Goal: Information Seeking & Learning: Check status

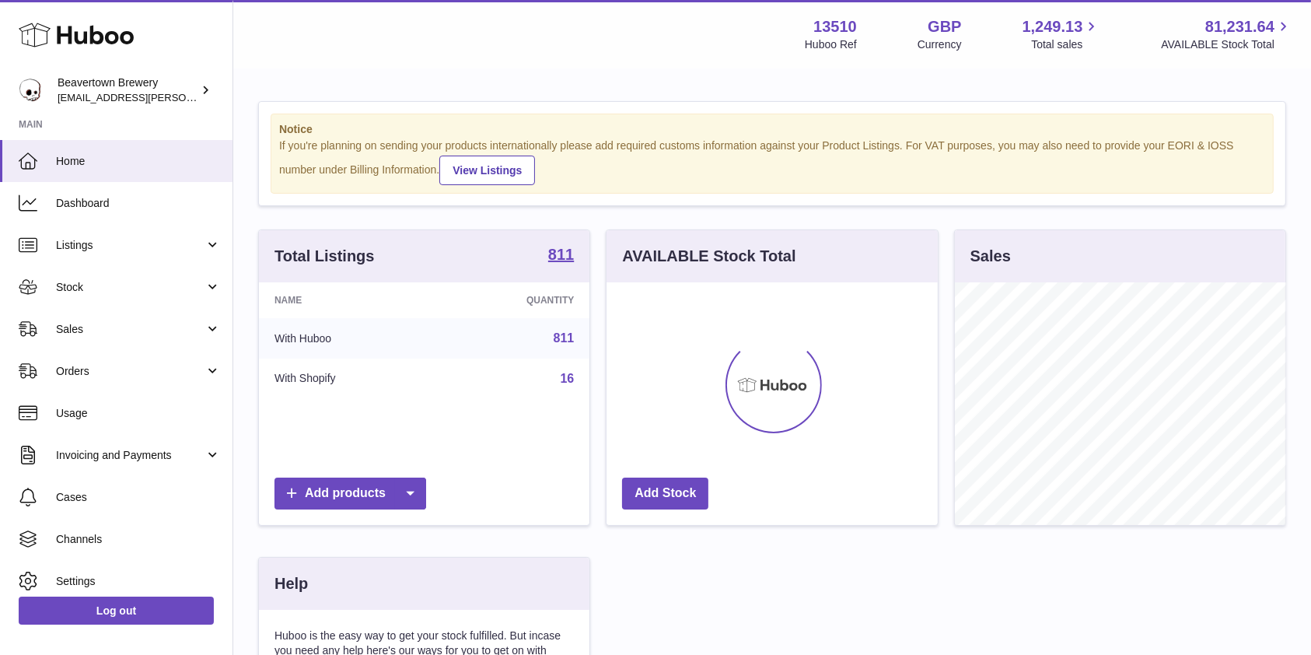
scroll to position [243, 336]
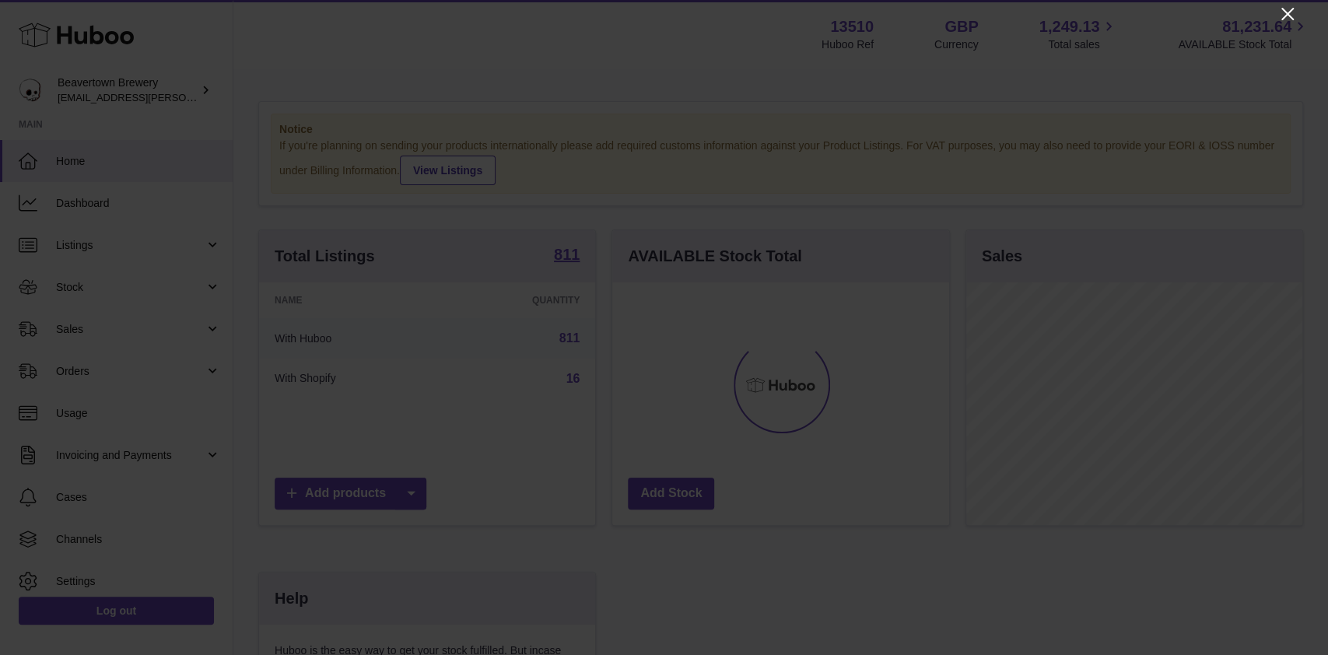
click at [1278, 19] on icon "Close" at bounding box center [1287, 14] width 19 height 19
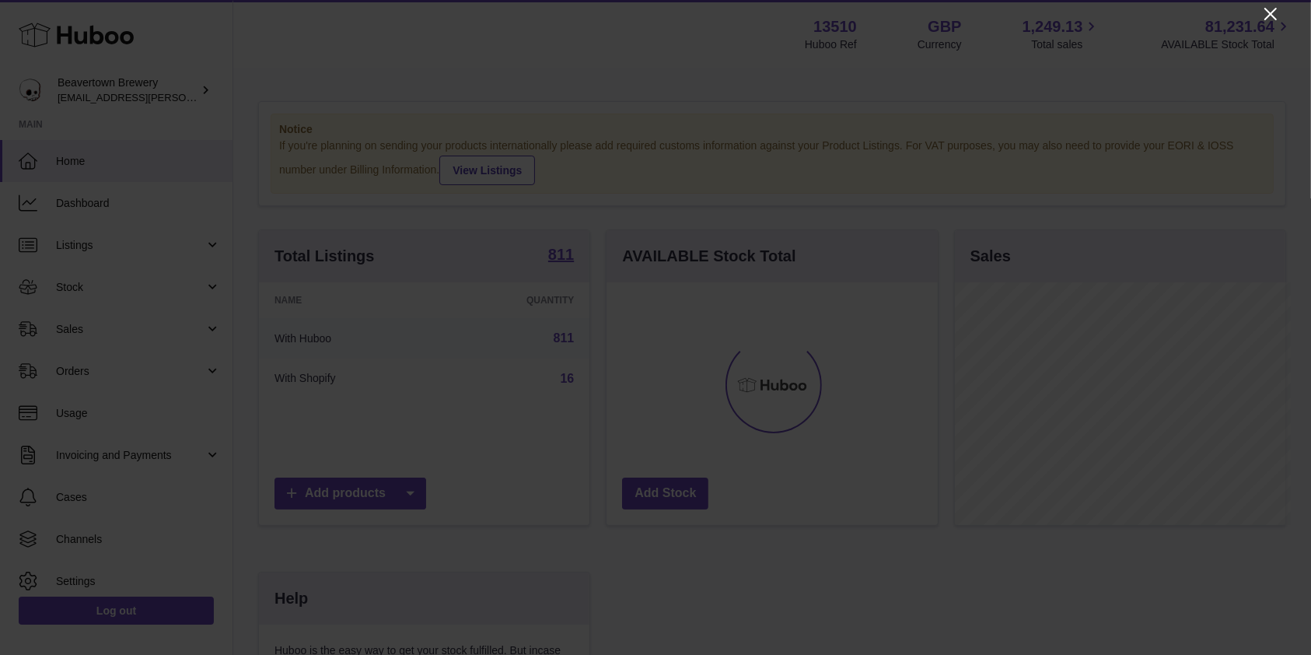
scroll to position [777602, 777513]
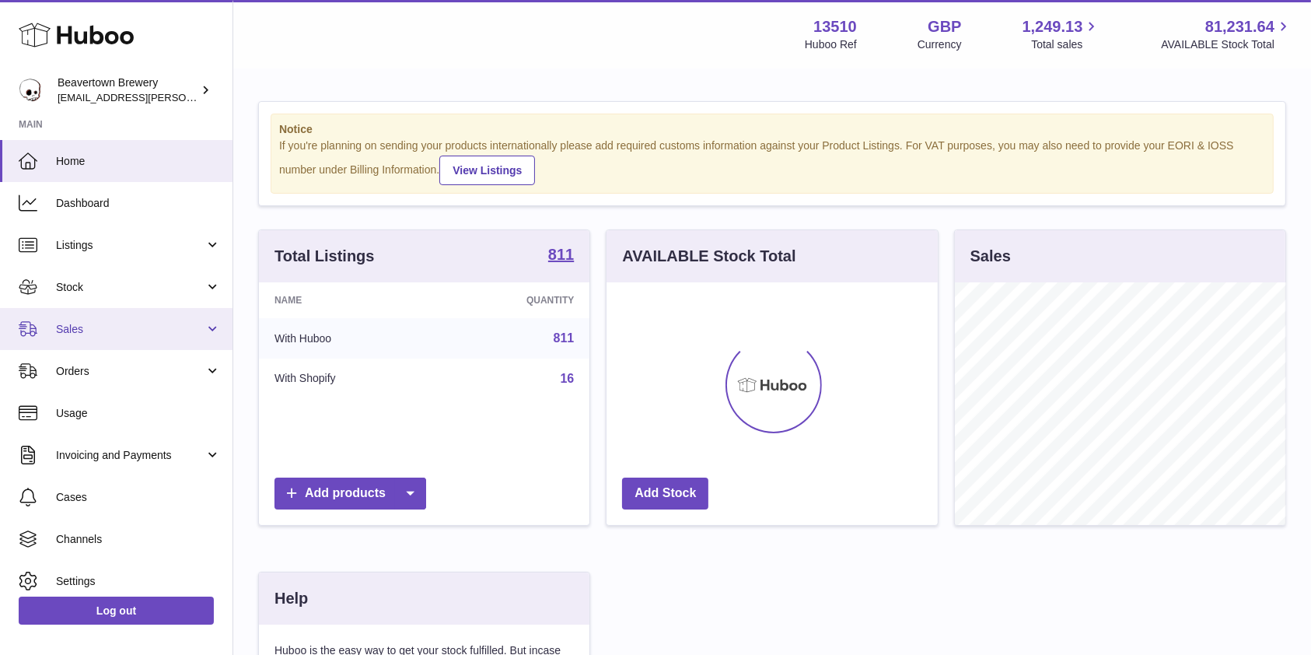
click at [111, 326] on span "Sales" at bounding box center [130, 329] width 149 height 15
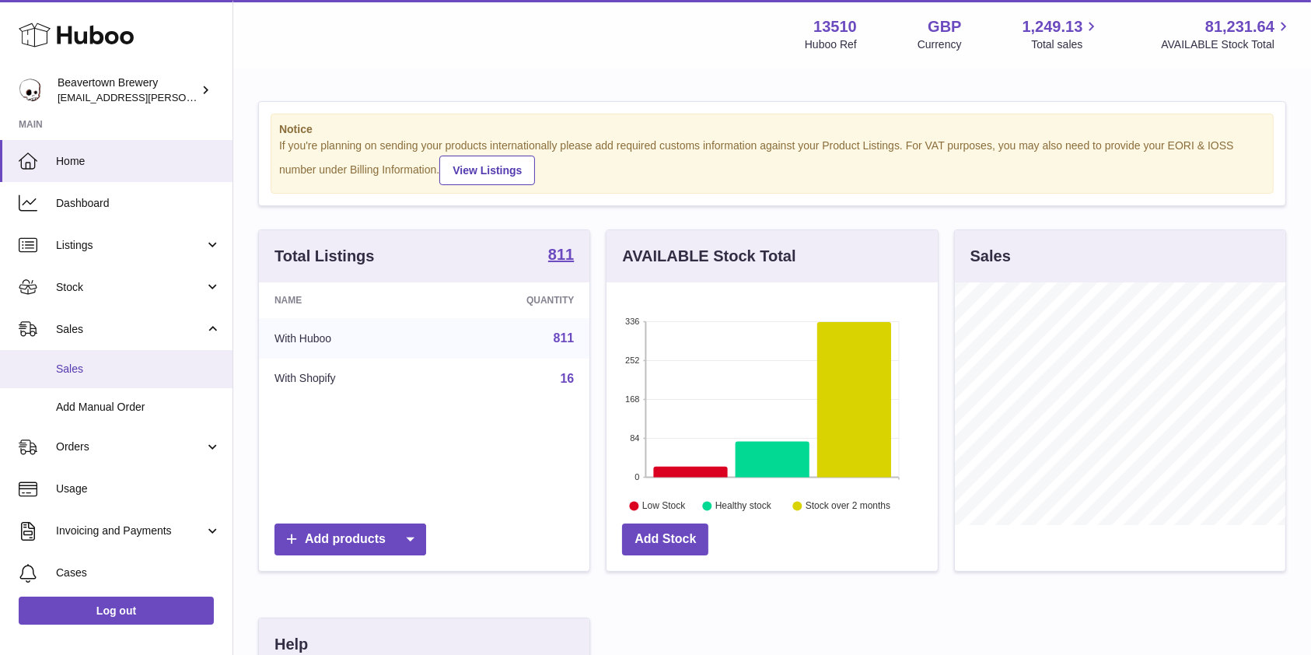
click at [84, 376] on span "Sales" at bounding box center [138, 369] width 165 height 15
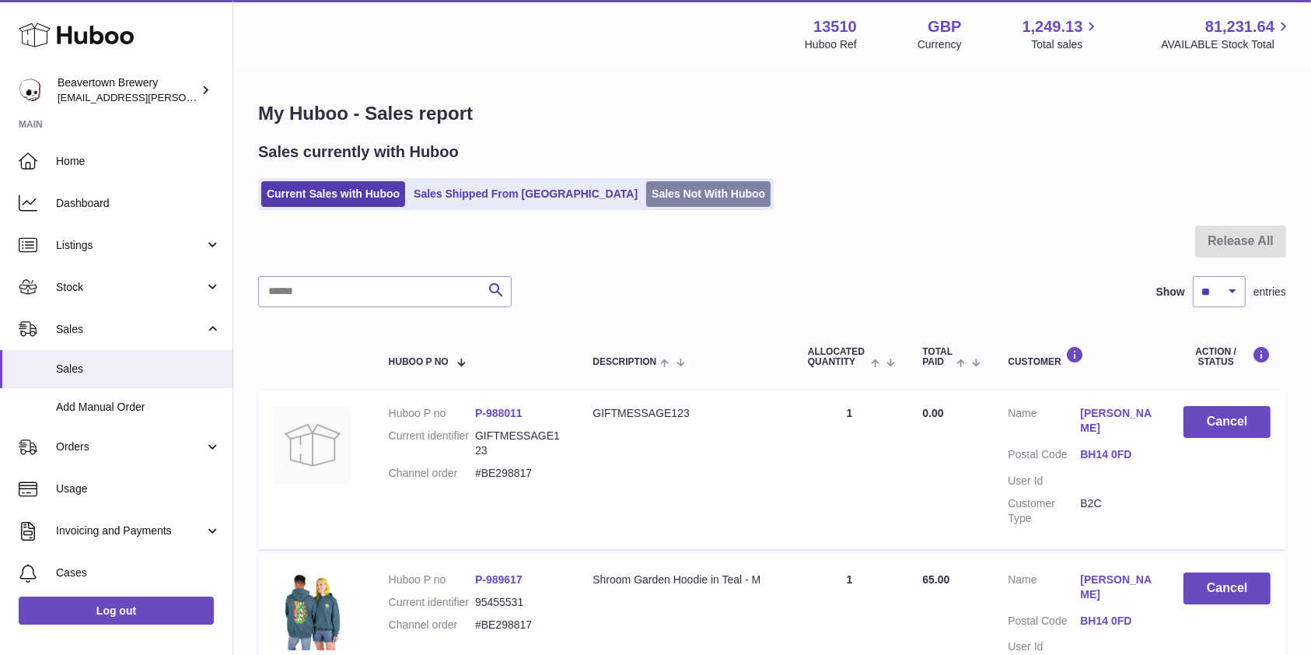
click at [646, 185] on link "Sales Not With Huboo" at bounding box center [708, 194] width 124 height 26
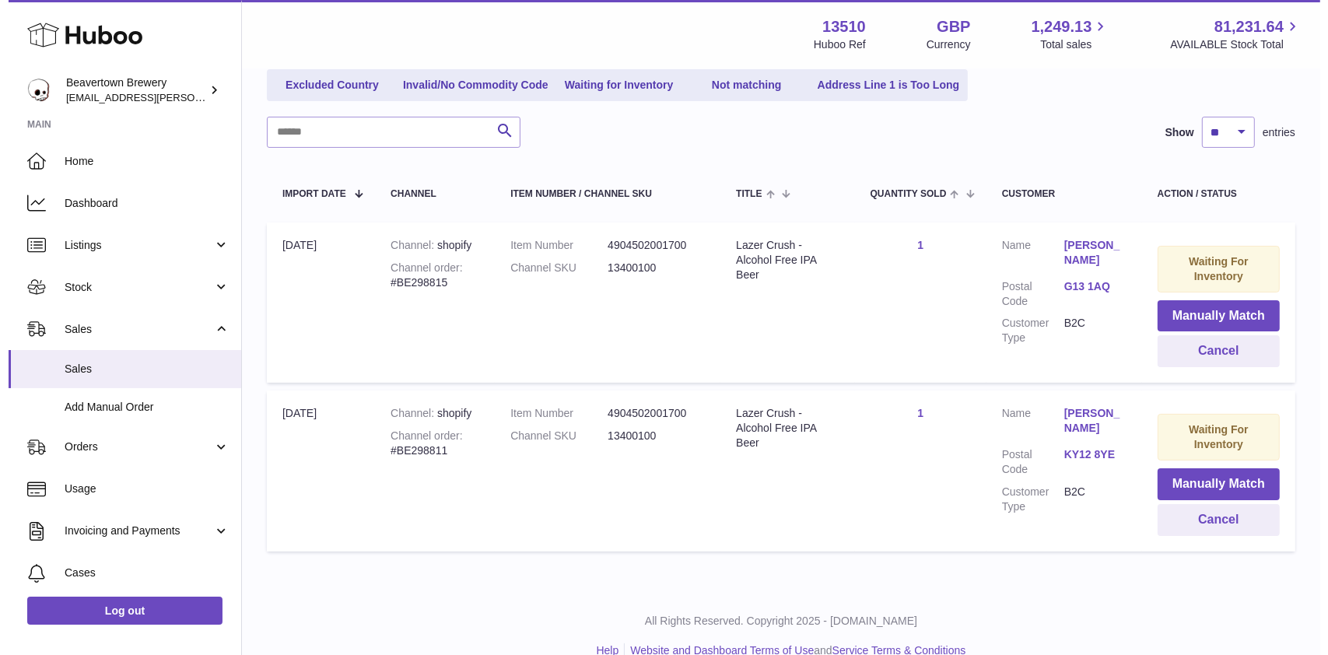
scroll to position [204, 0]
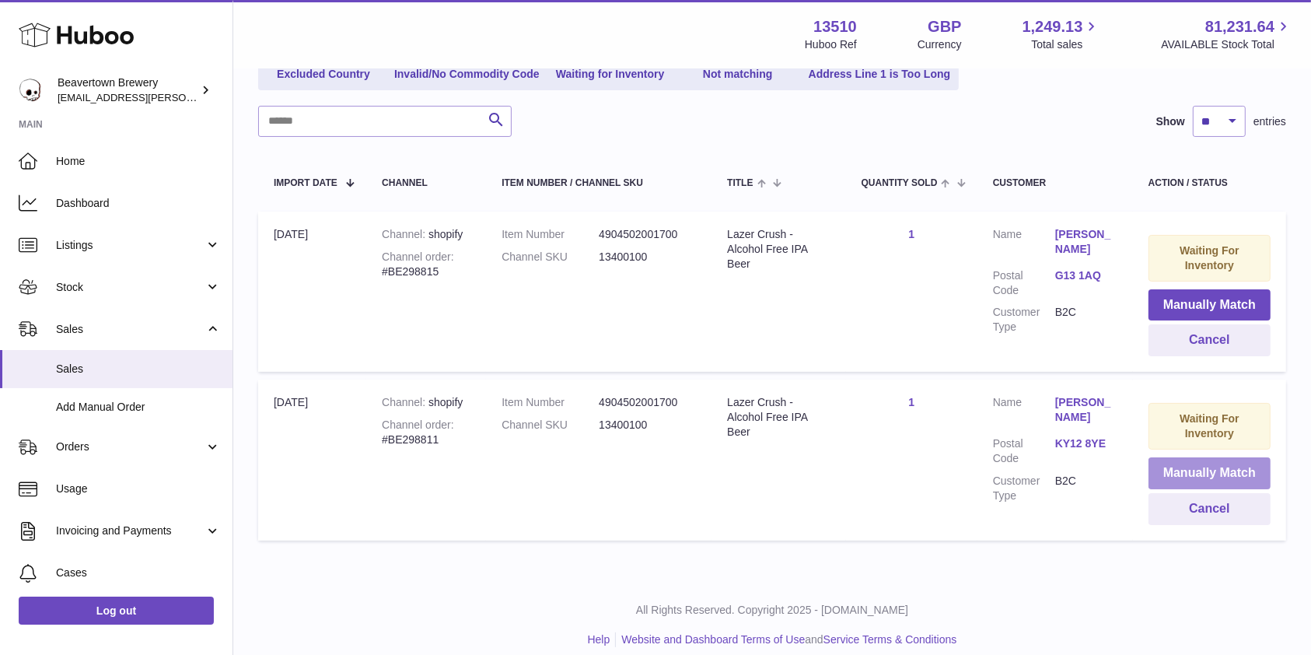
click at [1232, 476] on button "Manually Match" at bounding box center [1210, 473] width 122 height 32
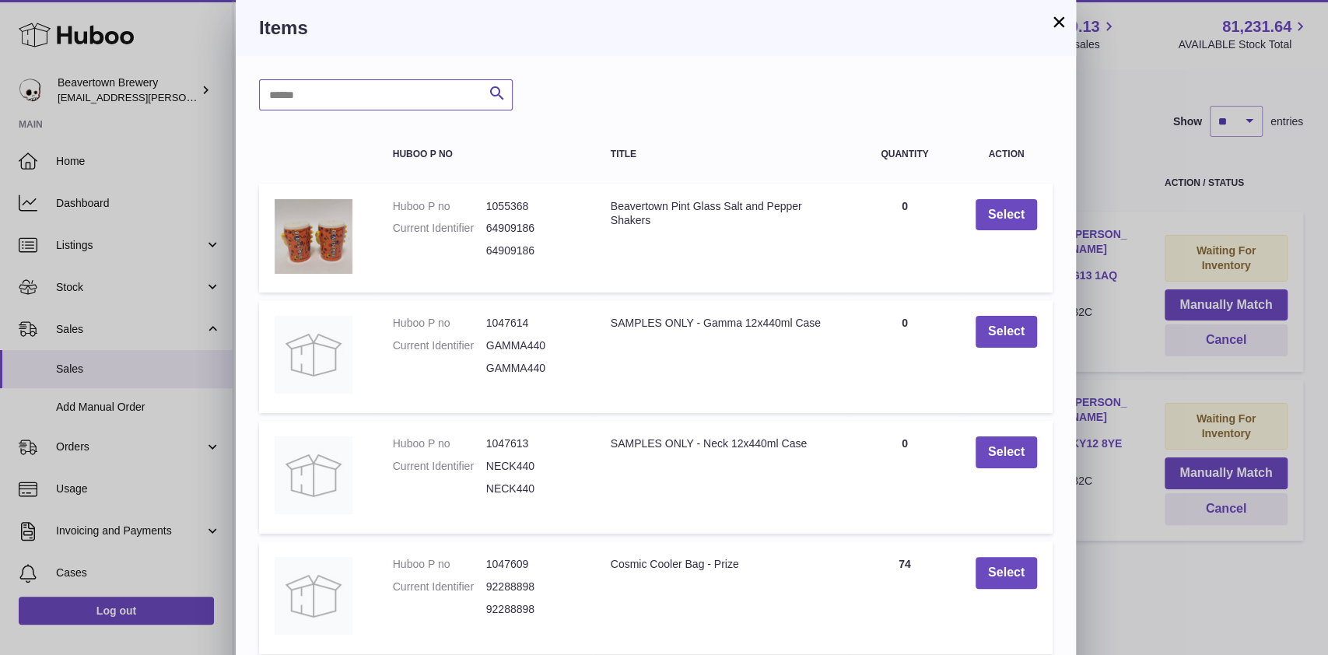
click at [380, 105] on input "text" at bounding box center [386, 94] width 254 height 31
type input "*****"
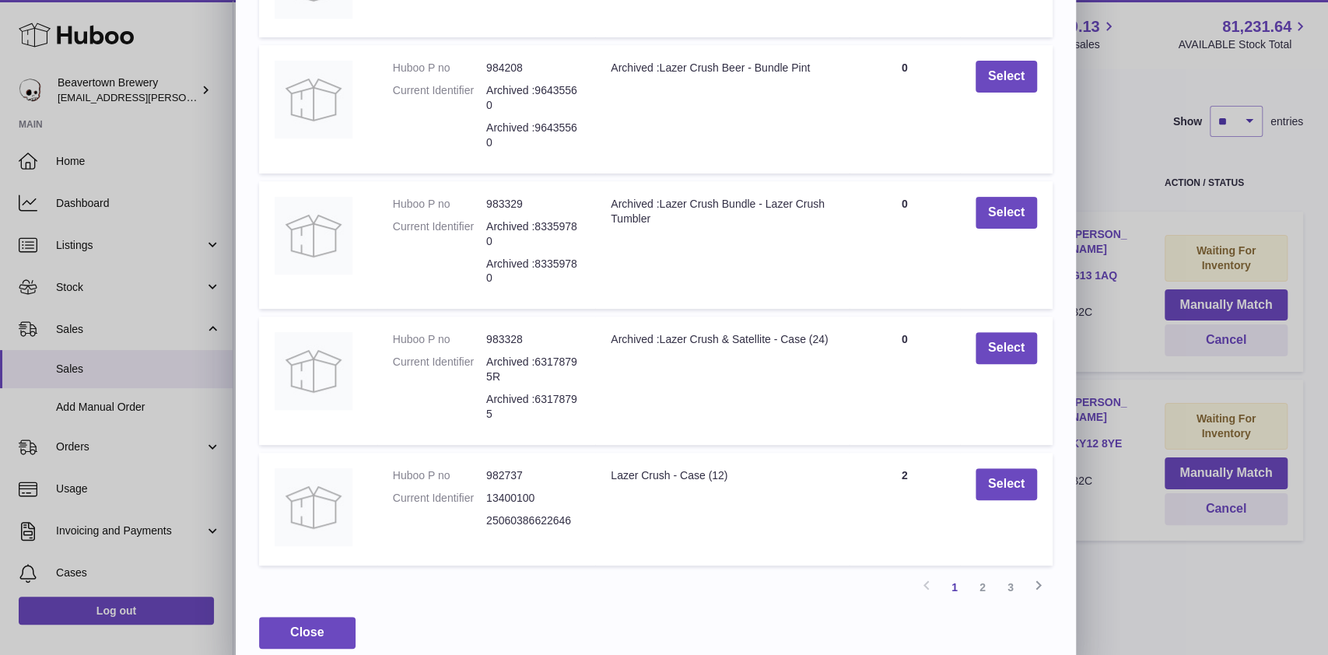
scroll to position [261, 0]
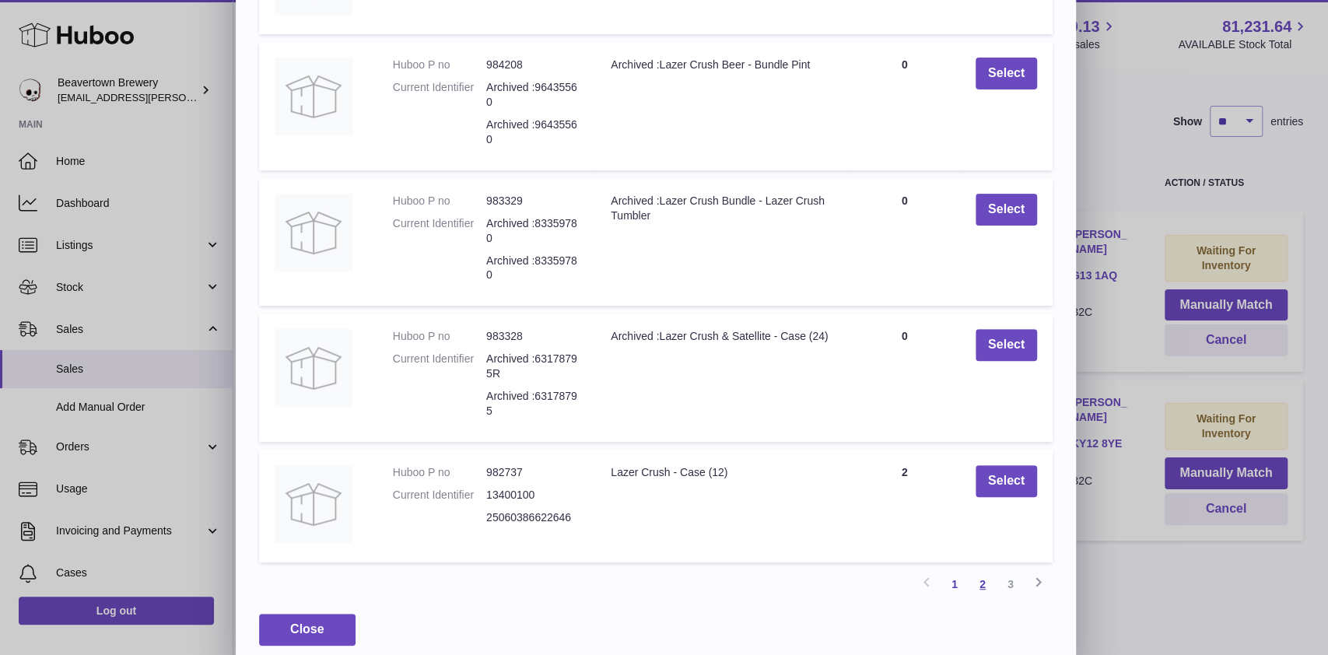
click at [983, 598] on link "2" at bounding box center [982, 584] width 28 height 28
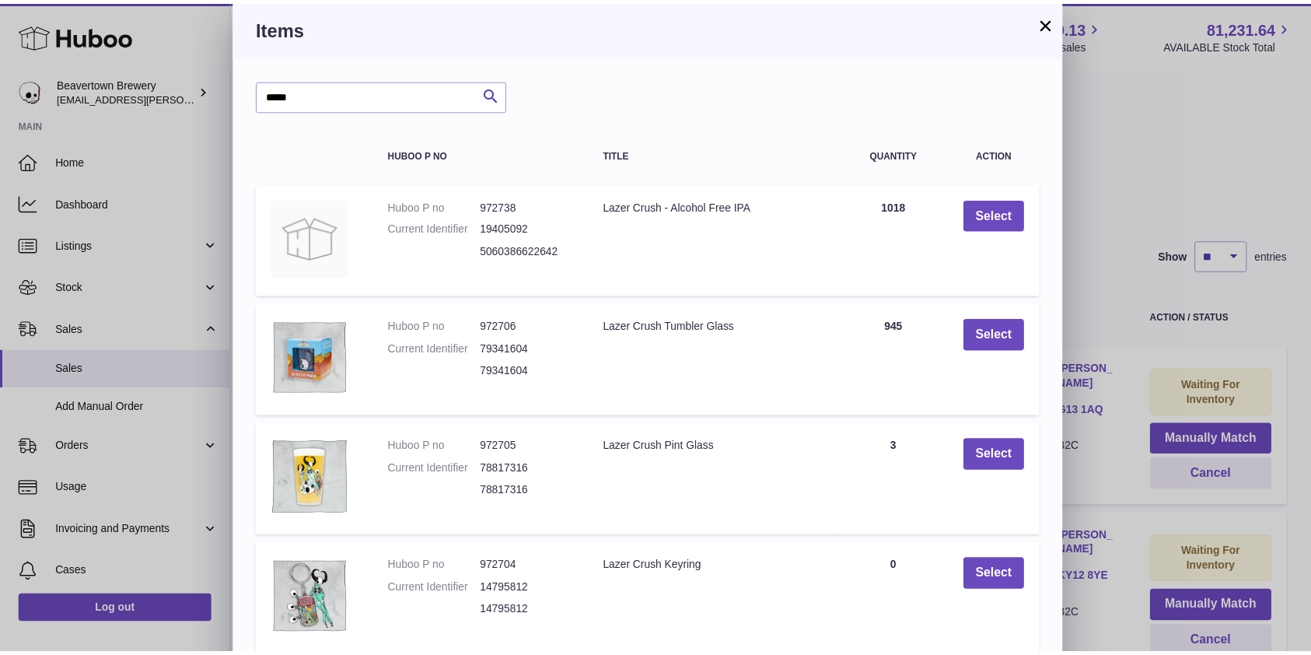
scroll to position [4, 0]
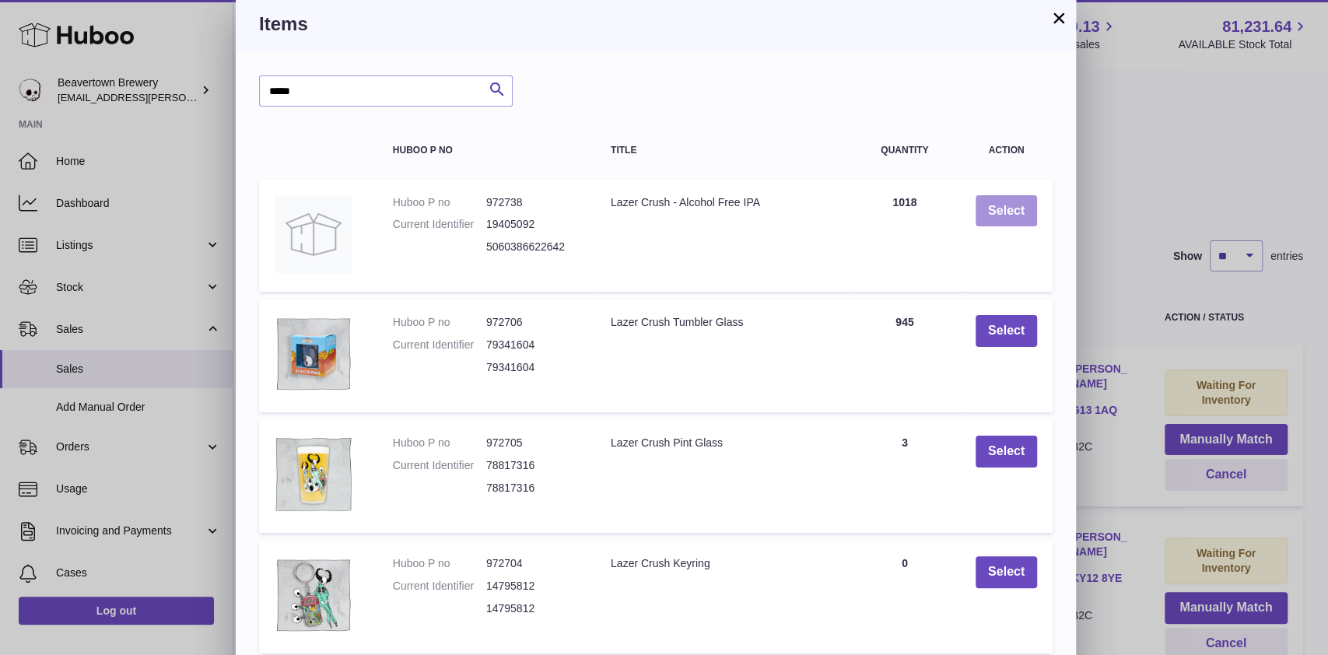
click at [987, 203] on button "Select" at bounding box center [1005, 211] width 61 height 32
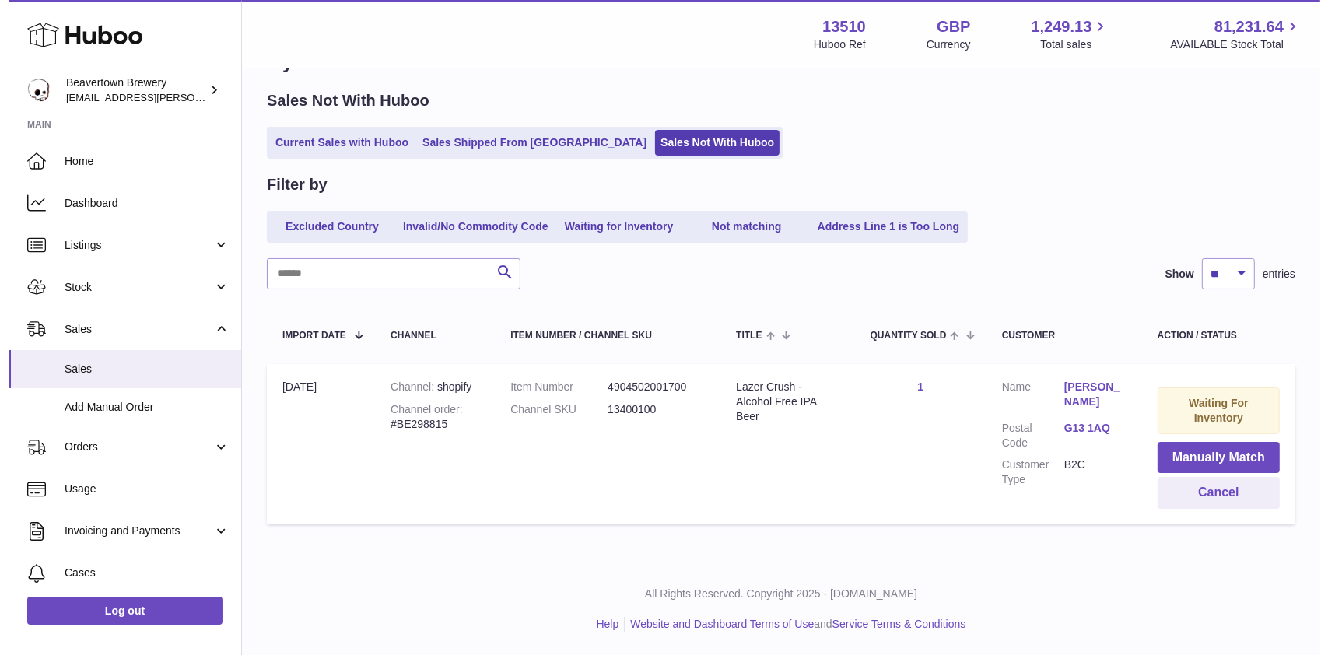
scroll to position [50, 0]
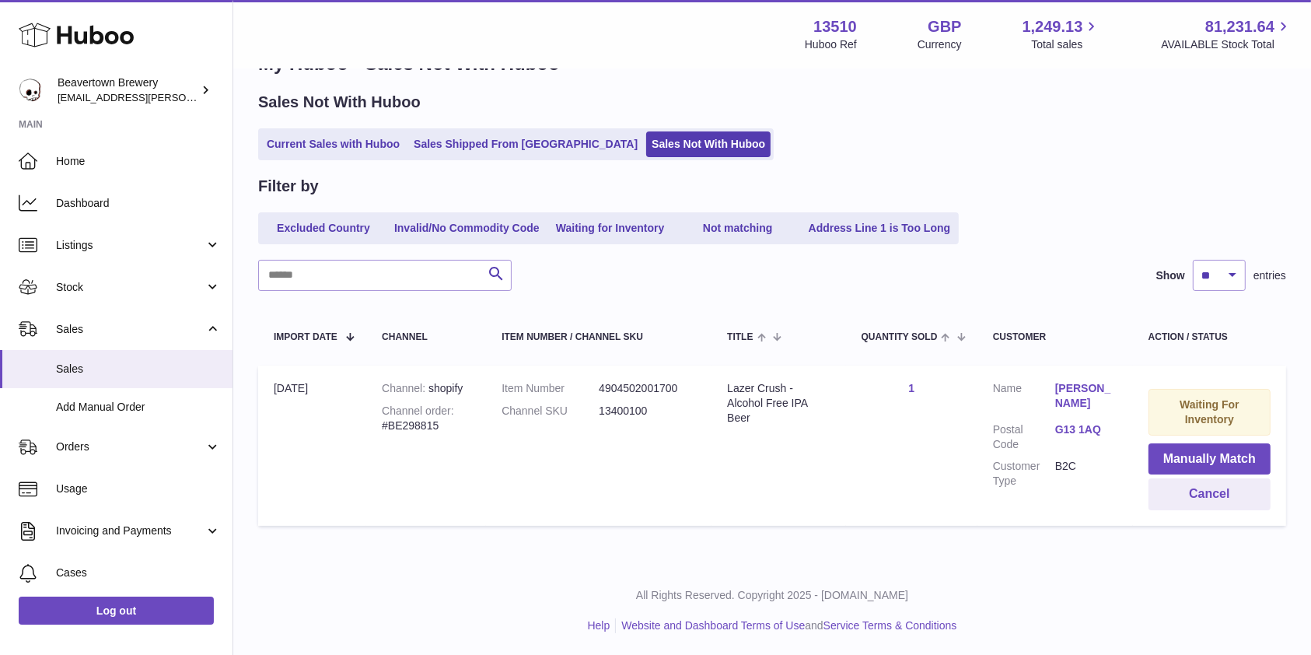
click at [1209, 434] on td "Waiting For Inventory Manually Match Cancel" at bounding box center [1209, 446] width 153 height 160
click at [1205, 447] on button "Manually Match" at bounding box center [1210, 459] width 122 height 32
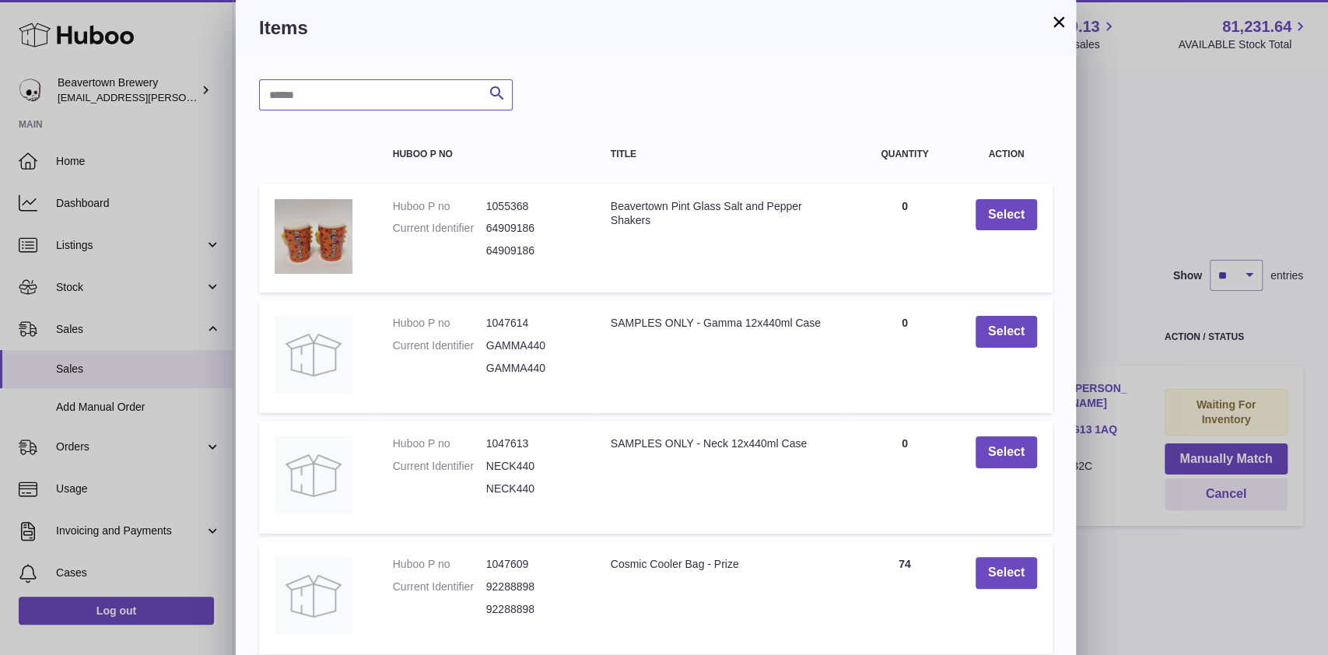
click at [392, 96] on input "text" at bounding box center [386, 94] width 254 height 31
type input "*****"
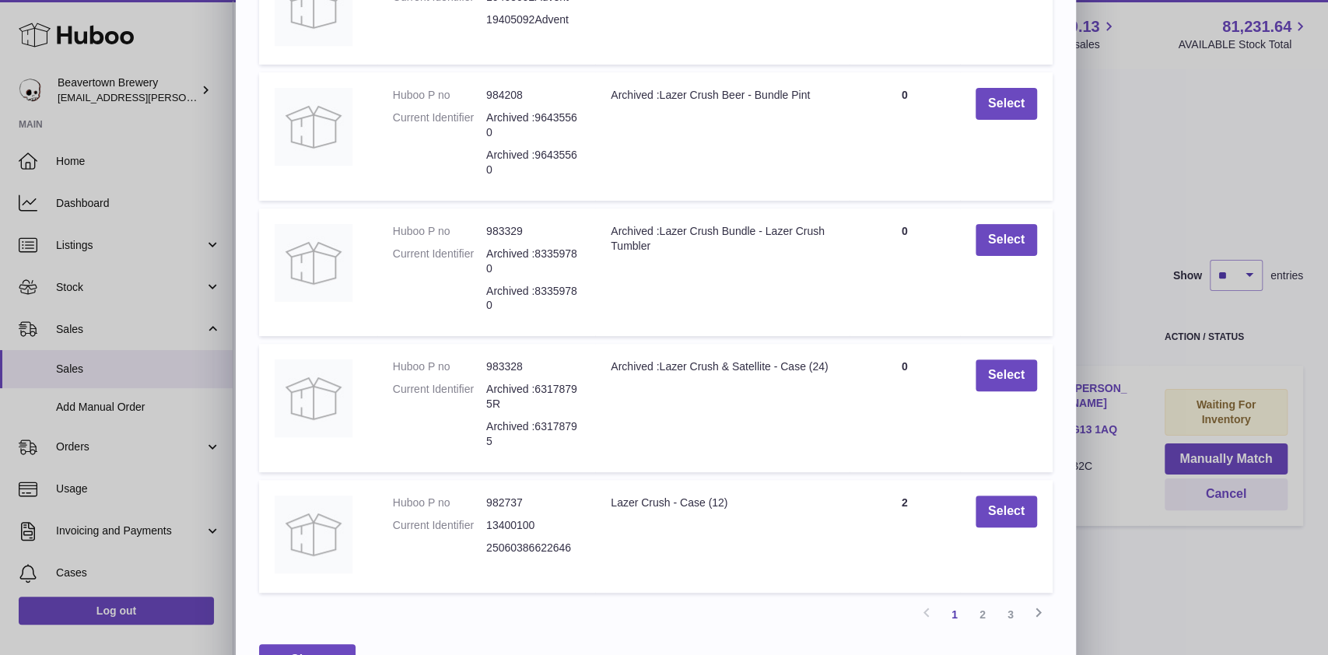
scroll to position [287, 0]
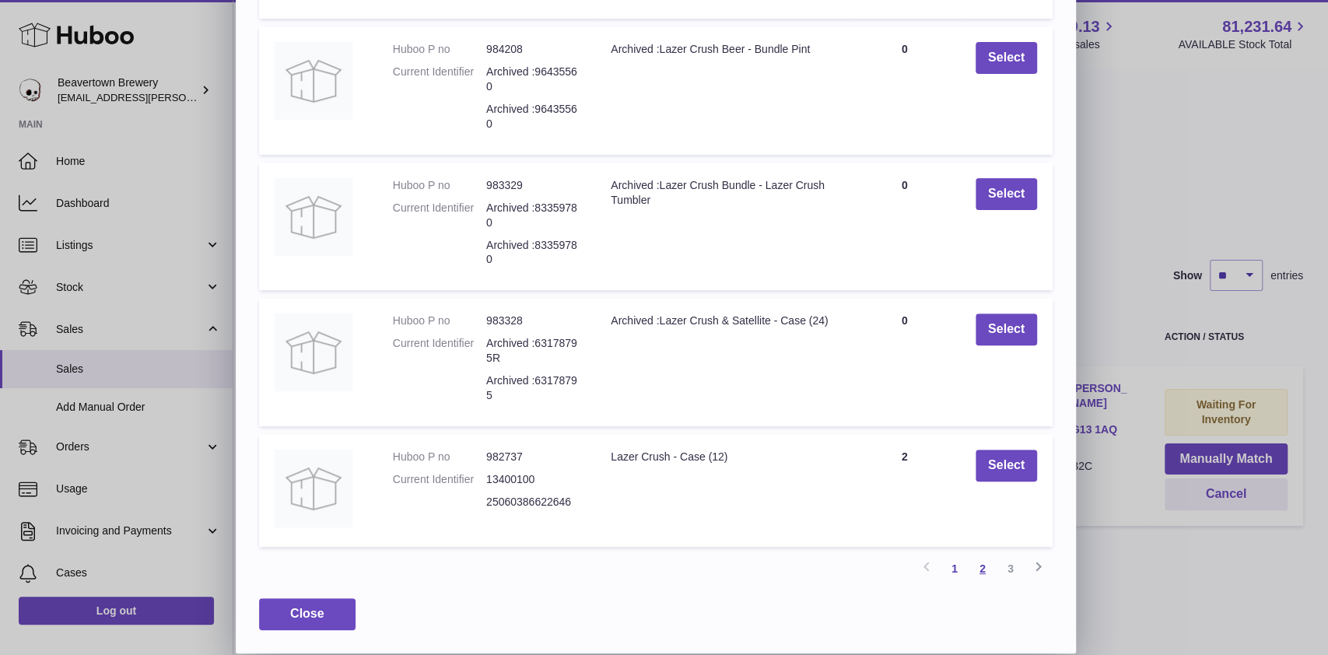
click at [989, 571] on link "2" at bounding box center [982, 569] width 28 height 28
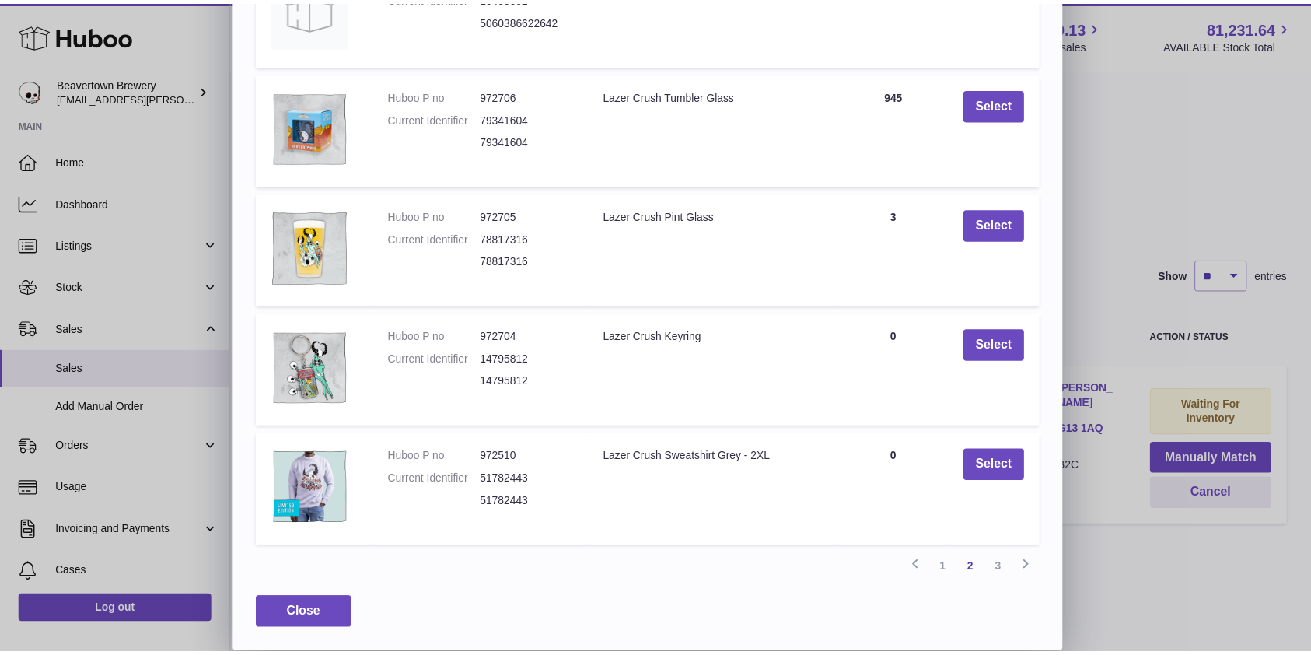
scroll to position [0, 0]
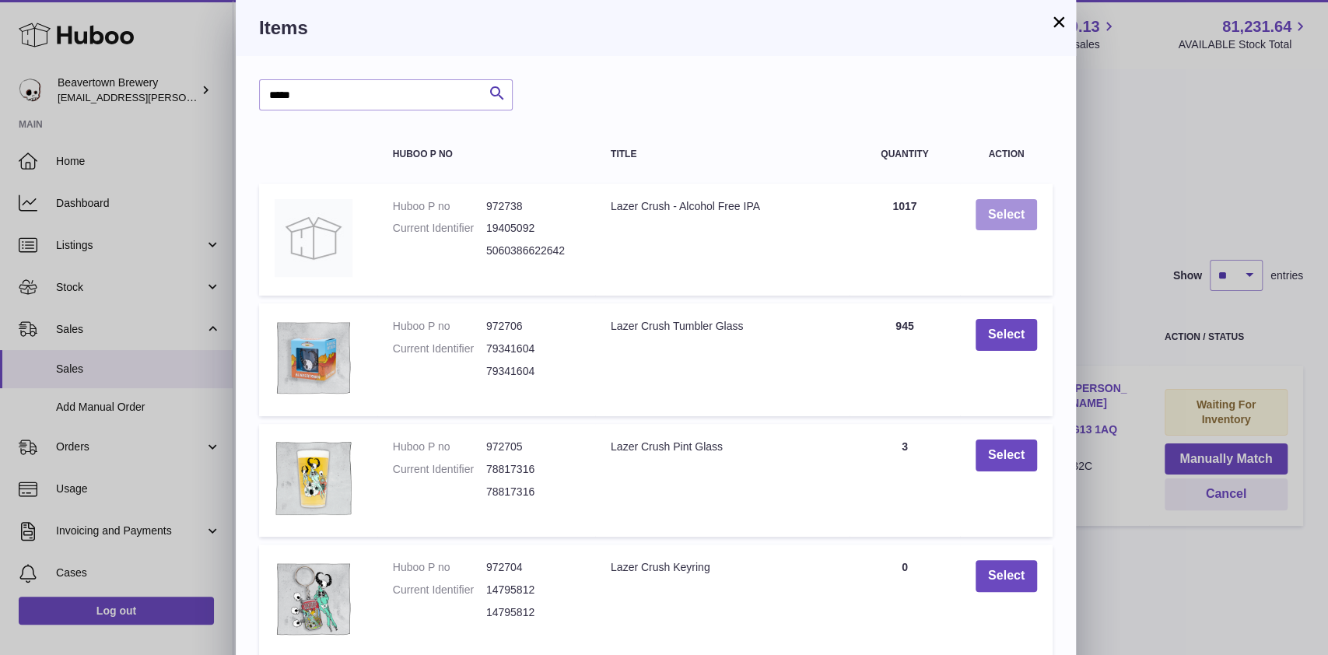
click at [1006, 209] on button "Select" at bounding box center [1005, 215] width 61 height 32
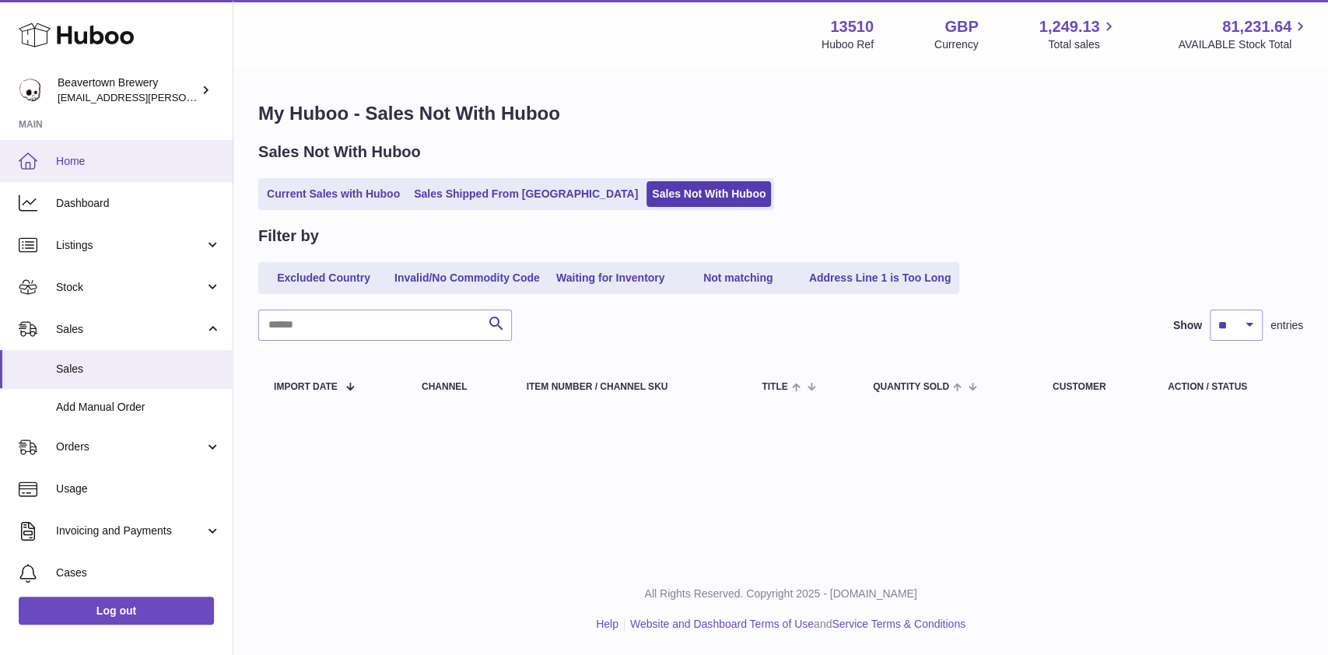
click at [124, 164] on span "Home" at bounding box center [138, 161] width 165 height 15
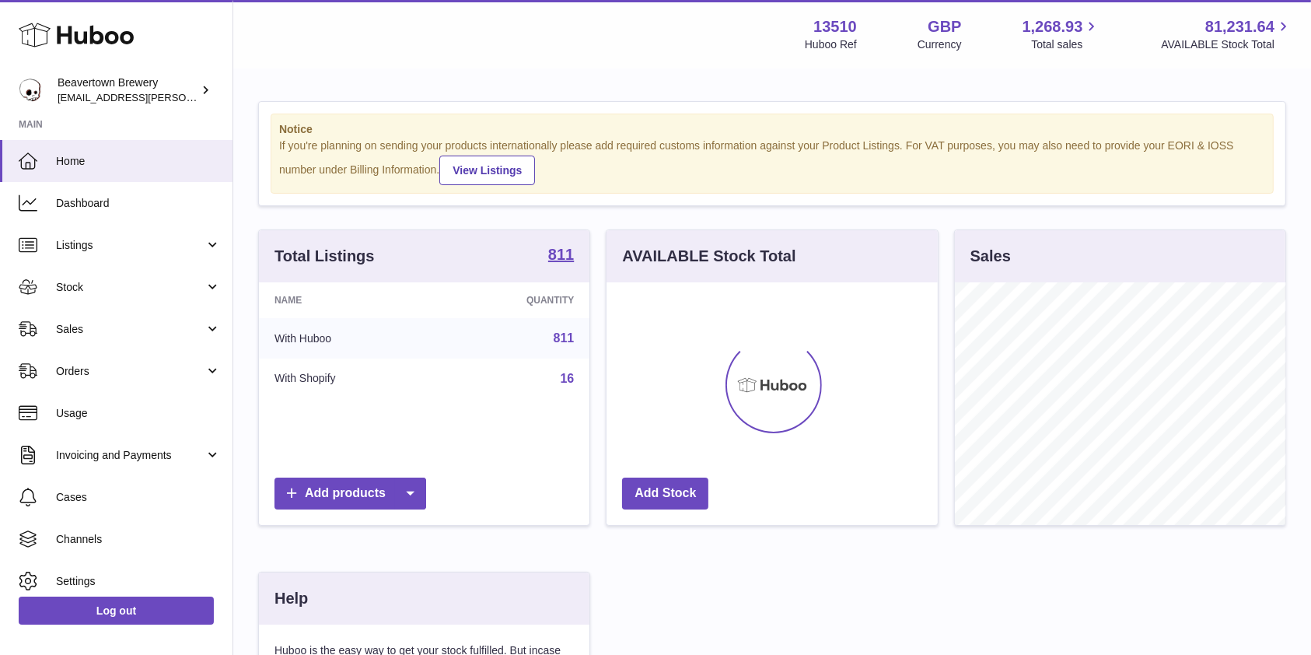
scroll to position [243, 331]
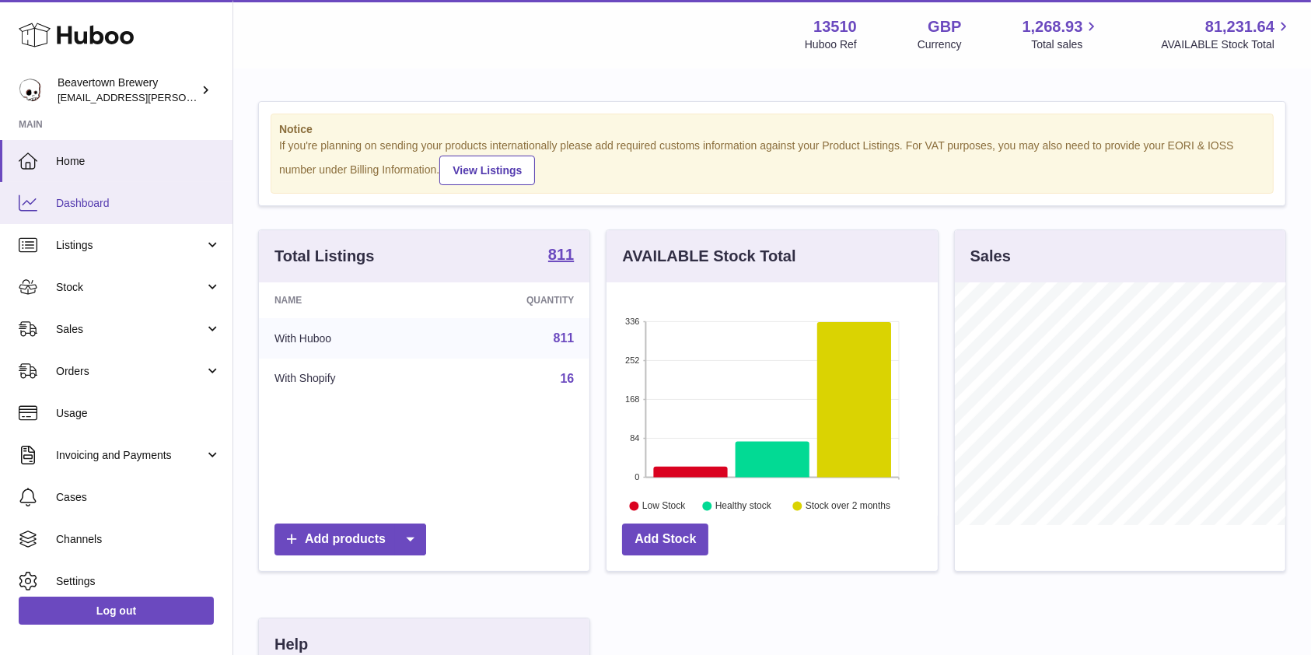
click at [134, 196] on span "Dashboard" at bounding box center [138, 203] width 165 height 15
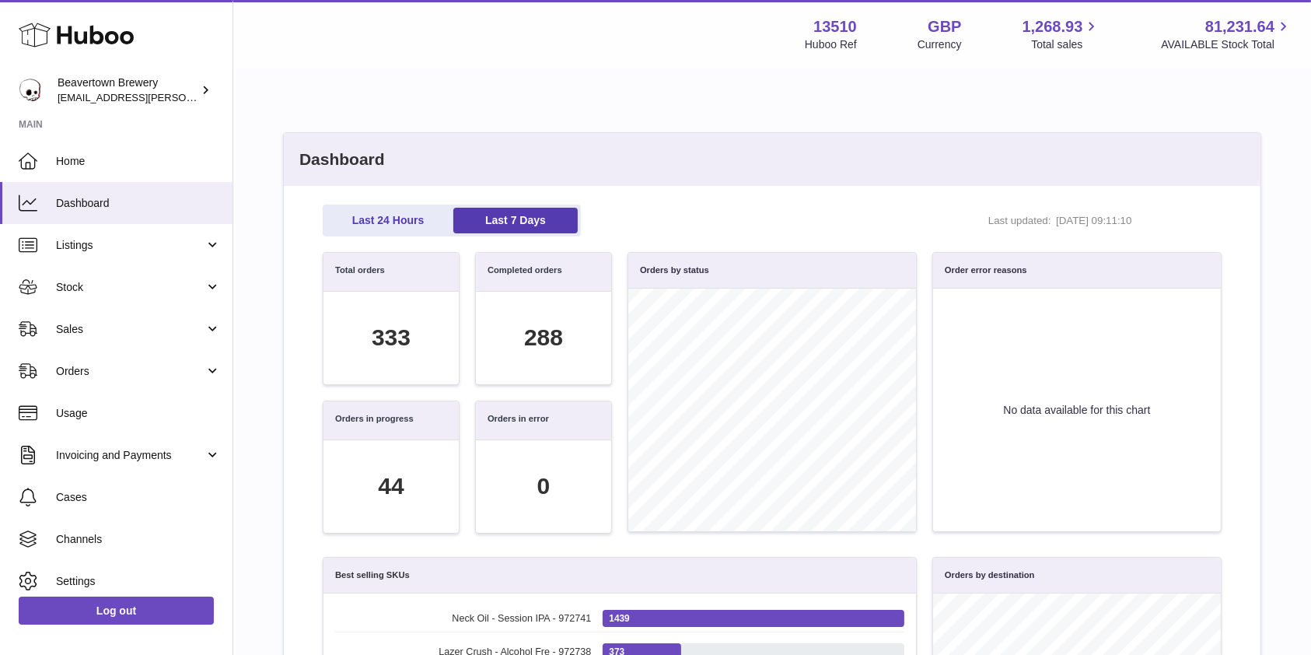
scroll to position [243, 287]
click at [391, 221] on link "Last 24 Hours" at bounding box center [388, 221] width 124 height 26
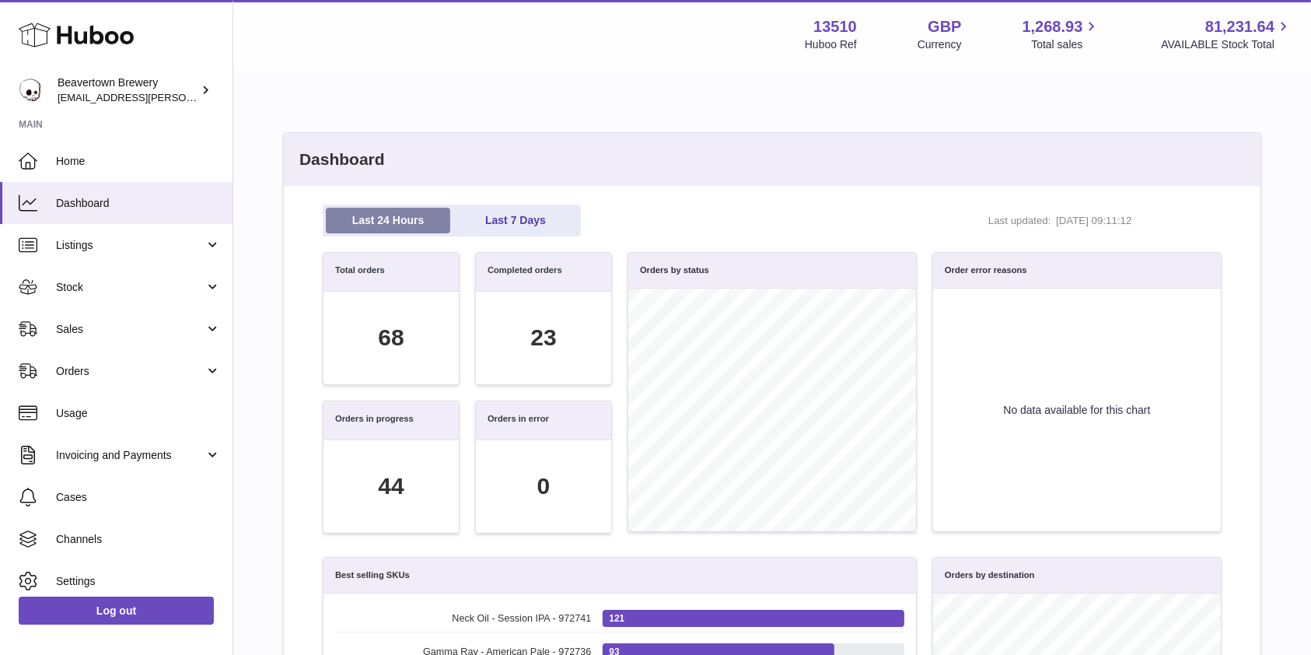
scroll to position [179, 882]
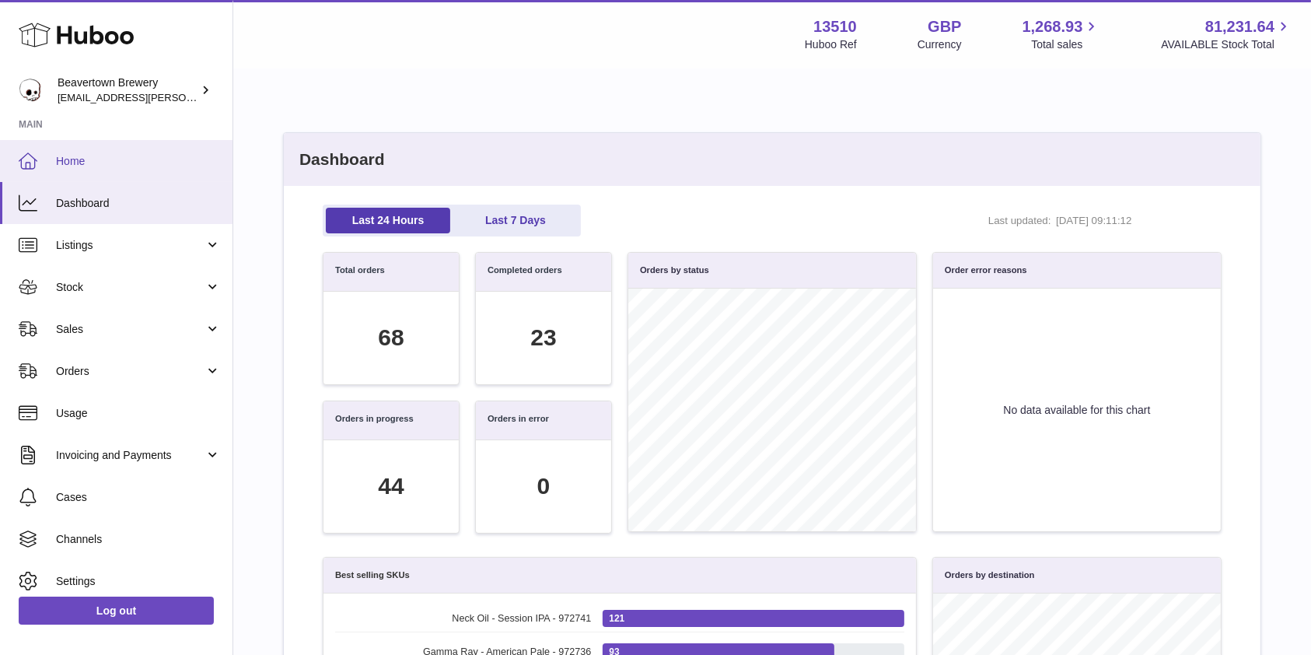
click at [60, 154] on span "Home" at bounding box center [138, 161] width 165 height 15
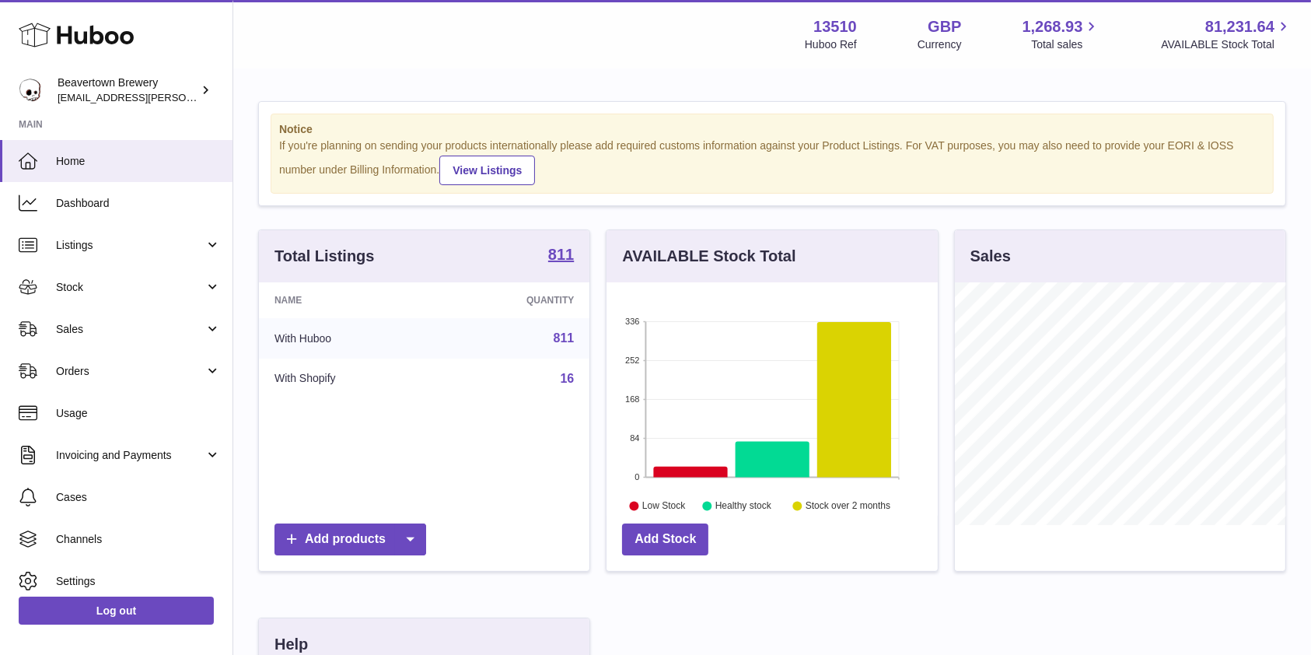
scroll to position [243, 331]
click at [123, 347] on link "Sales" at bounding box center [116, 329] width 233 height 42
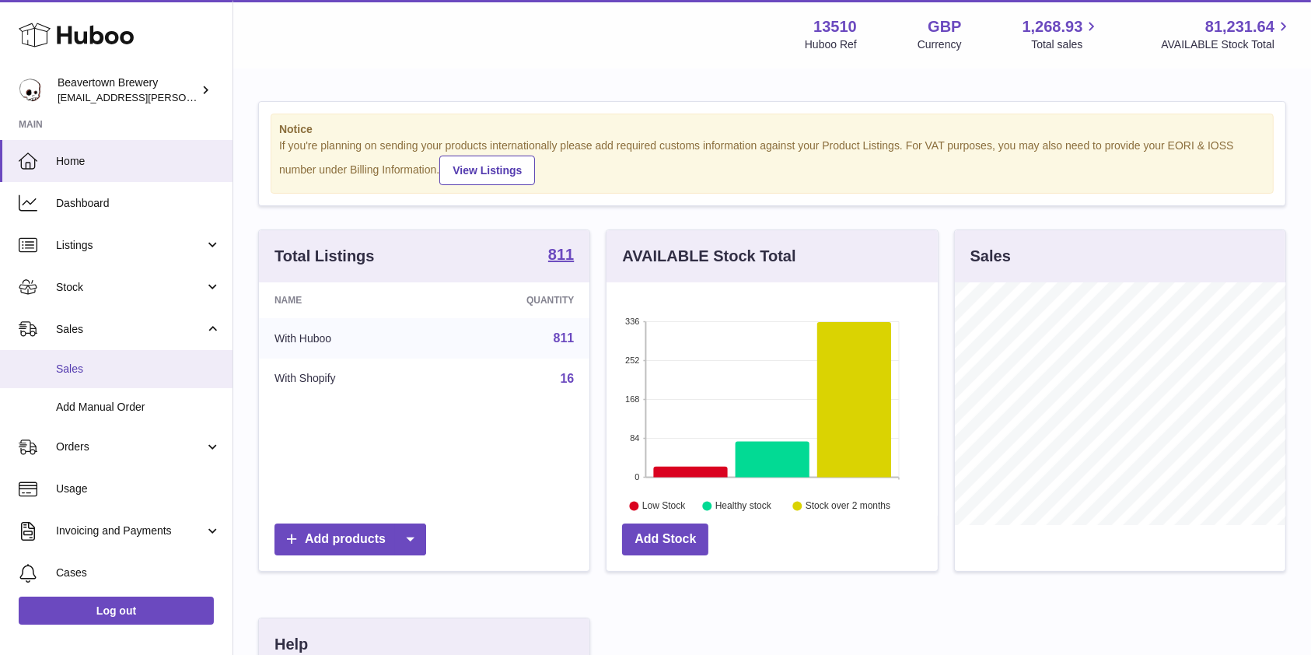
click at [102, 369] on span "Sales" at bounding box center [138, 369] width 165 height 15
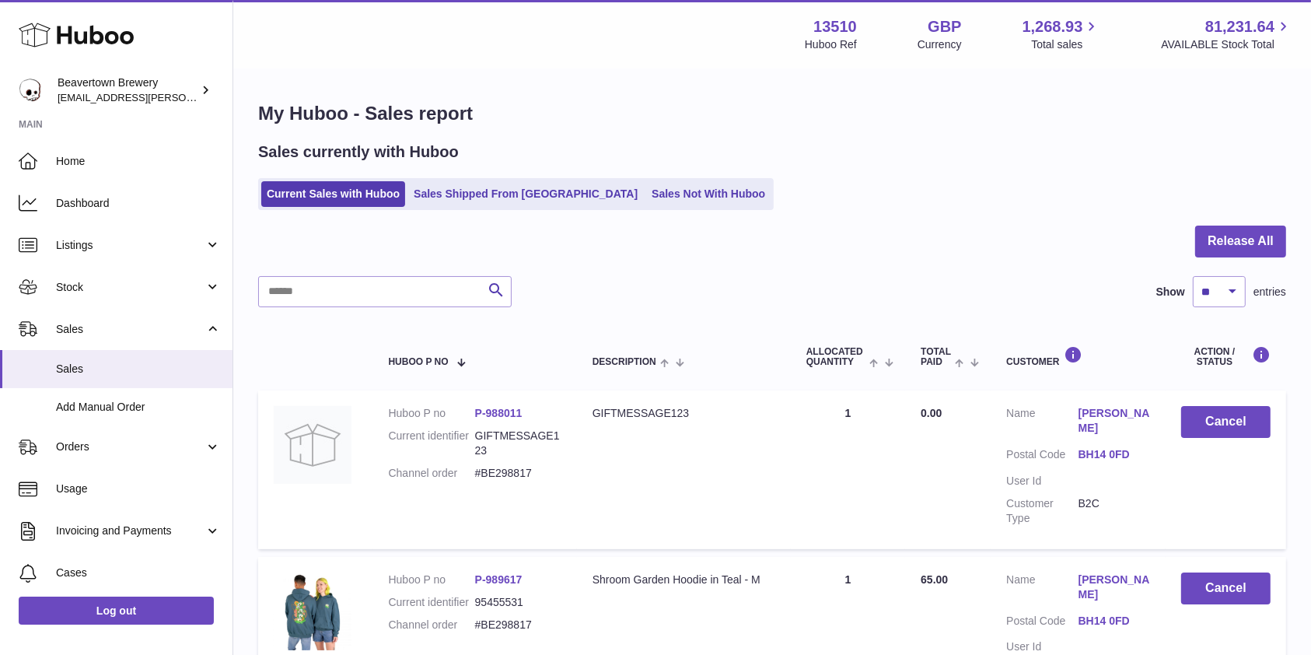
click at [634, 168] on div "Sales currently with Huboo Current Sales with Huboo Sales Shipped From Huboo Sa…" at bounding box center [772, 176] width 1028 height 68
click at [646, 184] on link "Sales Not With Huboo" at bounding box center [708, 194] width 124 height 26
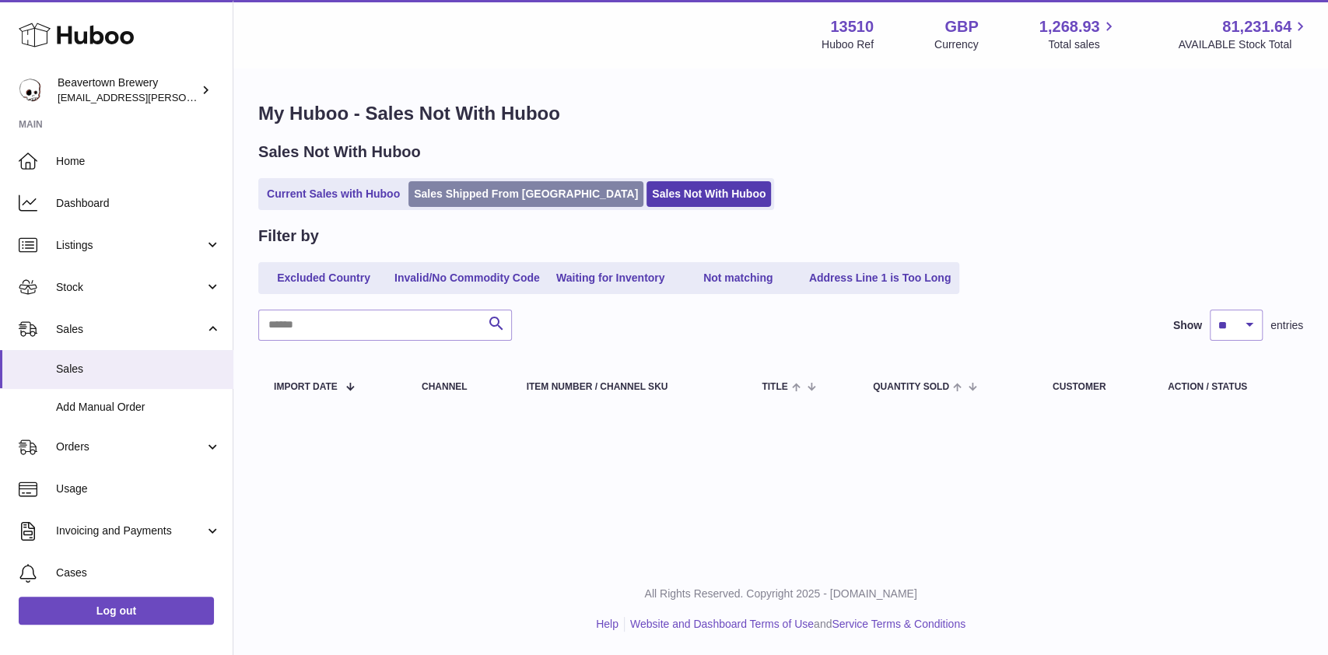
click at [522, 197] on link "Sales Shipped From [GEOGRAPHIC_DATA]" at bounding box center [525, 194] width 235 height 26
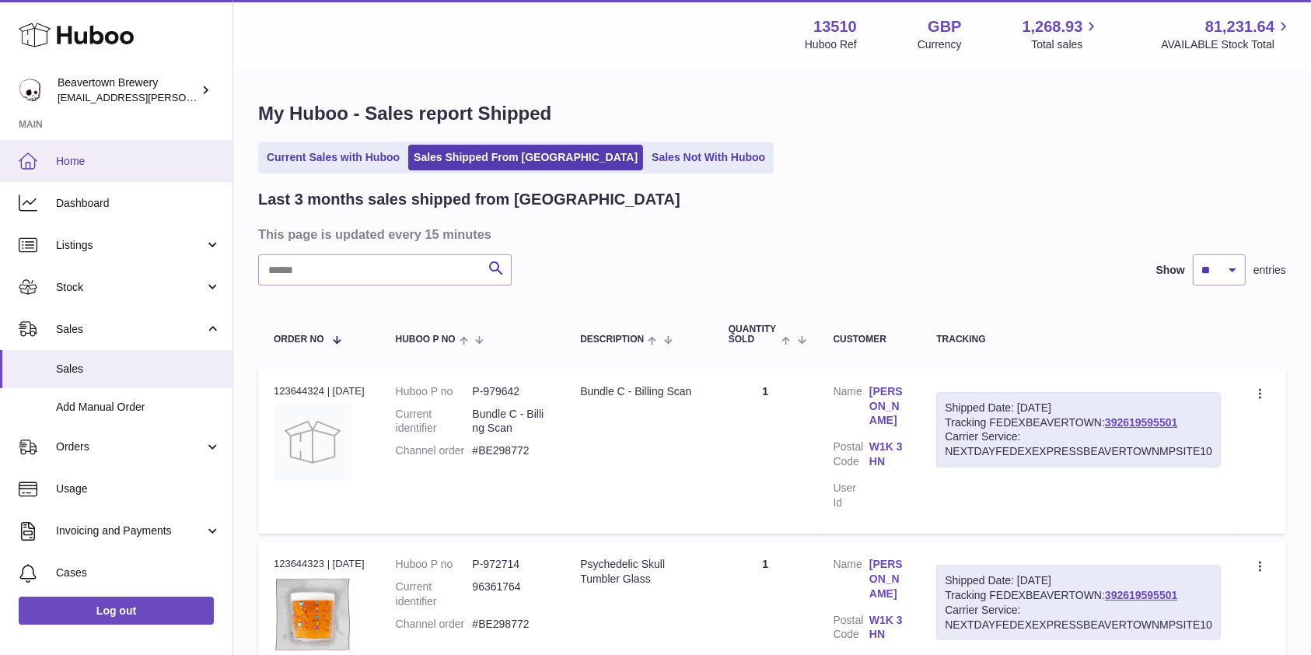
click at [162, 149] on link "Home" at bounding box center [116, 161] width 233 height 42
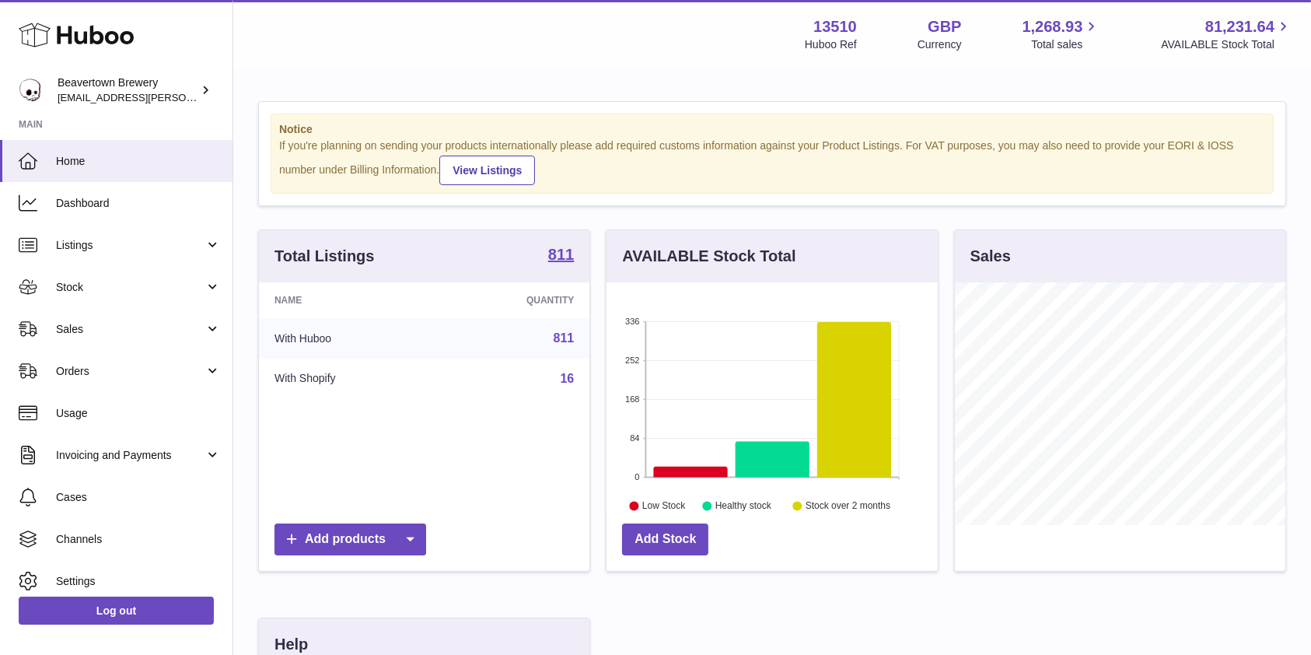
scroll to position [243, 331]
click at [100, 333] on span "Sales" at bounding box center [130, 329] width 149 height 15
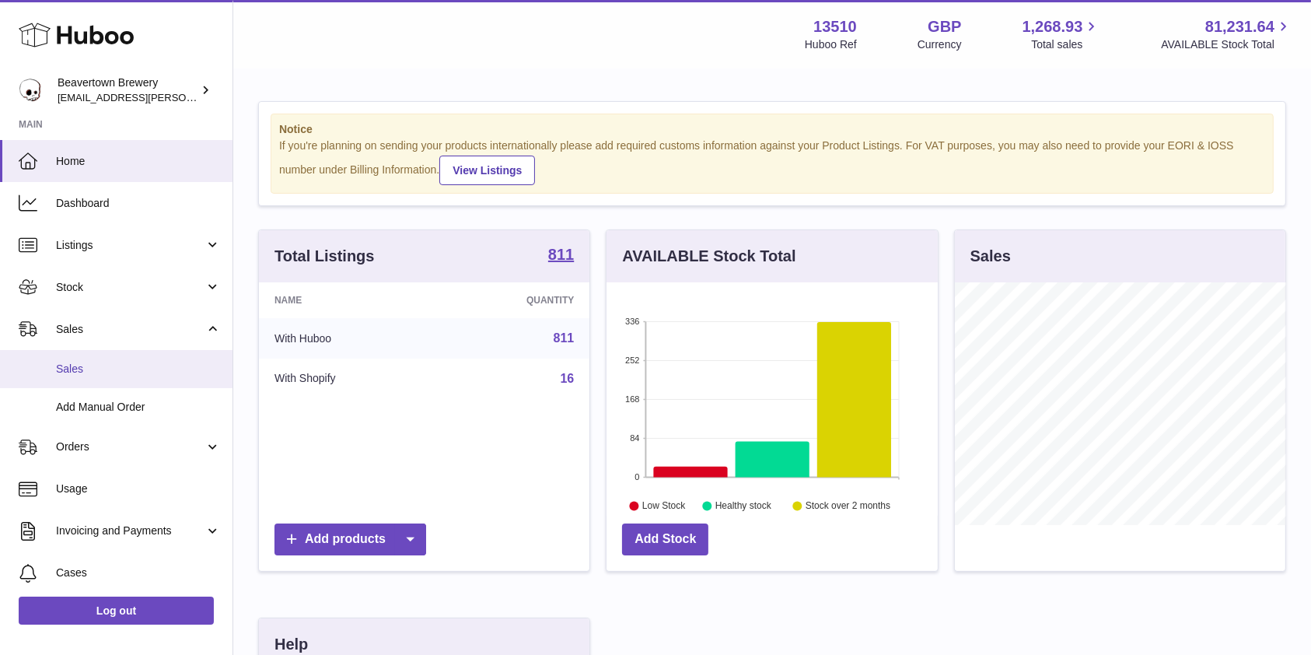
click at [81, 374] on span "Sales" at bounding box center [138, 369] width 165 height 15
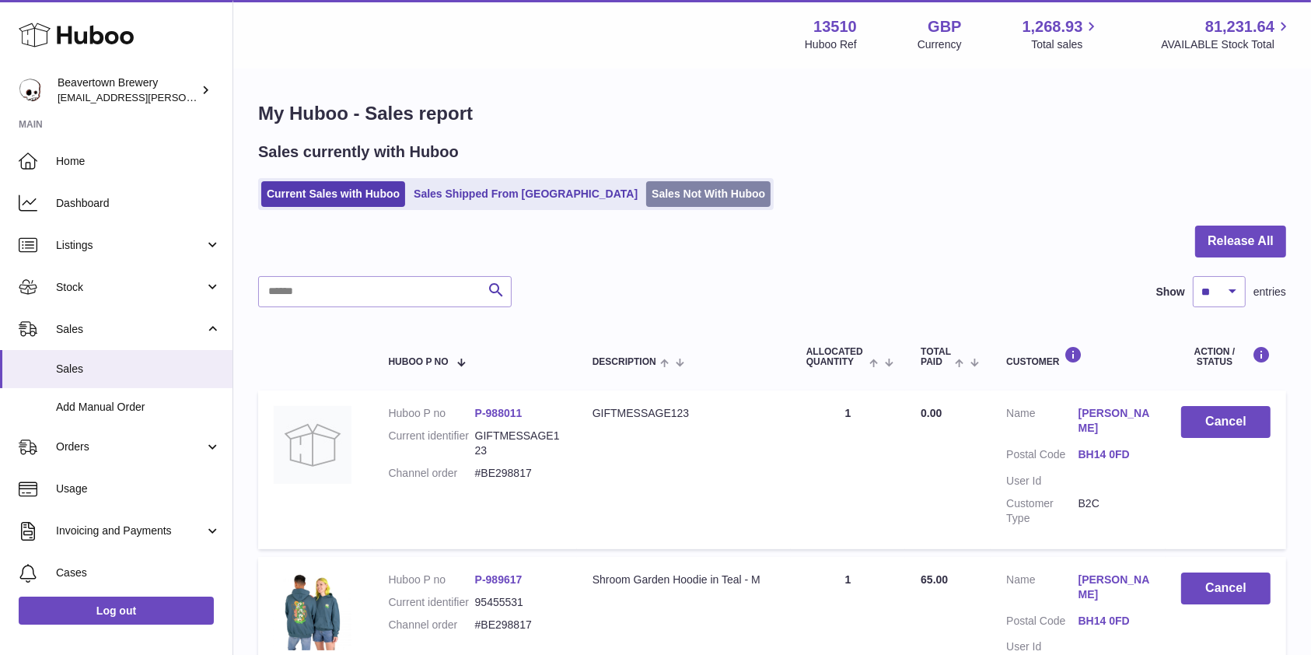
click at [655, 196] on link "Sales Not With Huboo" at bounding box center [708, 194] width 124 height 26
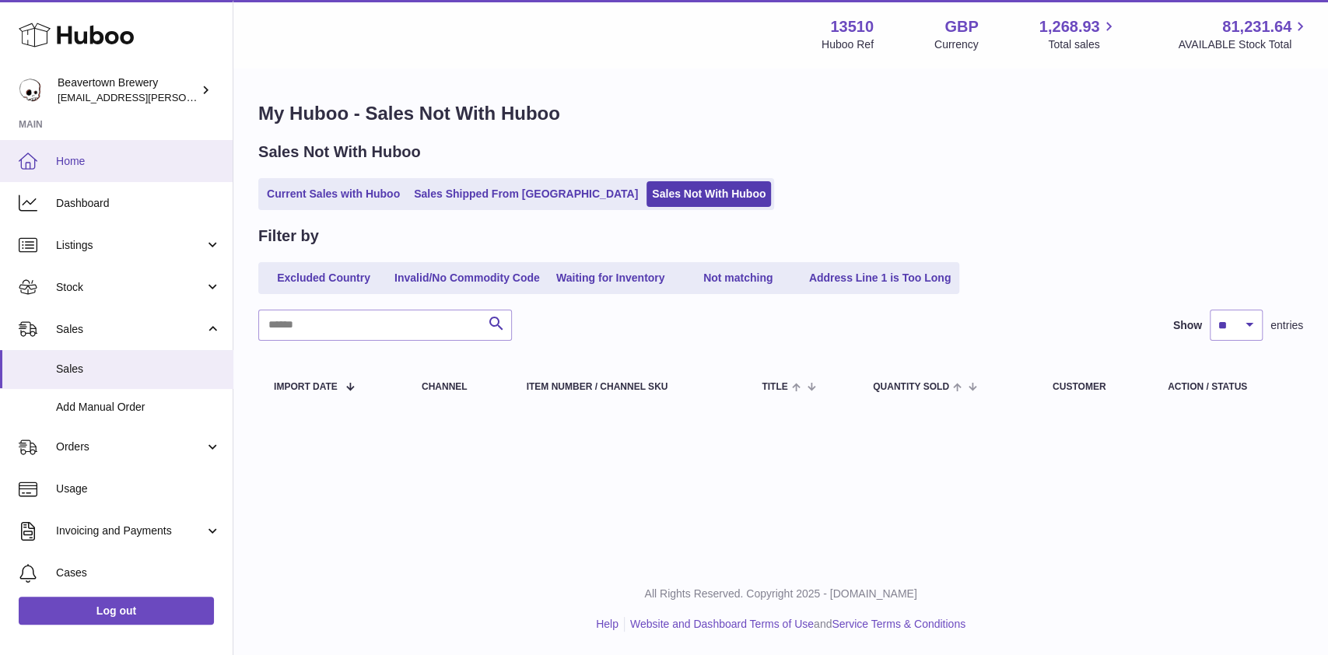
click at [113, 154] on span "Home" at bounding box center [138, 161] width 165 height 15
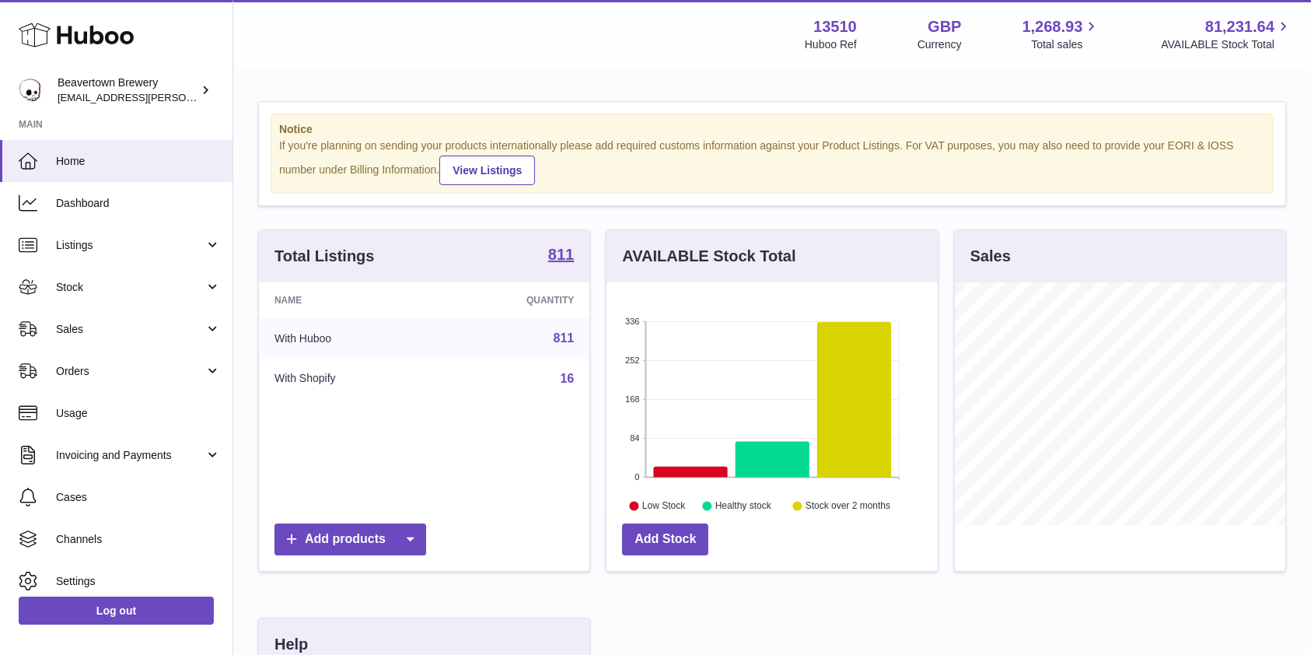
scroll to position [243, 331]
click at [117, 332] on span "Sales" at bounding box center [130, 329] width 149 height 15
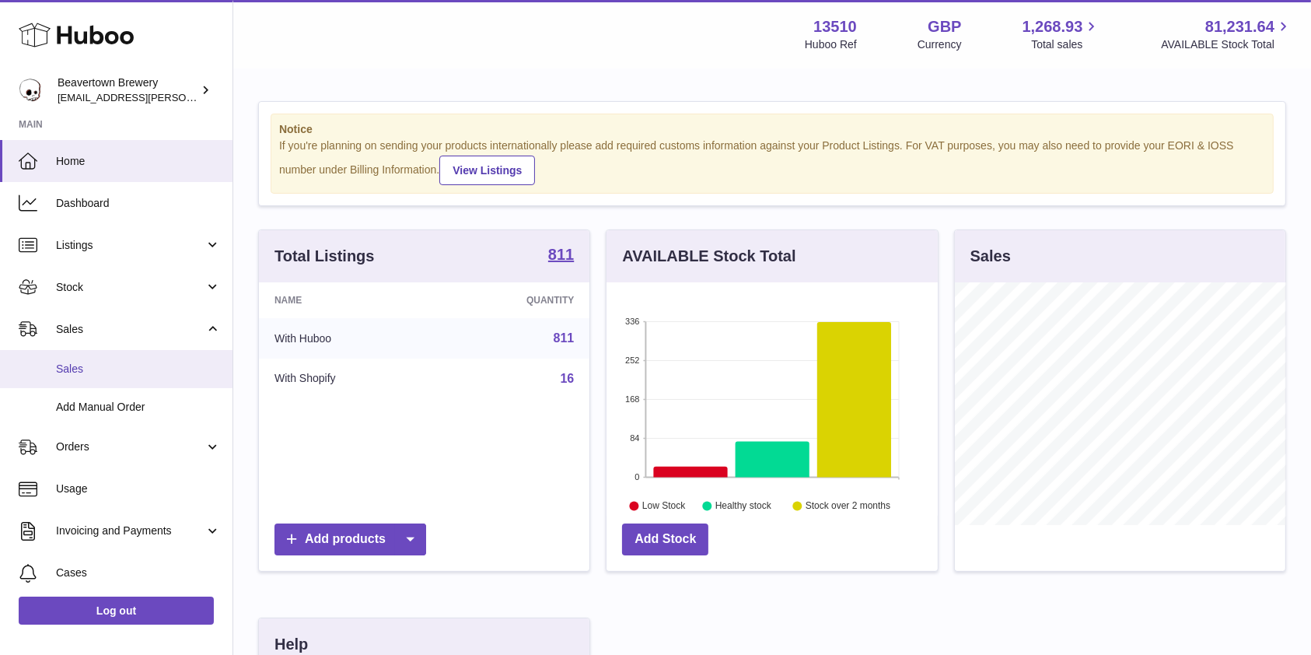
click at [87, 387] on link "Sales" at bounding box center [116, 369] width 233 height 38
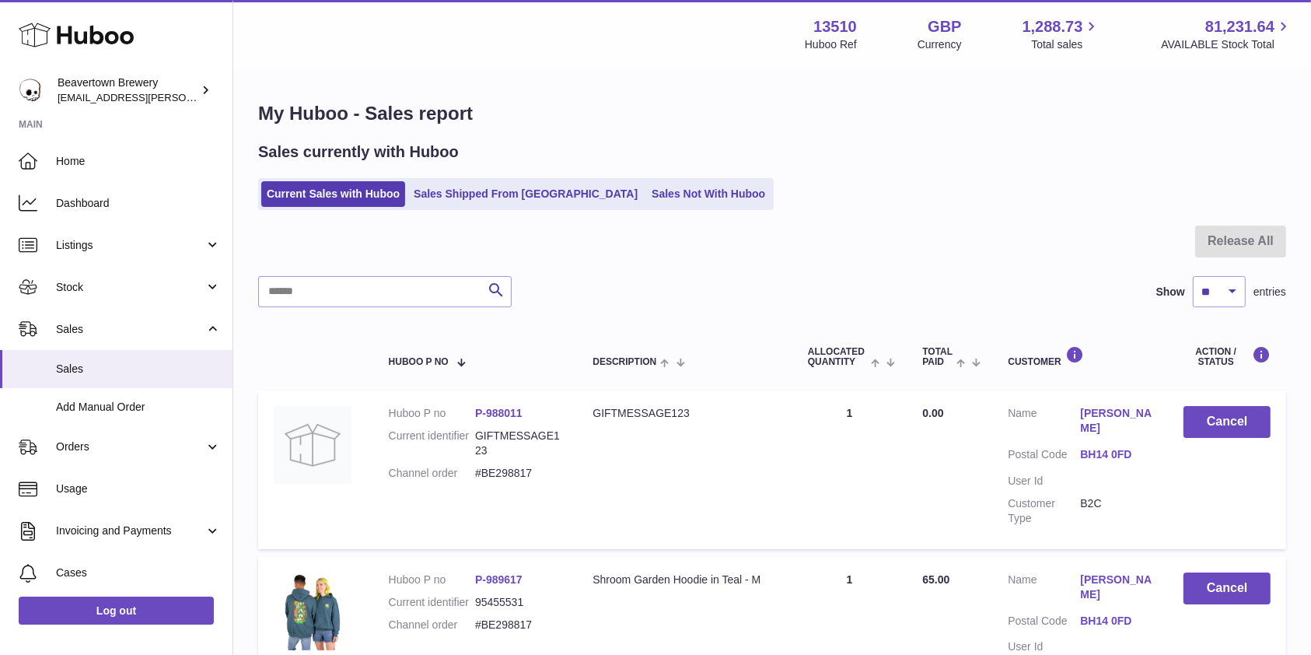
click at [597, 175] on div "Sales currently with Huboo Current Sales with Huboo Sales Shipped From Huboo Sa…" at bounding box center [772, 176] width 1028 height 68
click at [646, 182] on link "Sales Not With Huboo" at bounding box center [708, 194] width 124 height 26
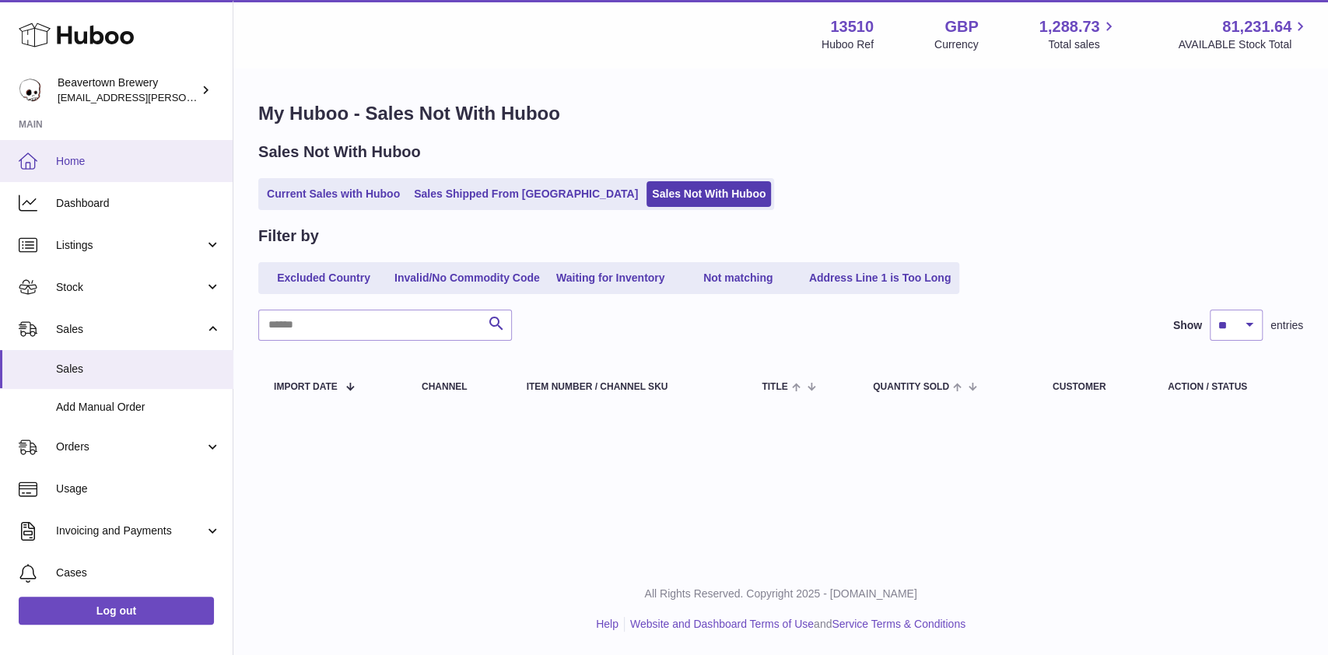
click at [153, 157] on span "Home" at bounding box center [138, 161] width 165 height 15
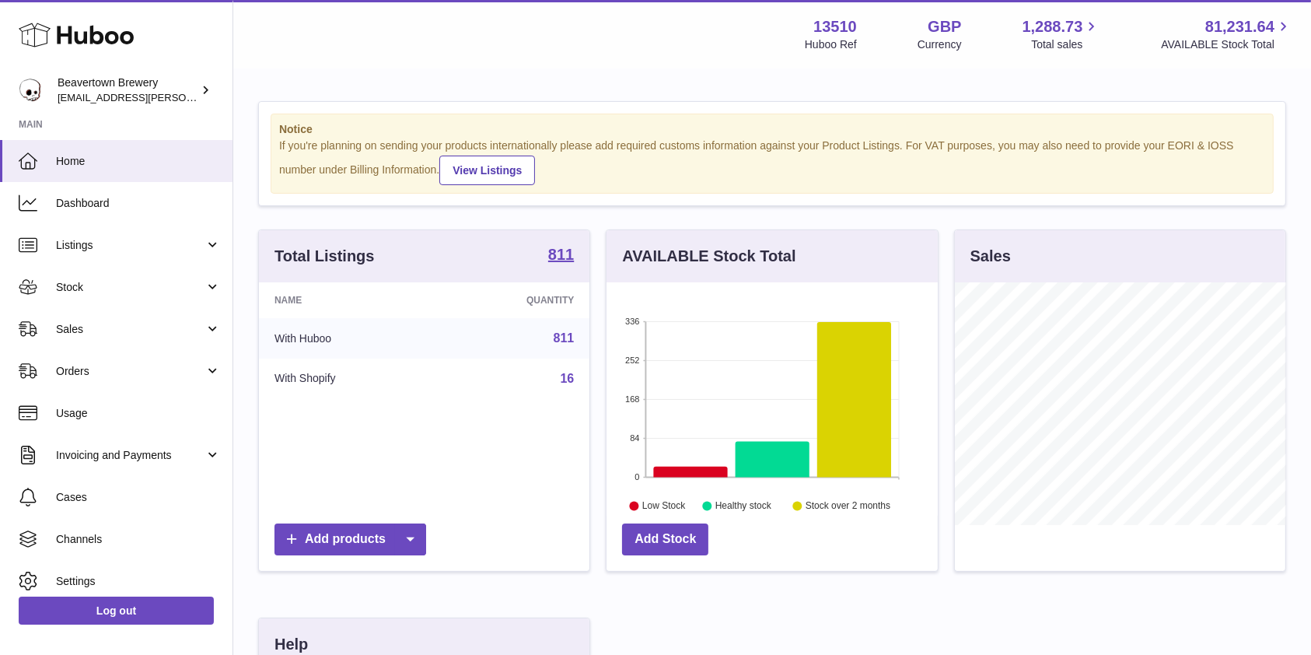
scroll to position [243, 331]
click at [169, 284] on span "Stock" at bounding box center [130, 287] width 149 height 15
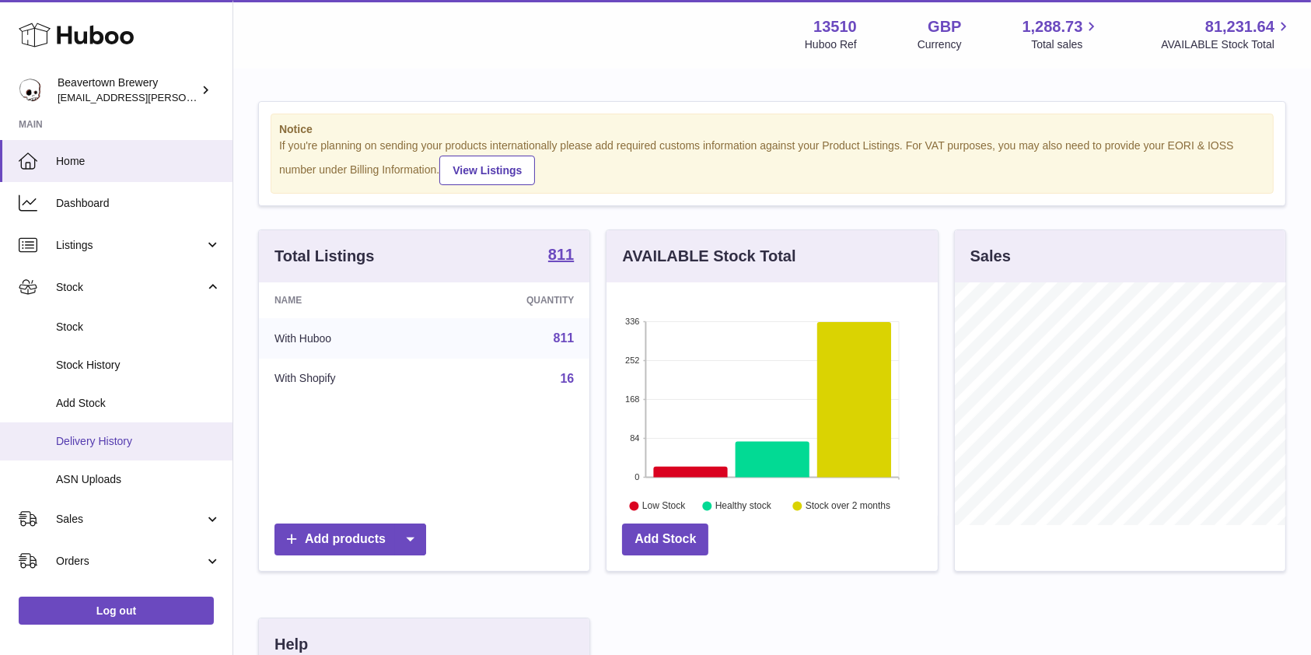
click at [131, 442] on span "Delivery History" at bounding box center [138, 441] width 165 height 15
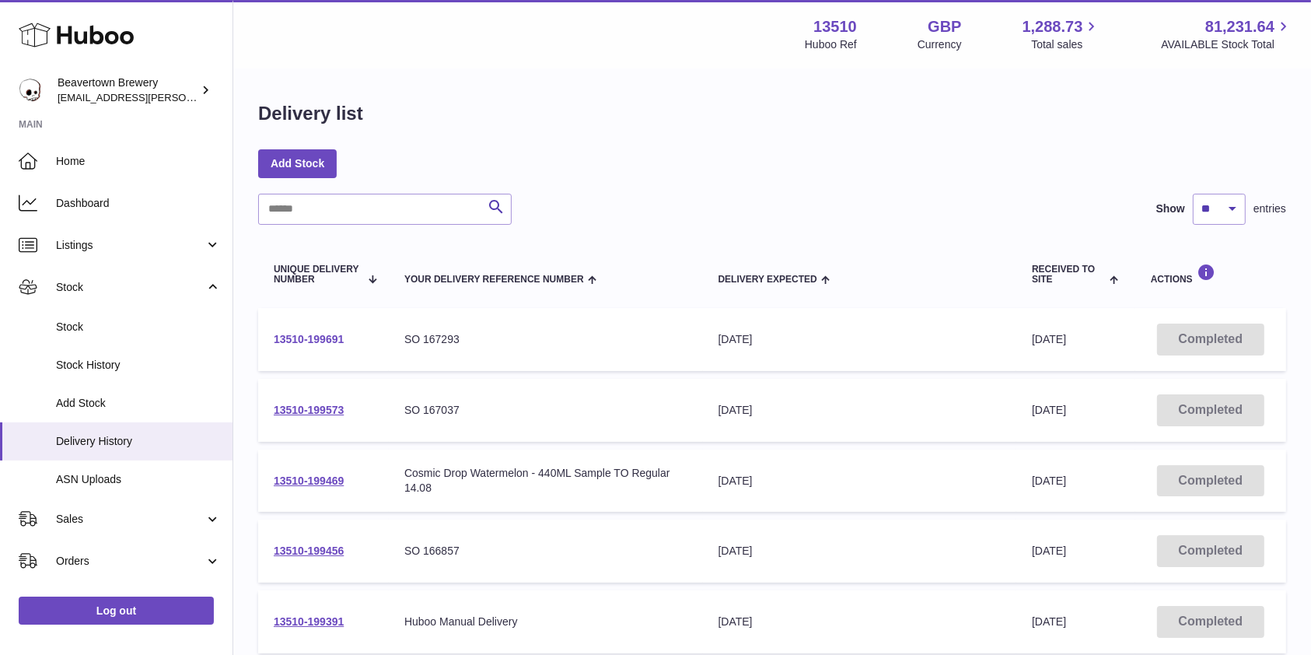
click at [330, 339] on link "13510-199691" at bounding box center [309, 339] width 70 height 12
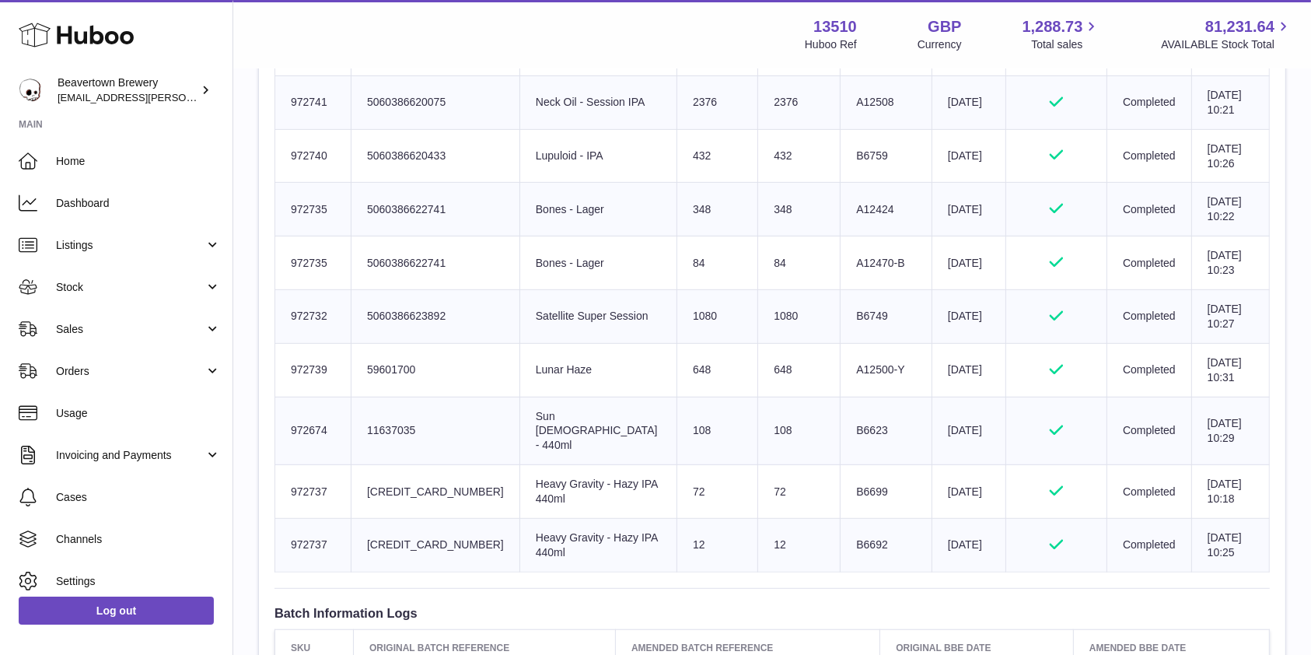
scroll to position [672, 0]
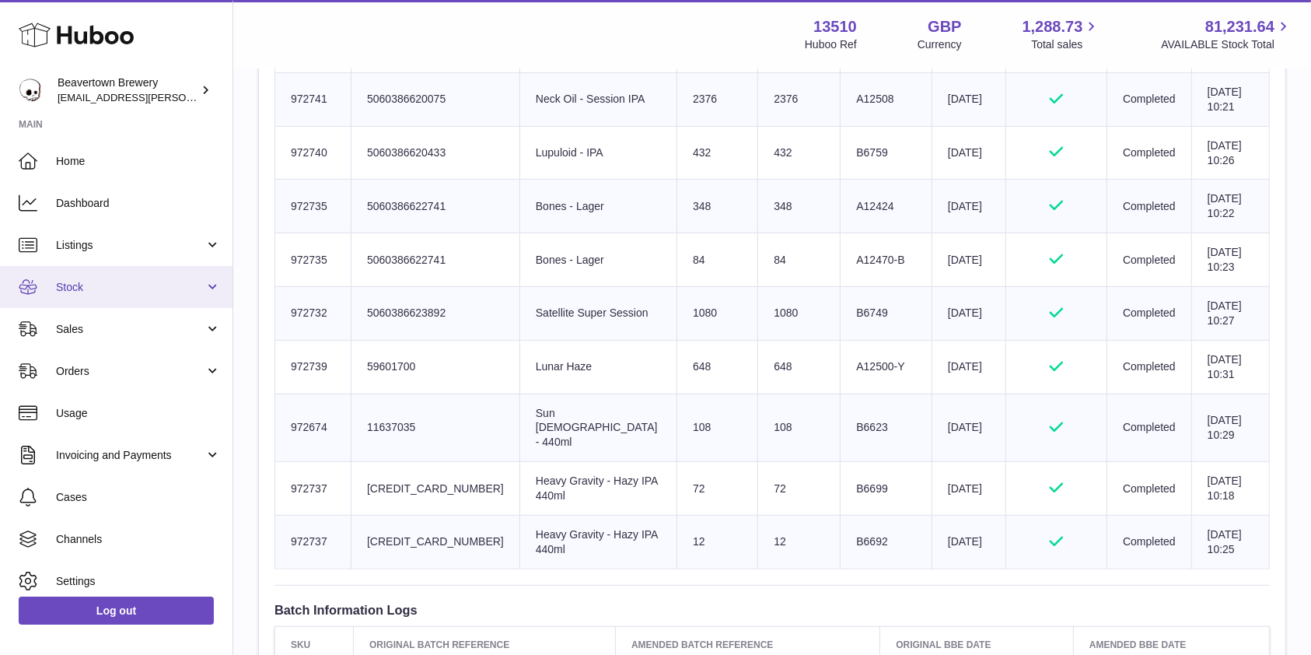
click at [115, 297] on link "Stock" at bounding box center [116, 287] width 233 height 42
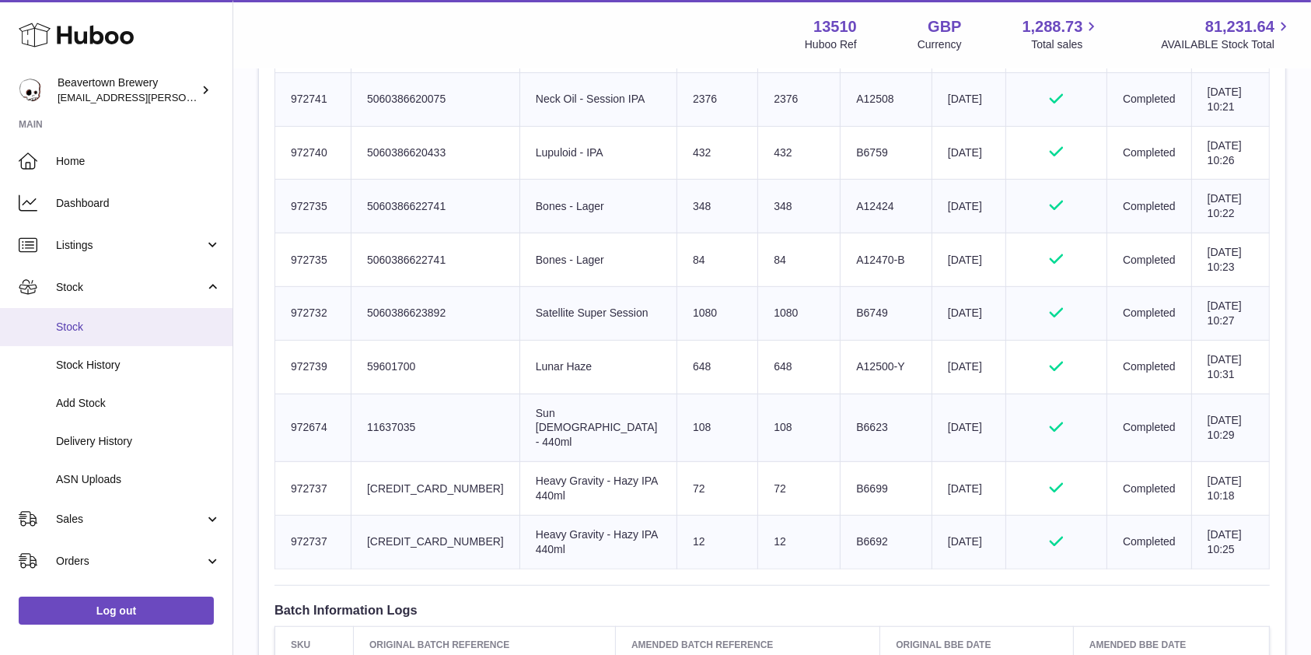
click at [110, 320] on span "Stock" at bounding box center [138, 327] width 165 height 15
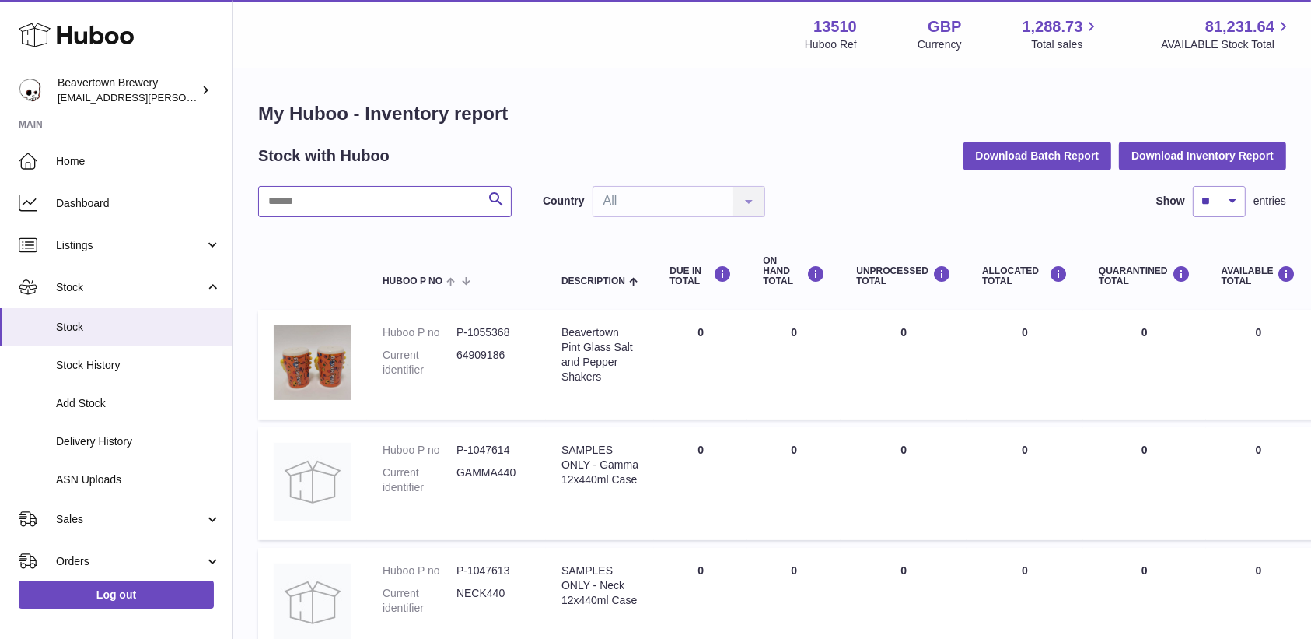
click at [408, 212] on input "text" at bounding box center [385, 201] width 254 height 31
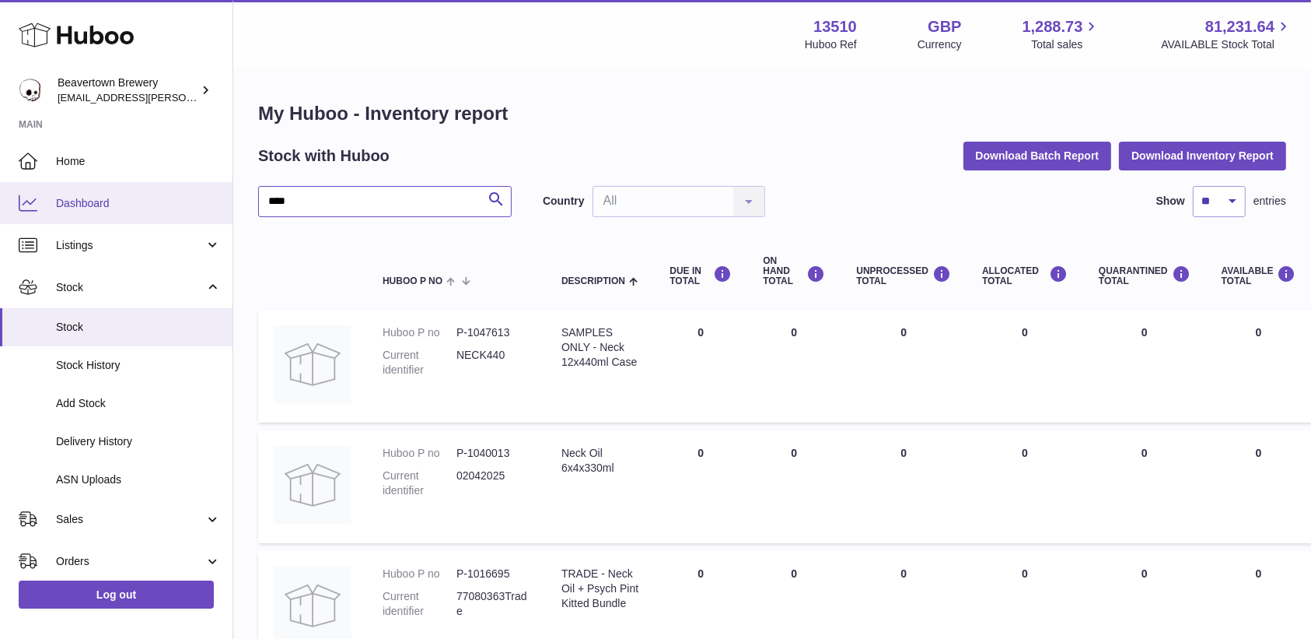
drag, startPoint x: 324, startPoint y: 207, endPoint x: 219, endPoint y: 198, distance: 104.6
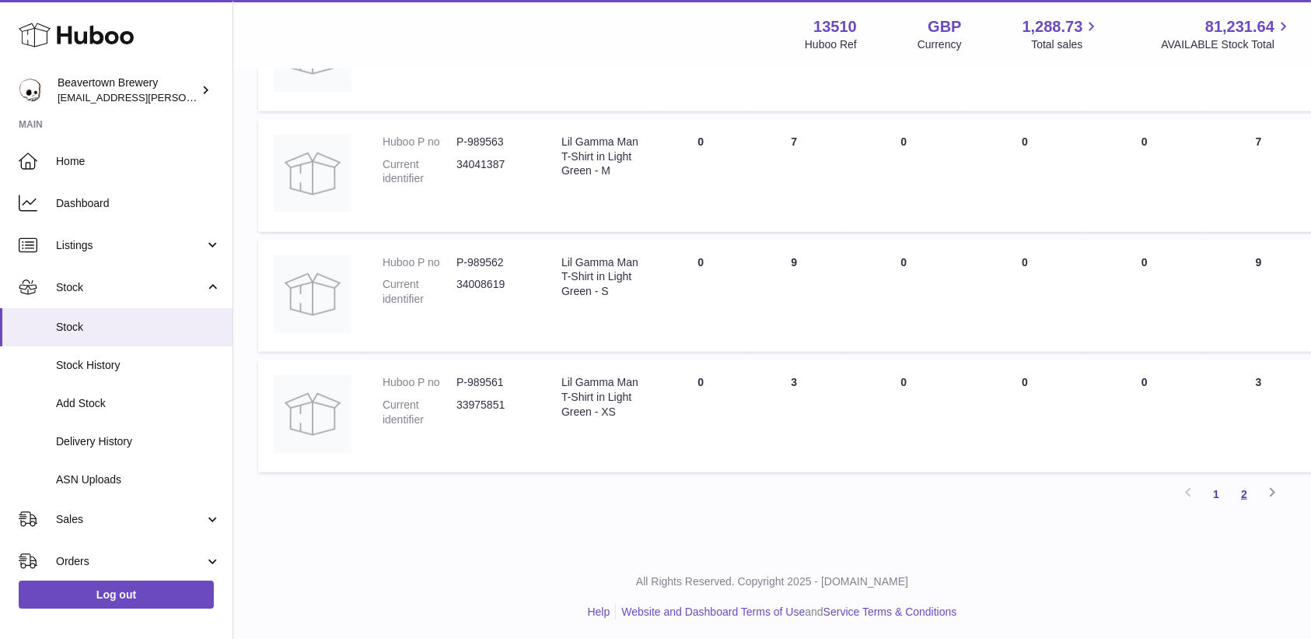
click at [1248, 482] on link "2" at bounding box center [1245, 494] width 28 height 28
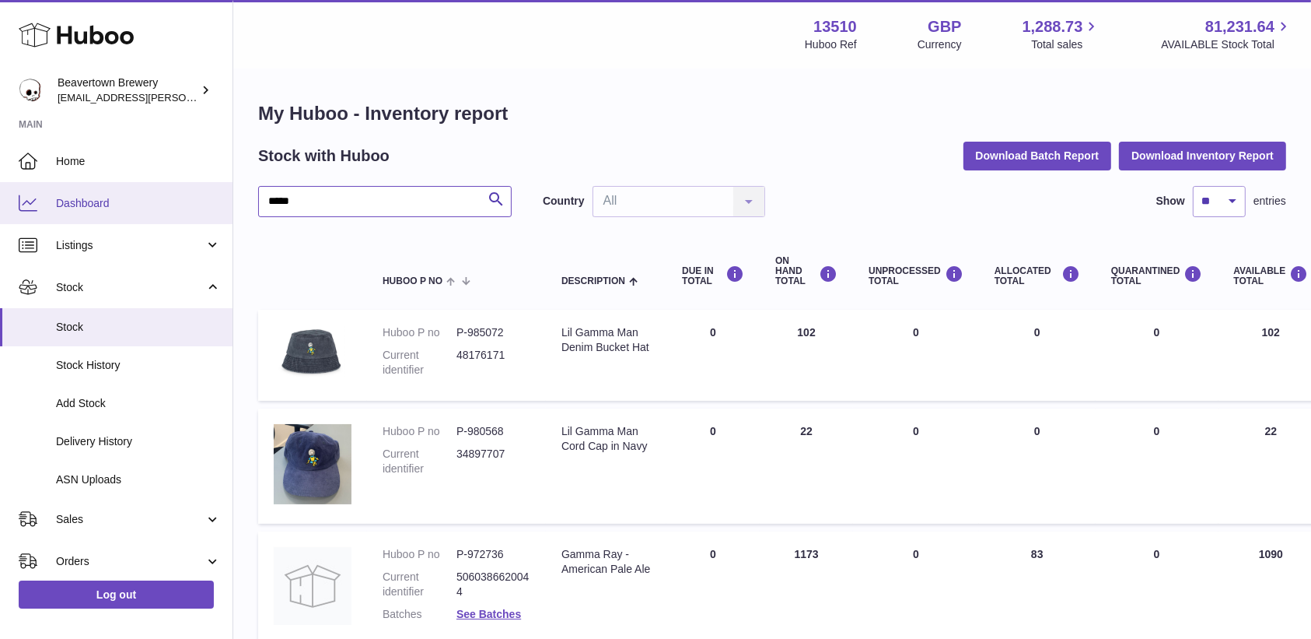
drag, startPoint x: 322, startPoint y: 199, endPoint x: 149, endPoint y: 215, distance: 173.4
click at [149, 215] on div "Huboo Beavertown Brewery kit.lowe@beavertownbrewery.co.uk Main Home Dashboard L…" at bounding box center [655, 648] width 1311 height 1297
type input "*****"
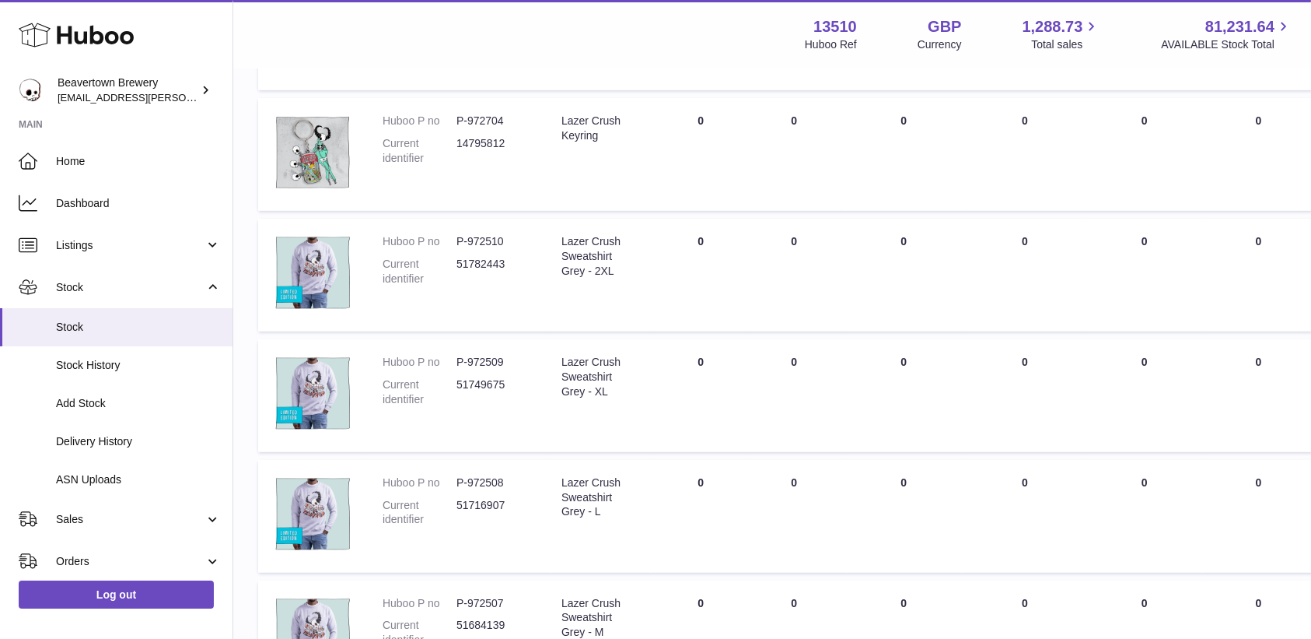
scroll to position [1035, 0]
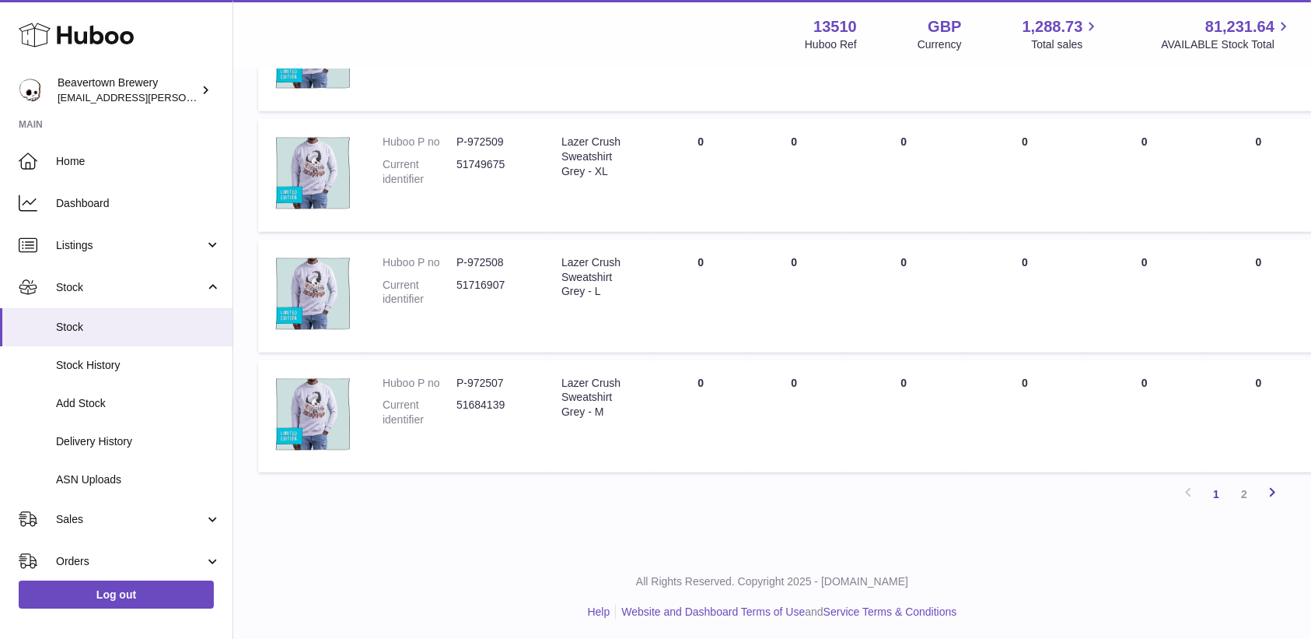
click at [1259, 492] on link "Next" at bounding box center [1273, 494] width 28 height 28
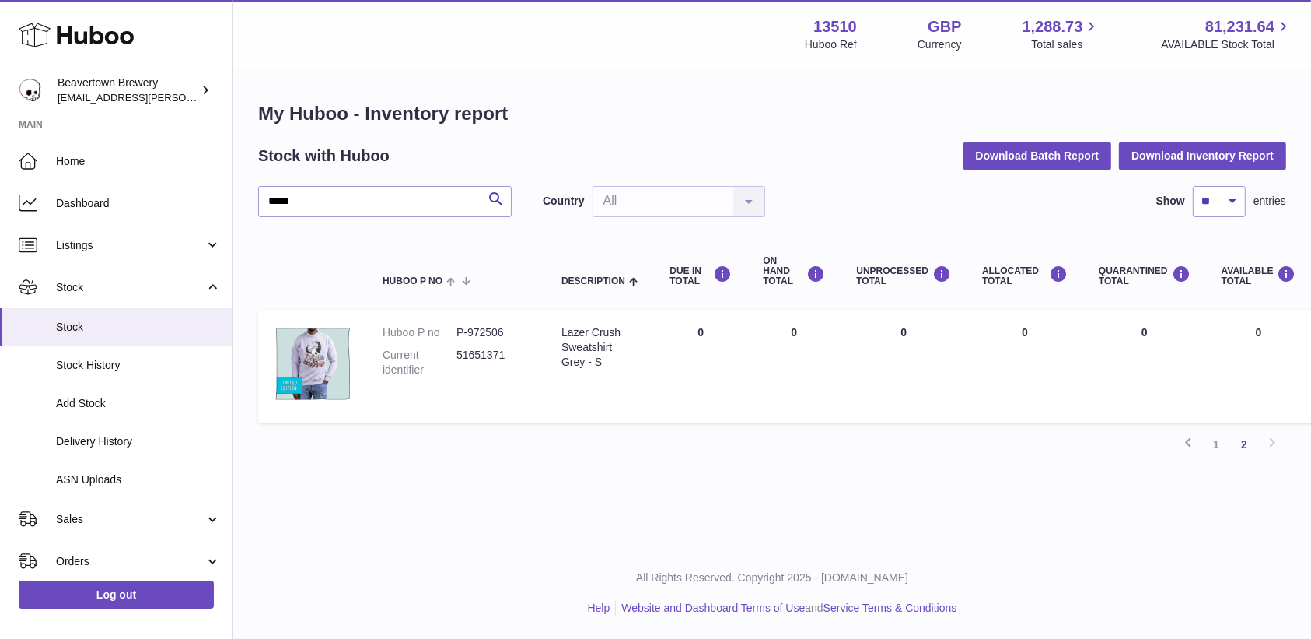
scroll to position [16, 0]
click at [93, 205] on span "Dashboard" at bounding box center [138, 203] width 165 height 15
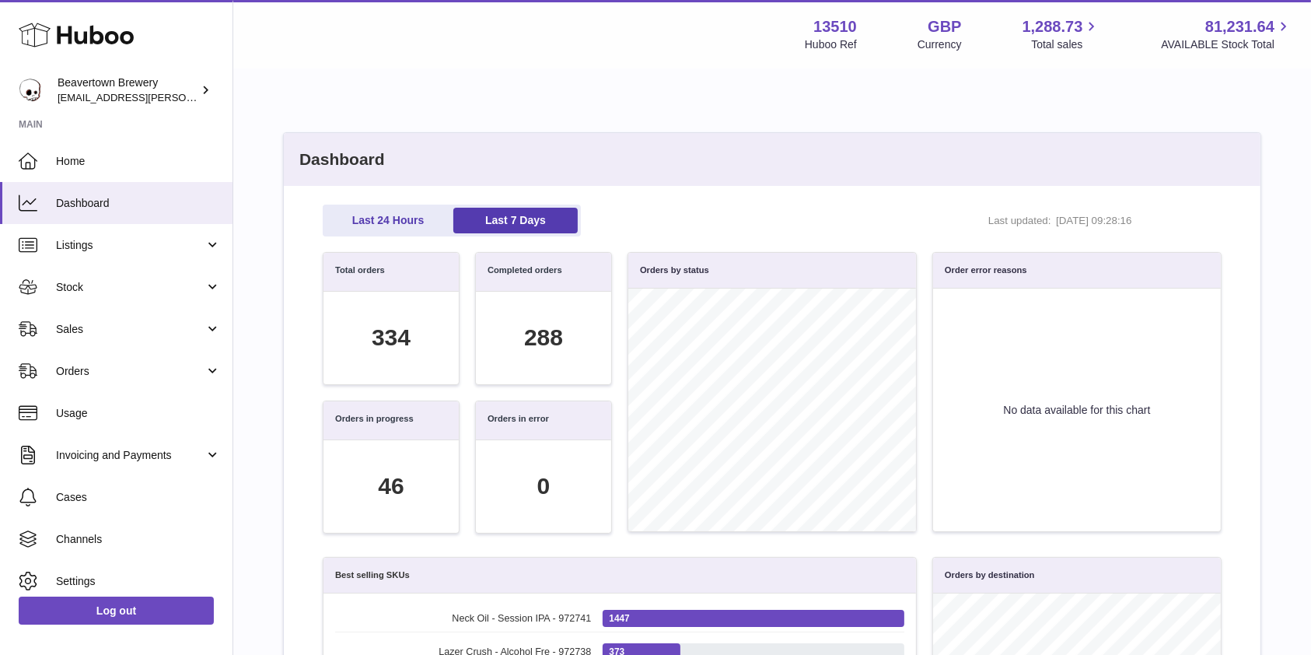
scroll to position [179, 882]
click at [387, 222] on link "Last 24 Hours" at bounding box center [388, 221] width 124 height 26
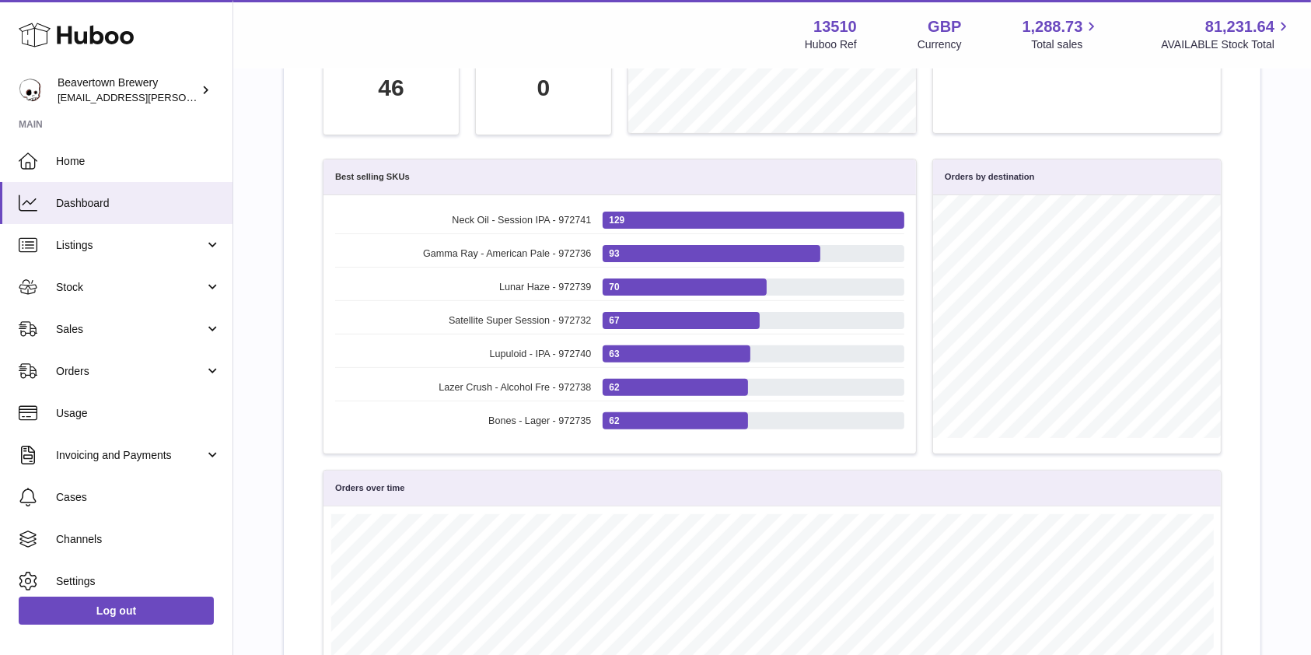
scroll to position [0, 0]
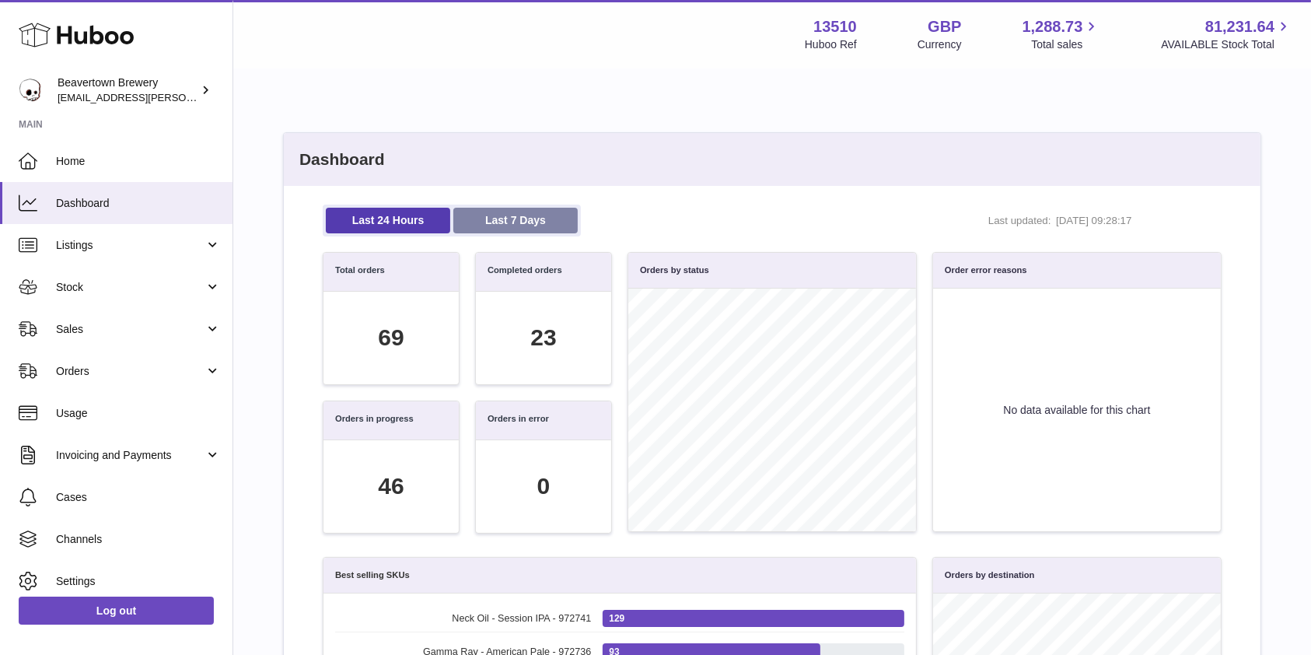
click at [552, 218] on link "Last 7 Days" at bounding box center [515, 221] width 124 height 26
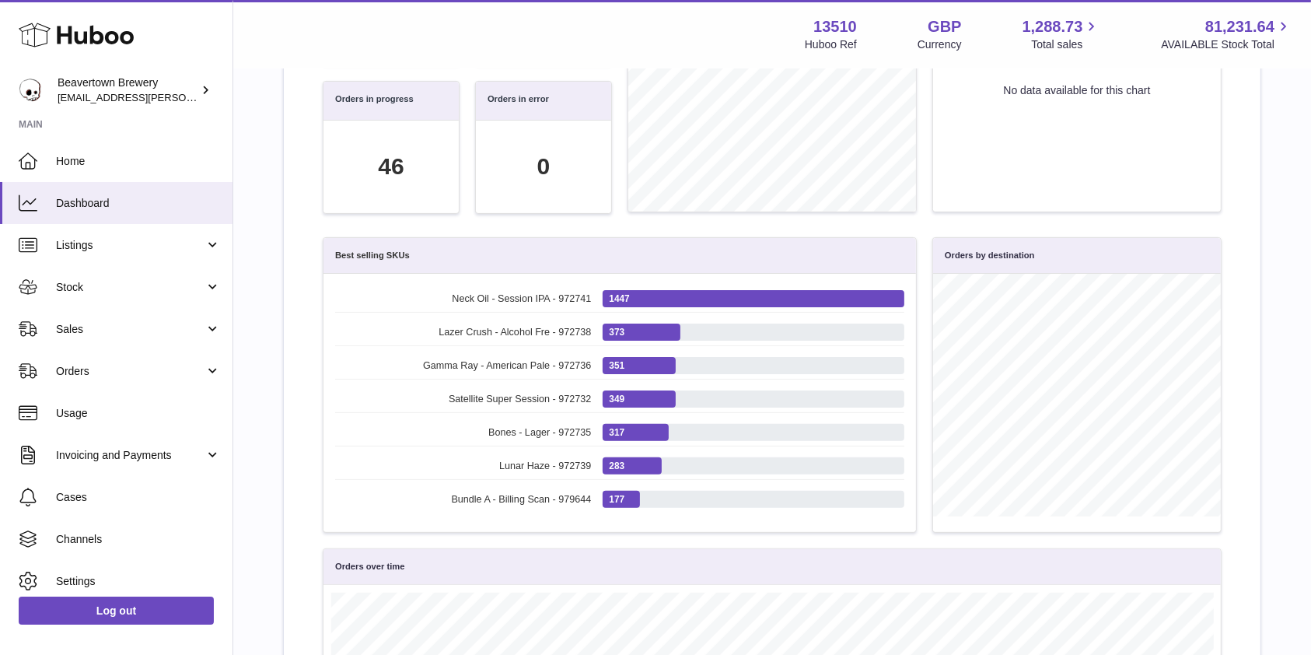
scroll to position [325, 0]
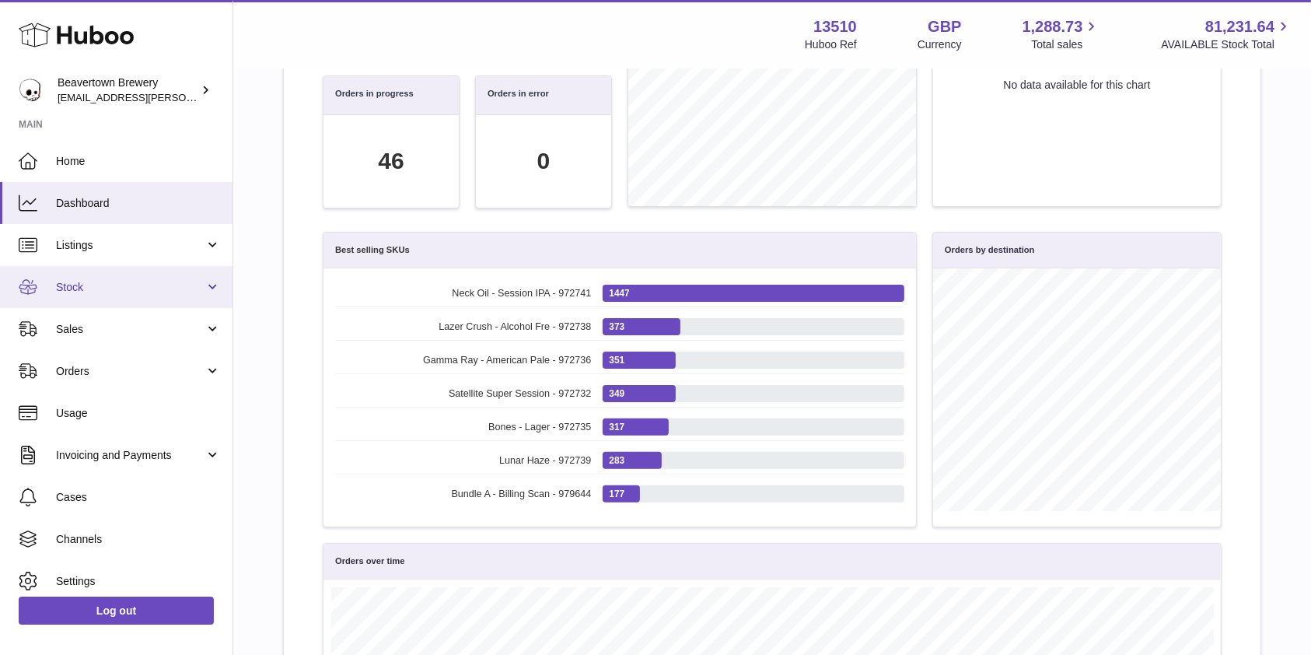
click at [75, 295] on span "Stock" at bounding box center [130, 287] width 149 height 15
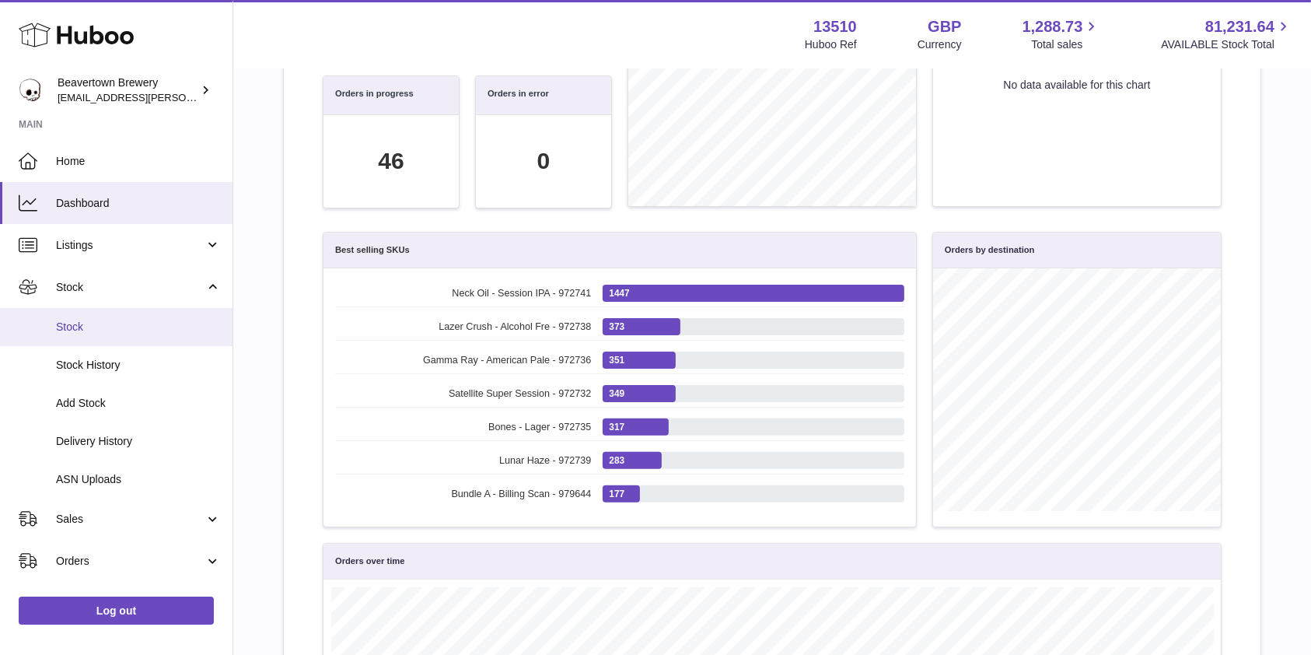
click at [86, 326] on span "Stock" at bounding box center [138, 327] width 165 height 15
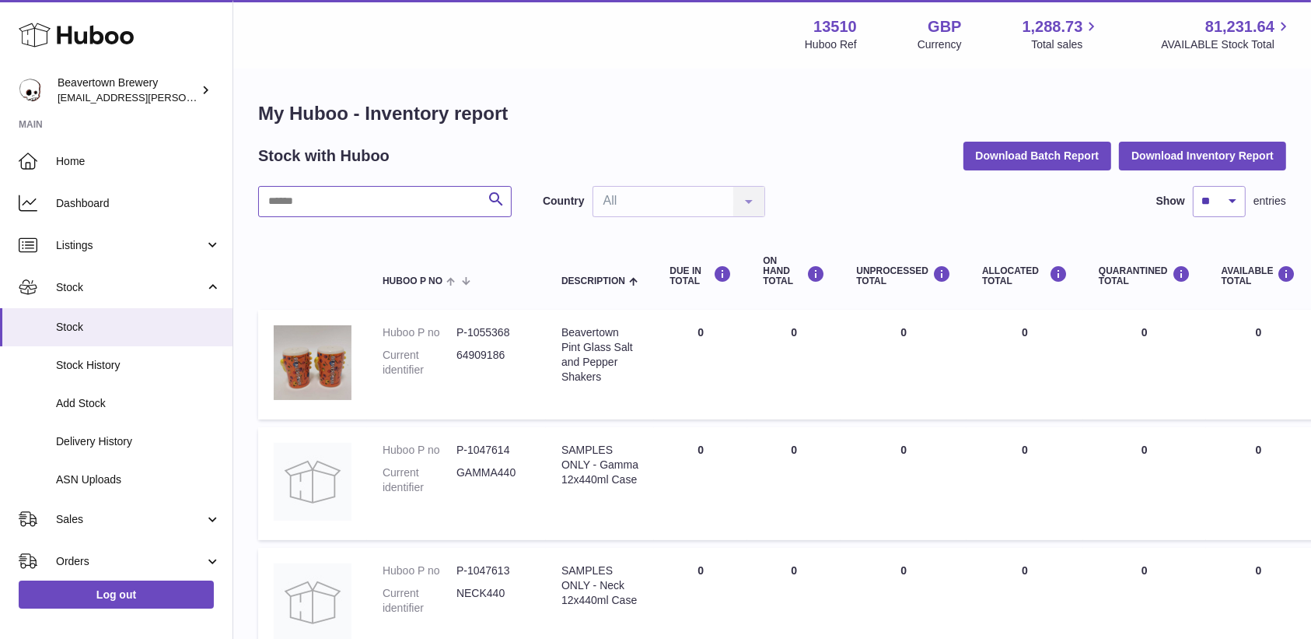
click at [411, 213] on input "text" at bounding box center [385, 201] width 254 height 31
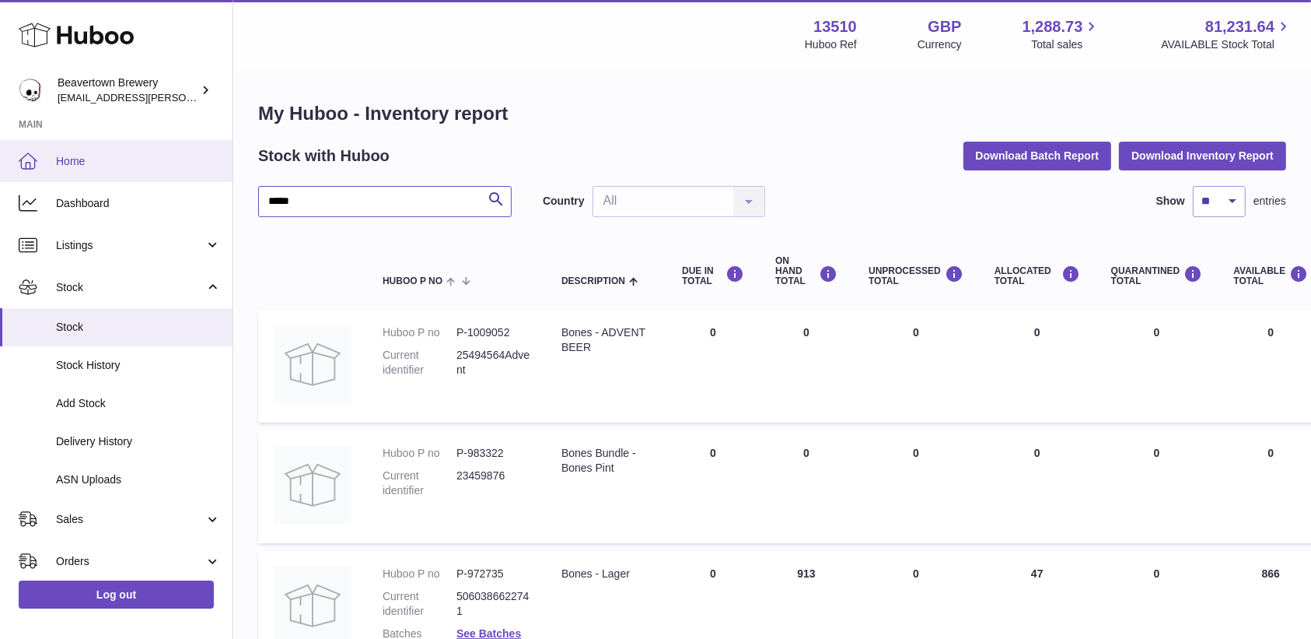
drag, startPoint x: 325, startPoint y: 194, endPoint x: 143, endPoint y: 152, distance: 186.6
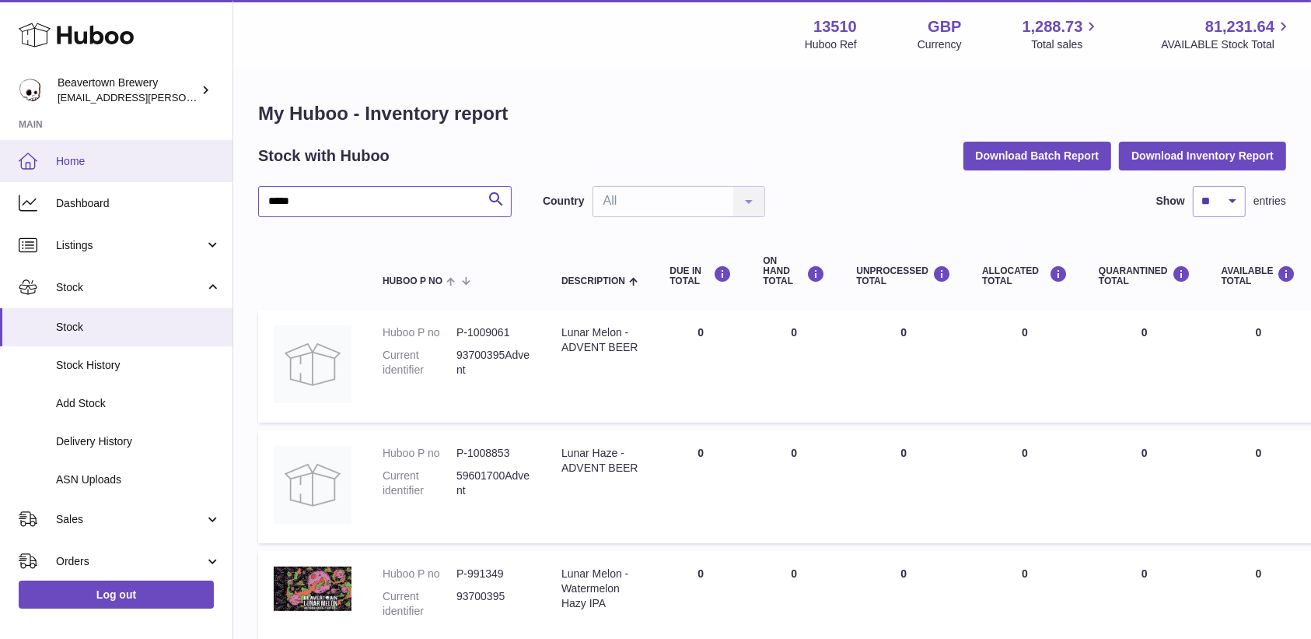
drag, startPoint x: 310, startPoint y: 207, endPoint x: 14, endPoint y: 174, distance: 298.2
click at [14, 174] on div "Huboo Beavertown Brewery kit.lowe@beavertownbrewery.co.uk Main Home Dashboard L…" at bounding box center [655, 507] width 1311 height 1014
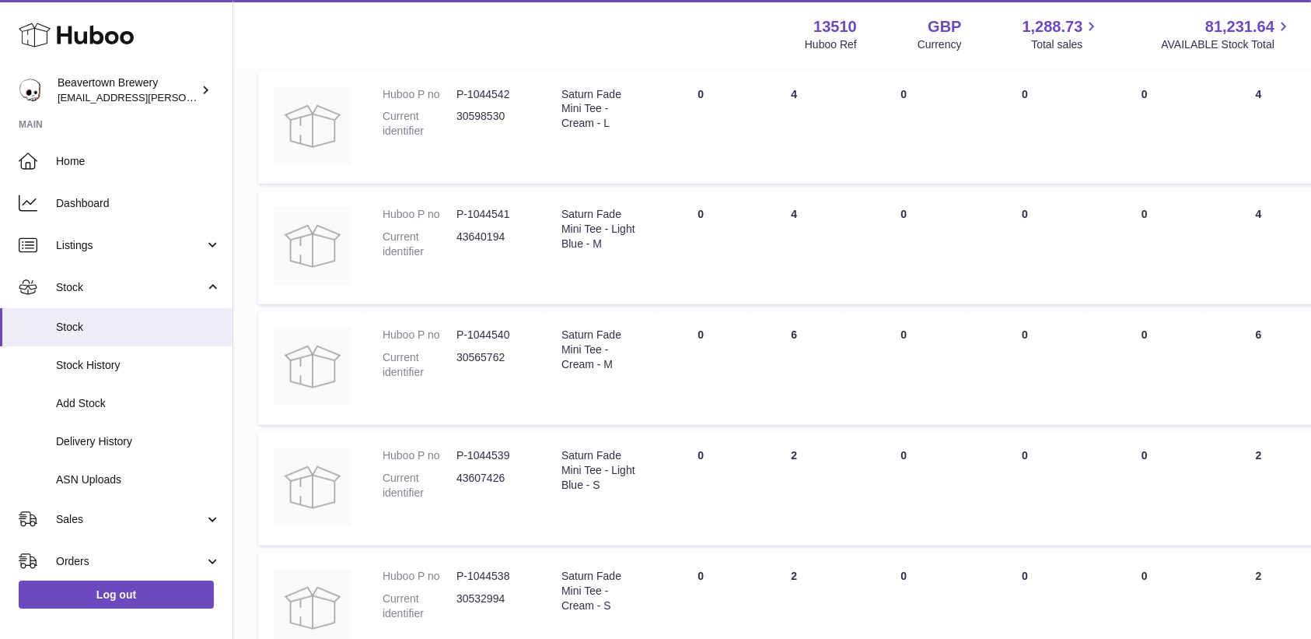
scroll to position [1034, 0]
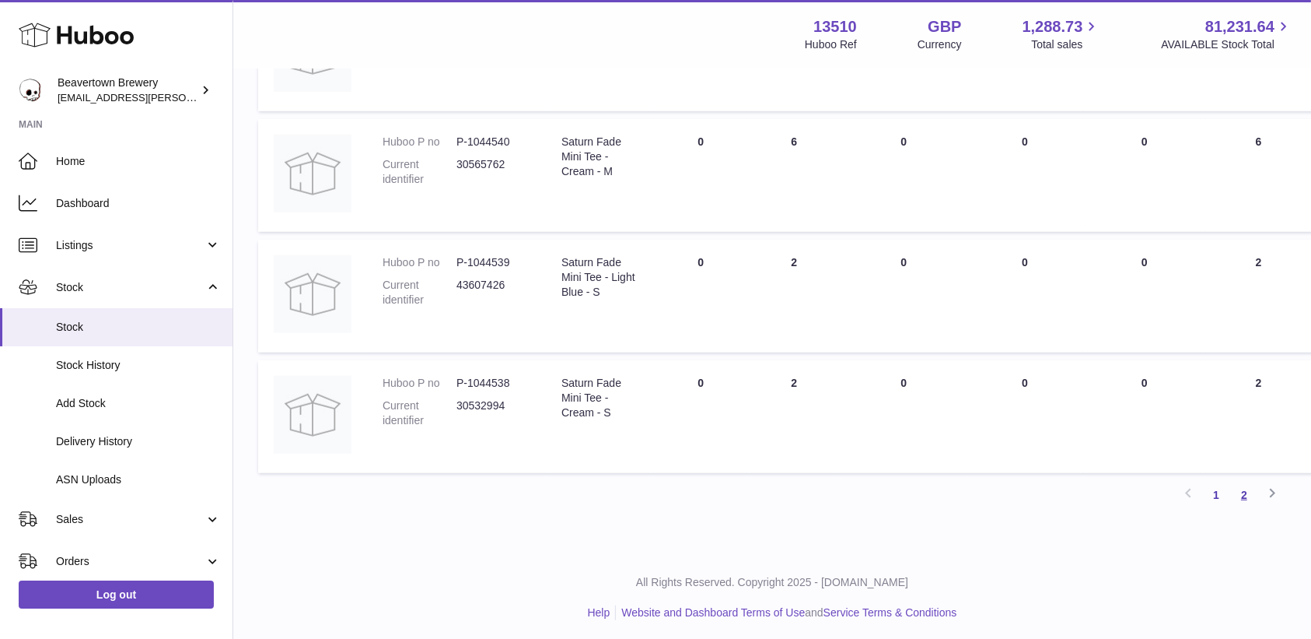
click at [1242, 492] on link "2" at bounding box center [1245, 495] width 28 height 28
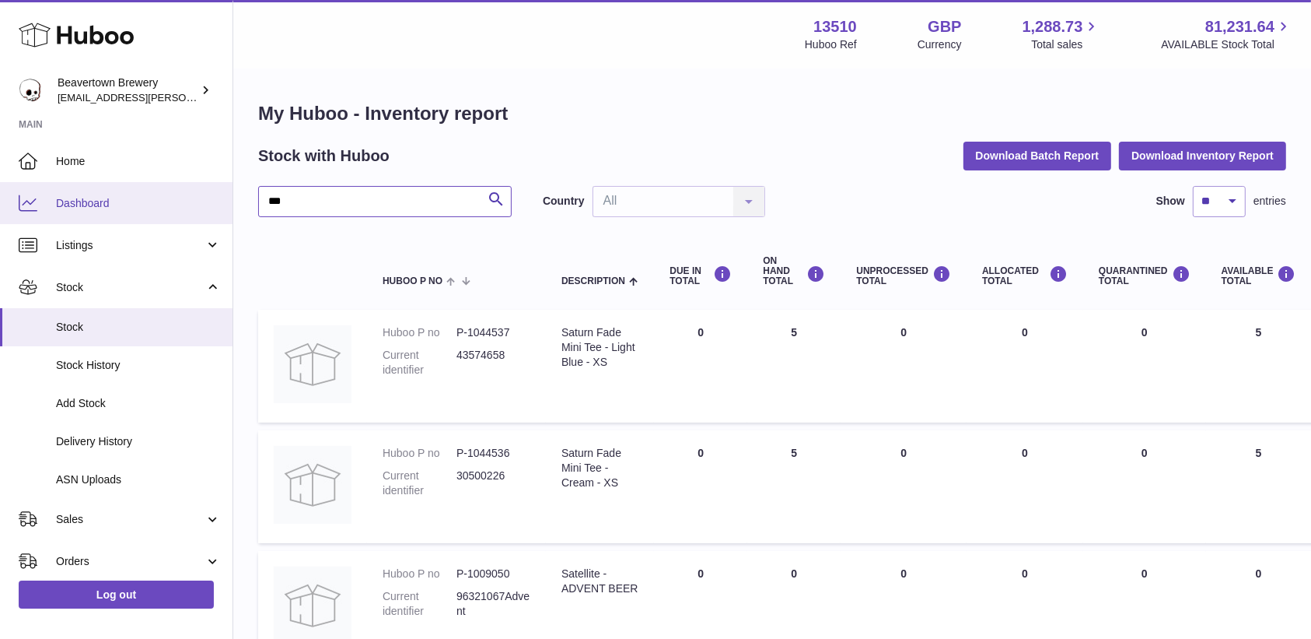
drag, startPoint x: 336, startPoint y: 208, endPoint x: 145, endPoint y: 196, distance: 191.0
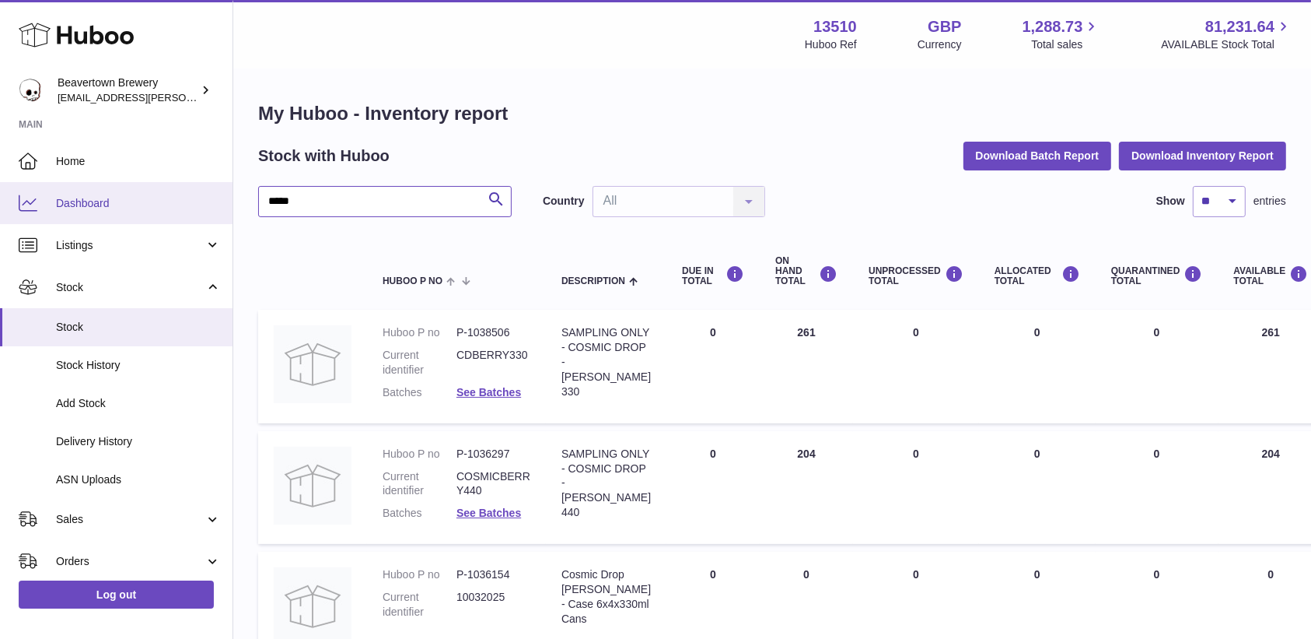
drag, startPoint x: 331, startPoint y: 208, endPoint x: 138, endPoint y: 198, distance: 193.2
click at [138, 198] on div "Huboo Beavertown Brewery kit.lowe@beavertownbrewery.co.uk Main Home Dashboard L…" at bounding box center [655, 518] width 1311 height 1037
type input "*****"
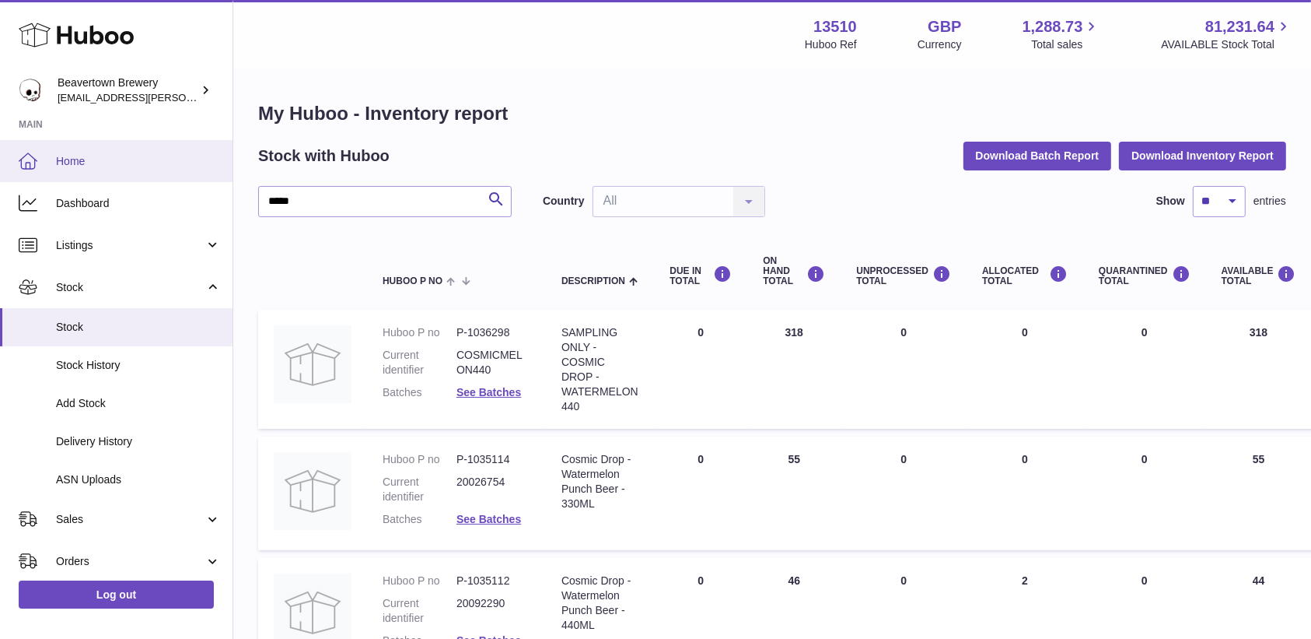
click at [78, 162] on span "Home" at bounding box center [138, 161] width 165 height 15
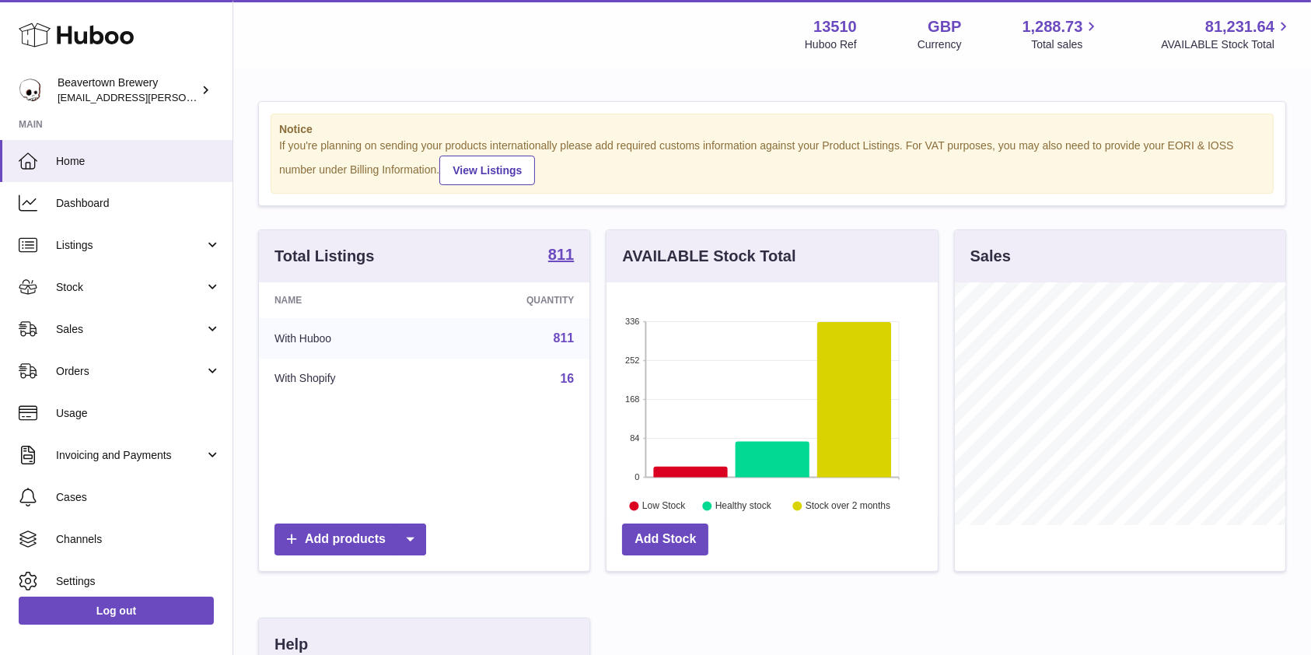
scroll to position [243, 331]
click at [72, 335] on span "Sales" at bounding box center [130, 329] width 149 height 15
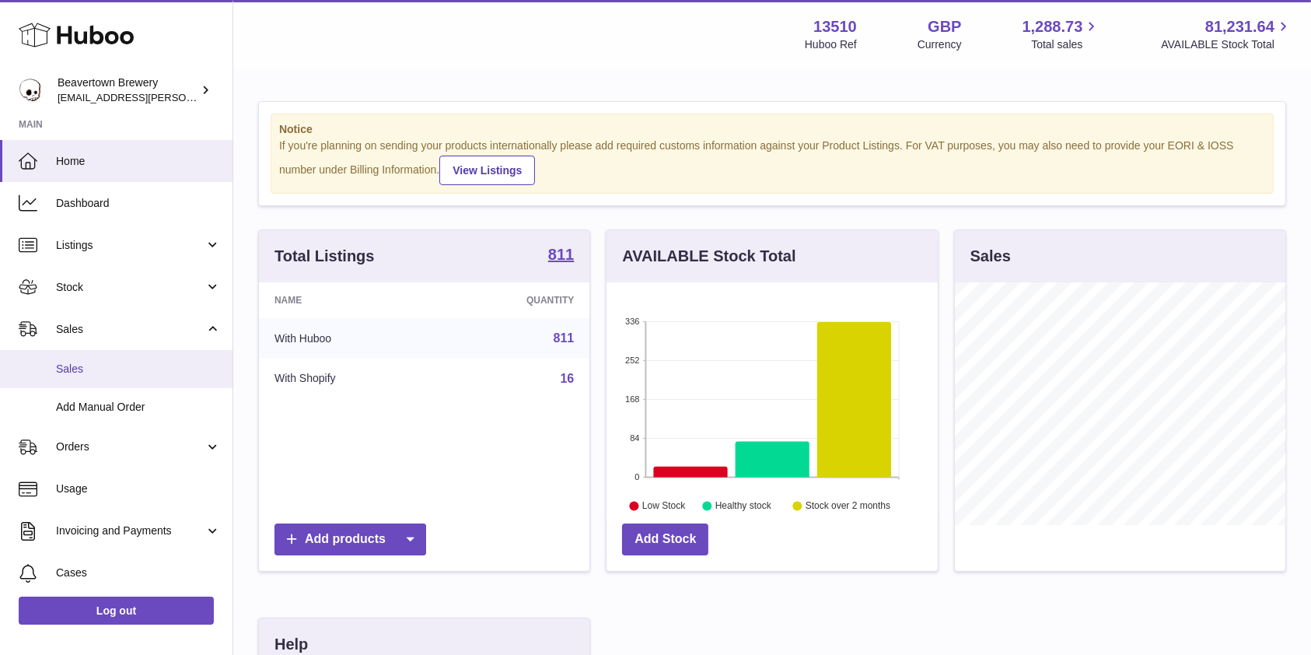
click at [102, 373] on span "Sales" at bounding box center [138, 369] width 165 height 15
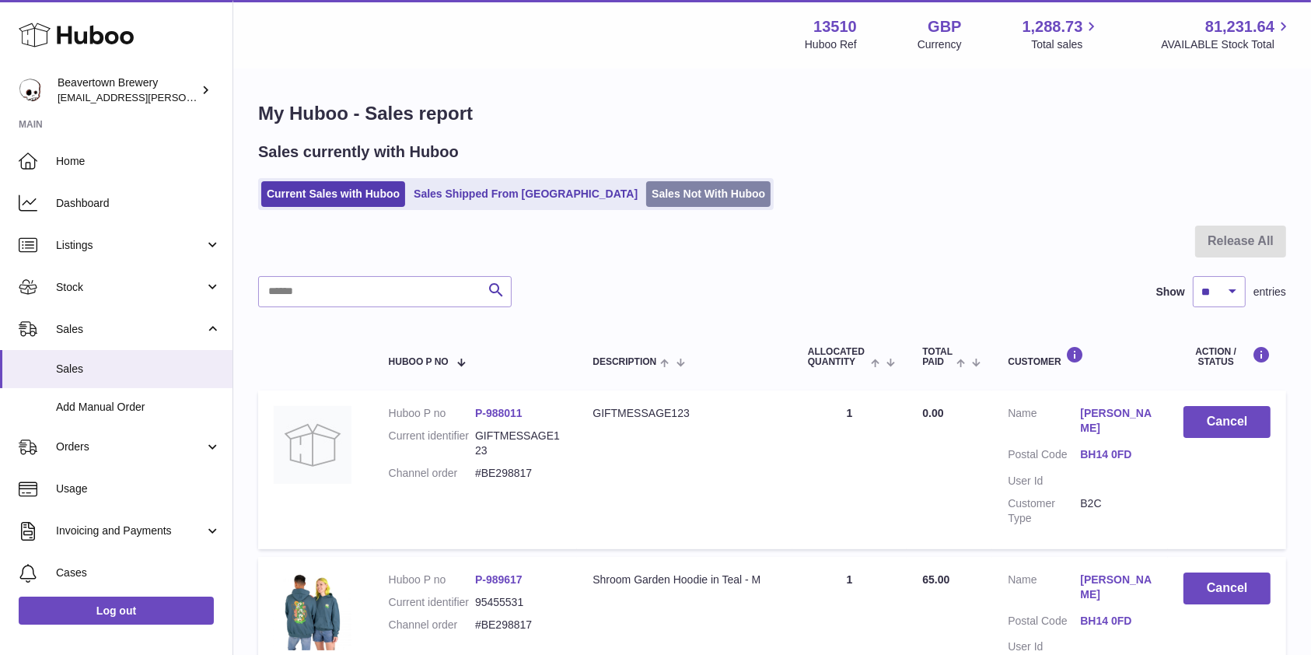
click at [661, 196] on link "Sales Not With Huboo" at bounding box center [708, 194] width 124 height 26
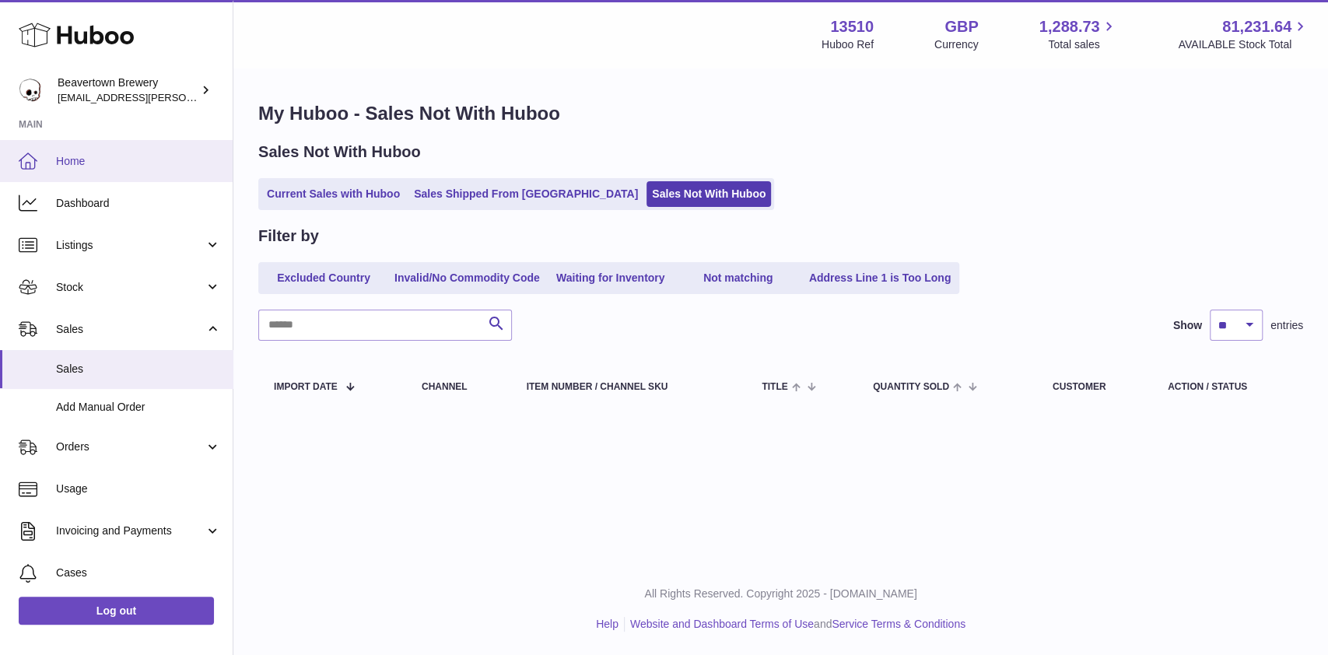
click at [72, 155] on span "Home" at bounding box center [138, 161] width 165 height 15
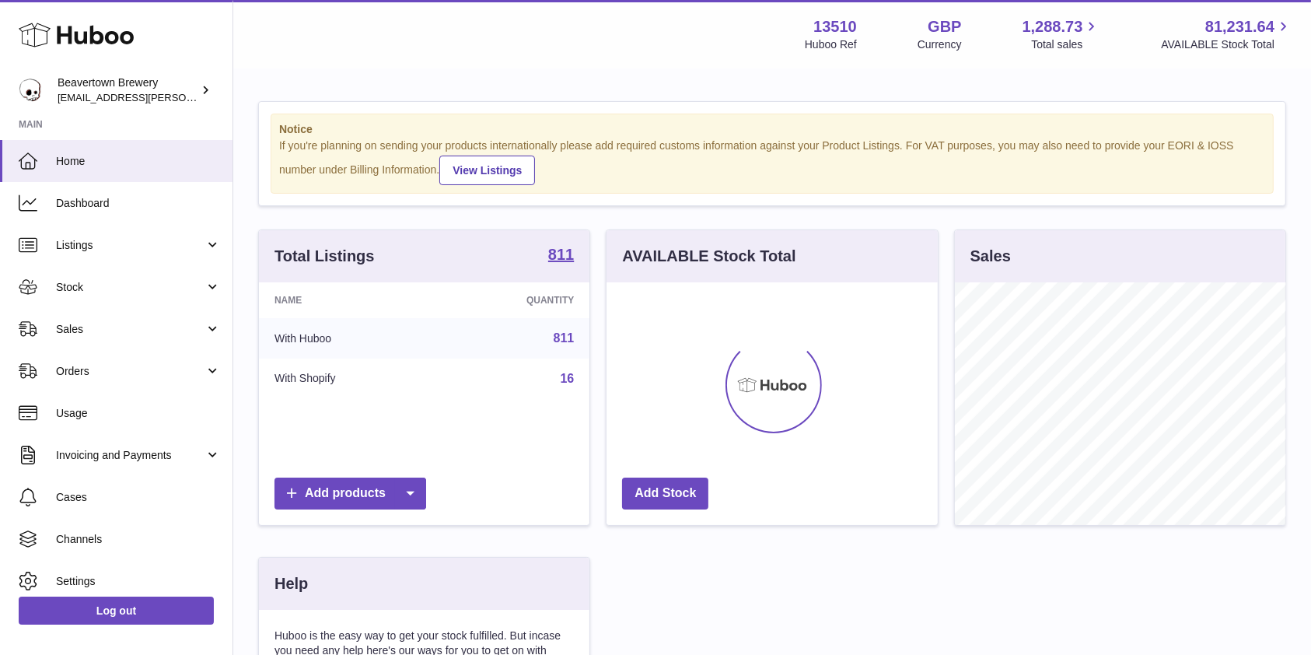
scroll to position [243, 331]
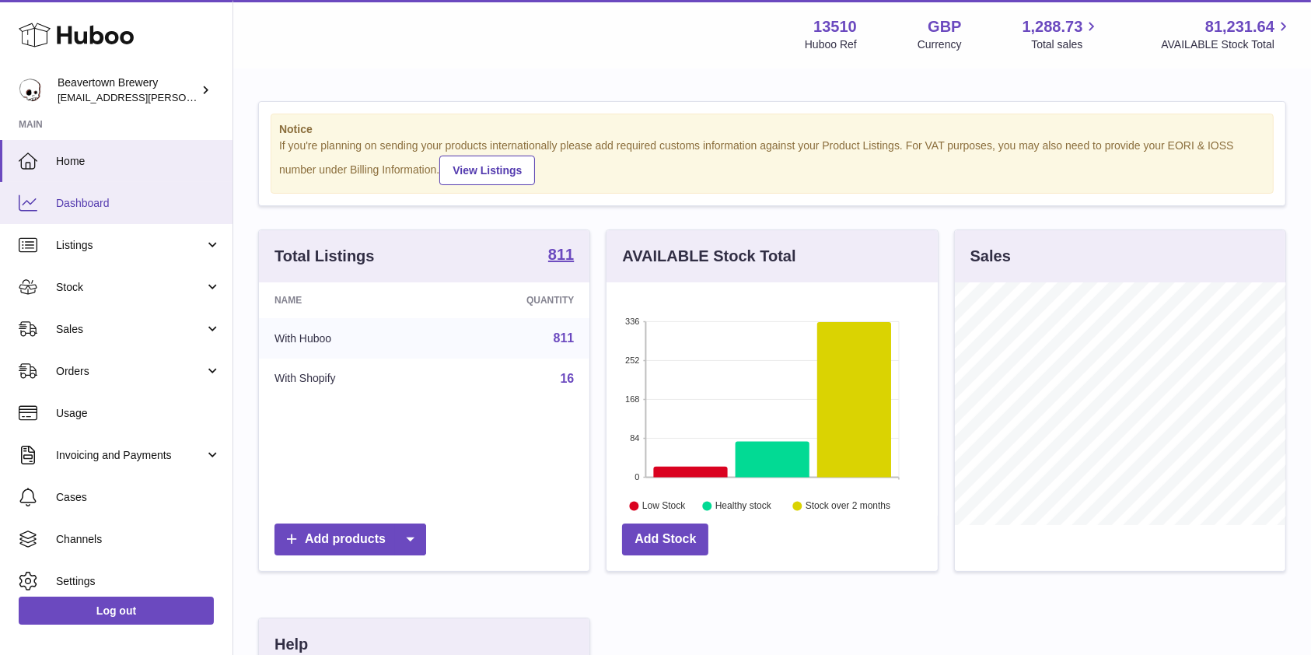
click at [92, 201] on span "Dashboard" at bounding box center [138, 203] width 165 height 15
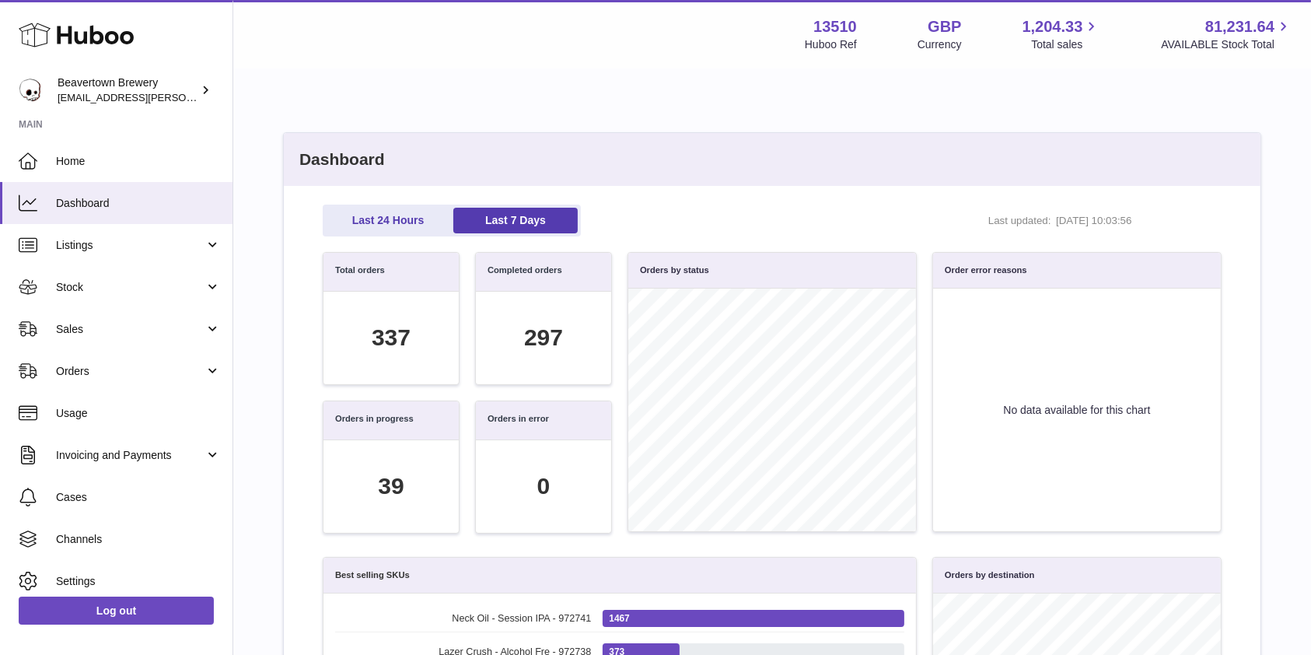
scroll to position [179, 882]
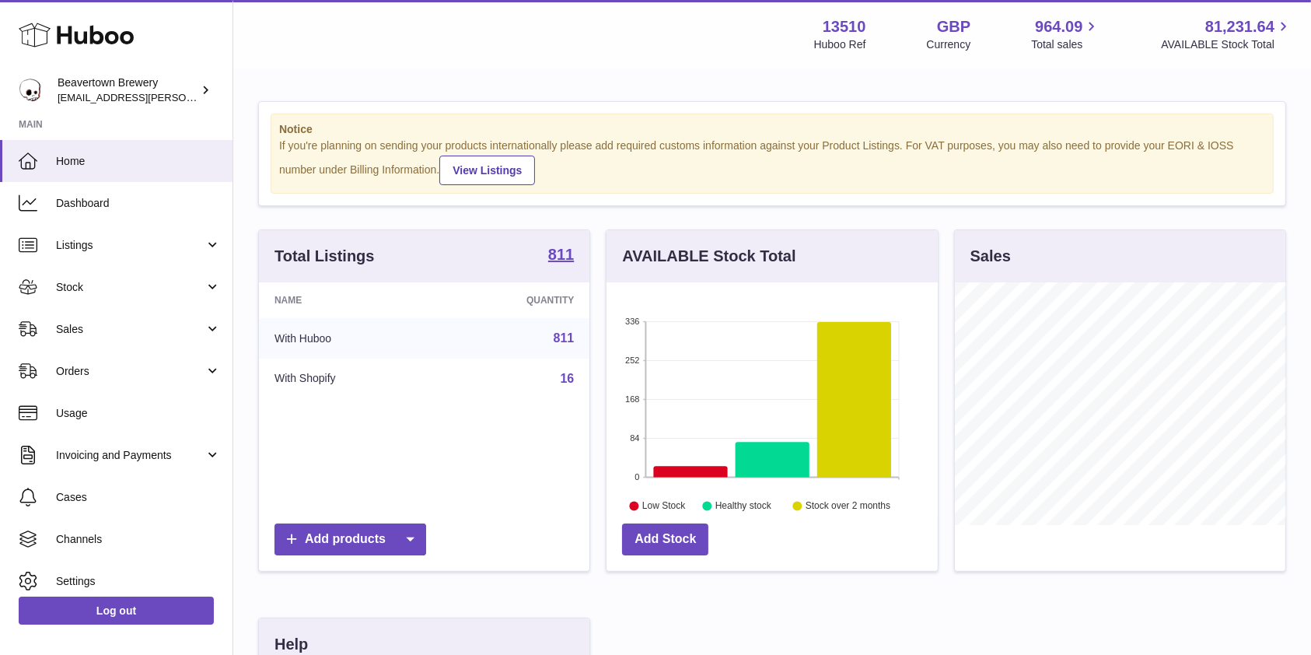
scroll to position [243, 331]
click at [104, 320] on link "Sales" at bounding box center [116, 329] width 233 height 42
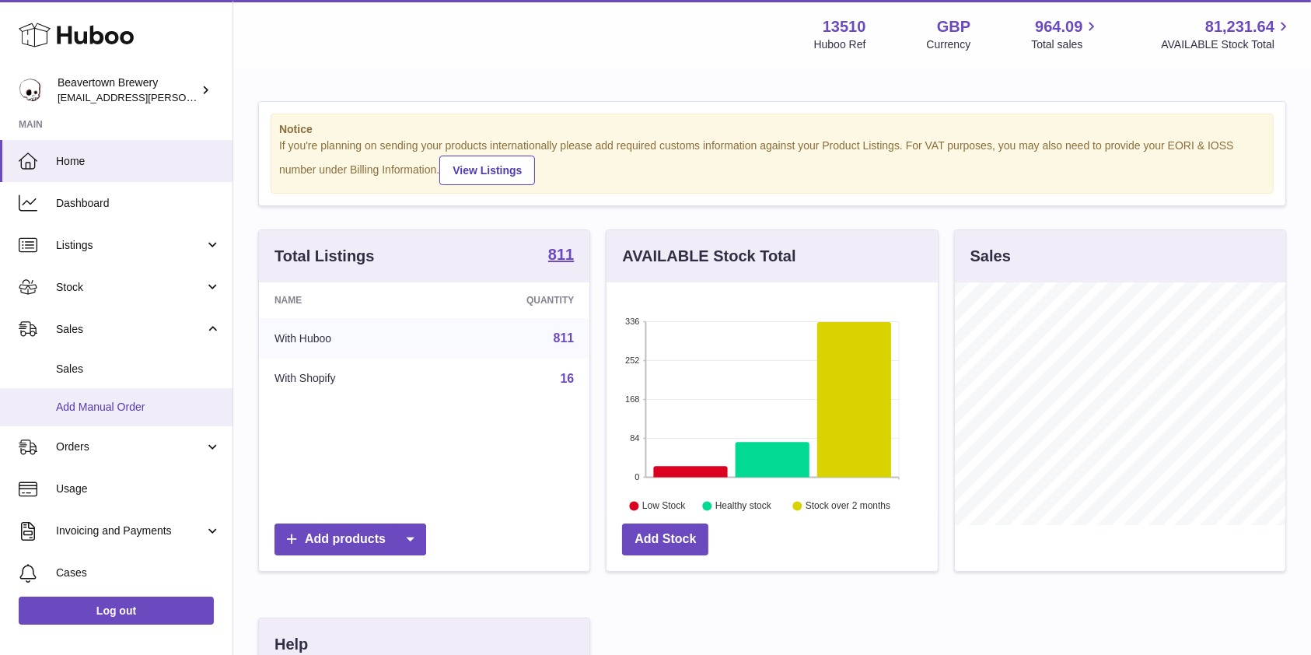
click at [65, 393] on link "Add Manual Order" at bounding box center [116, 407] width 233 height 38
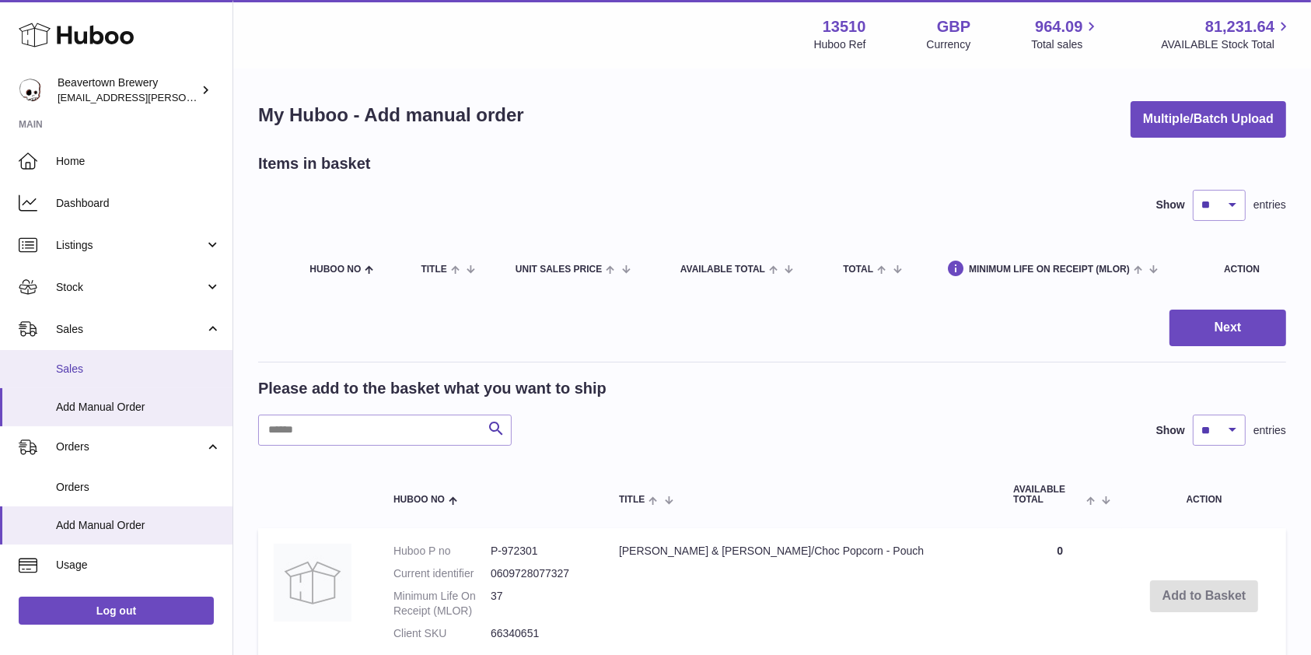
click at [86, 372] on span "Sales" at bounding box center [138, 369] width 165 height 15
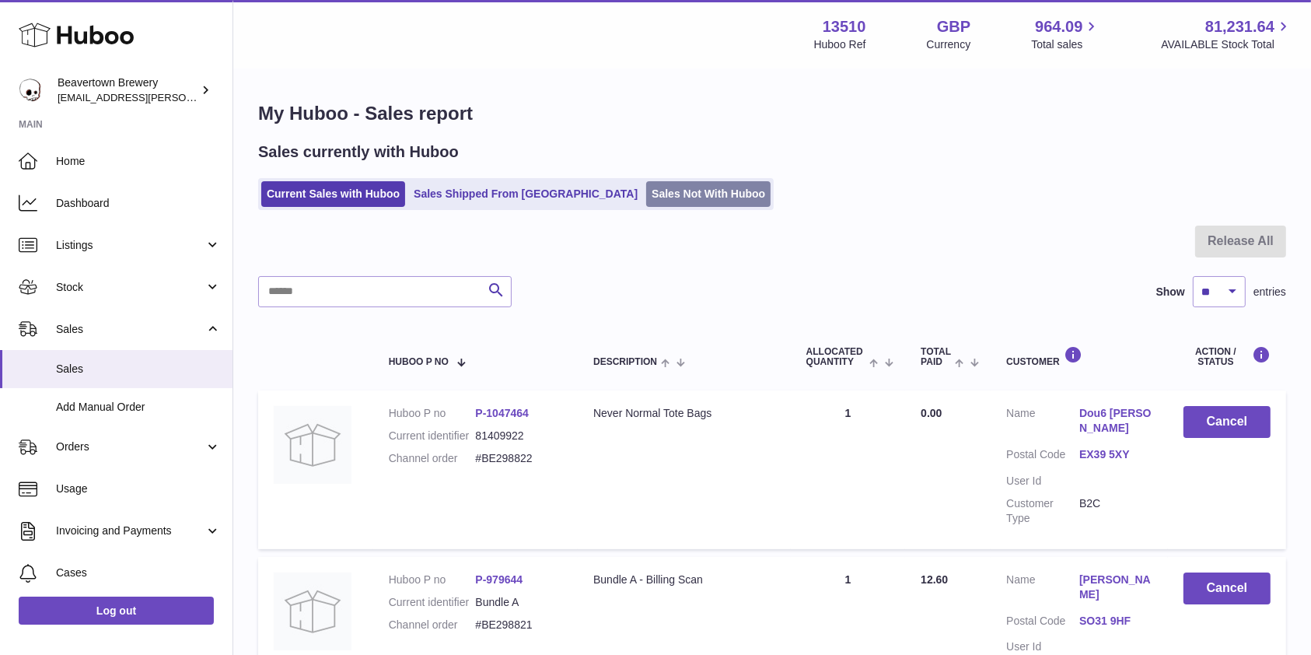
click at [646, 203] on link "Sales Not With Huboo" at bounding box center [708, 194] width 124 height 26
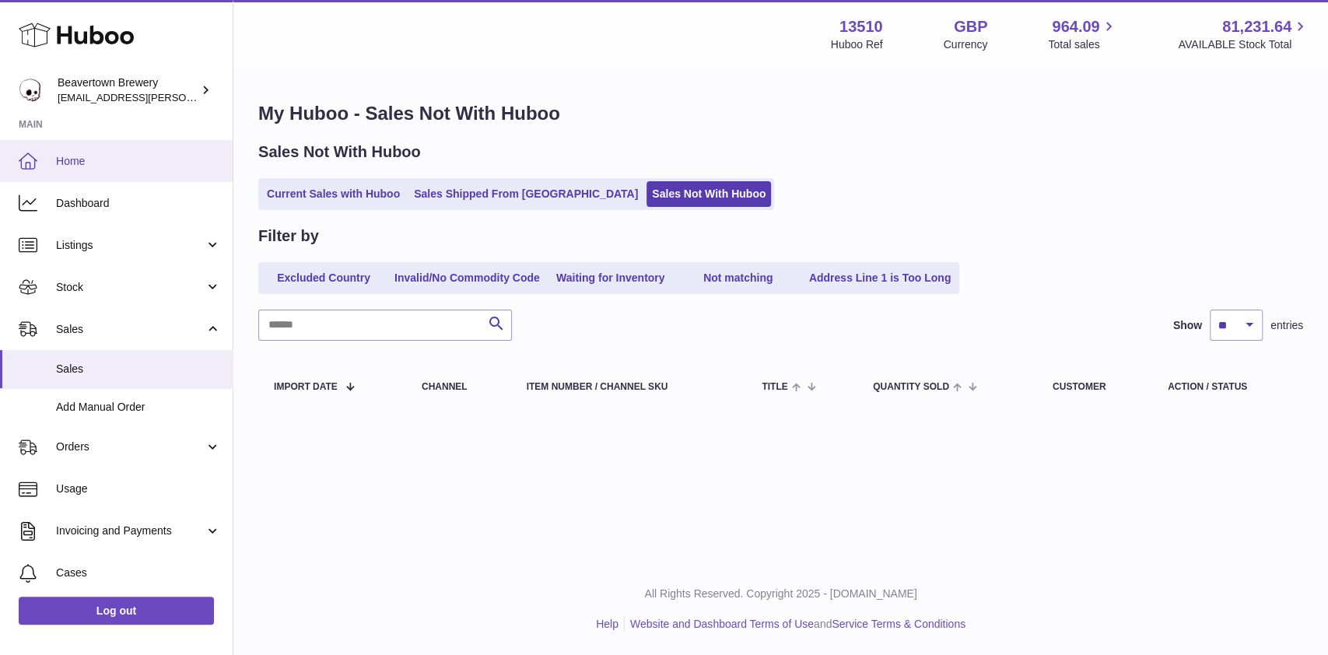
click at [139, 159] on span "Home" at bounding box center [138, 161] width 165 height 15
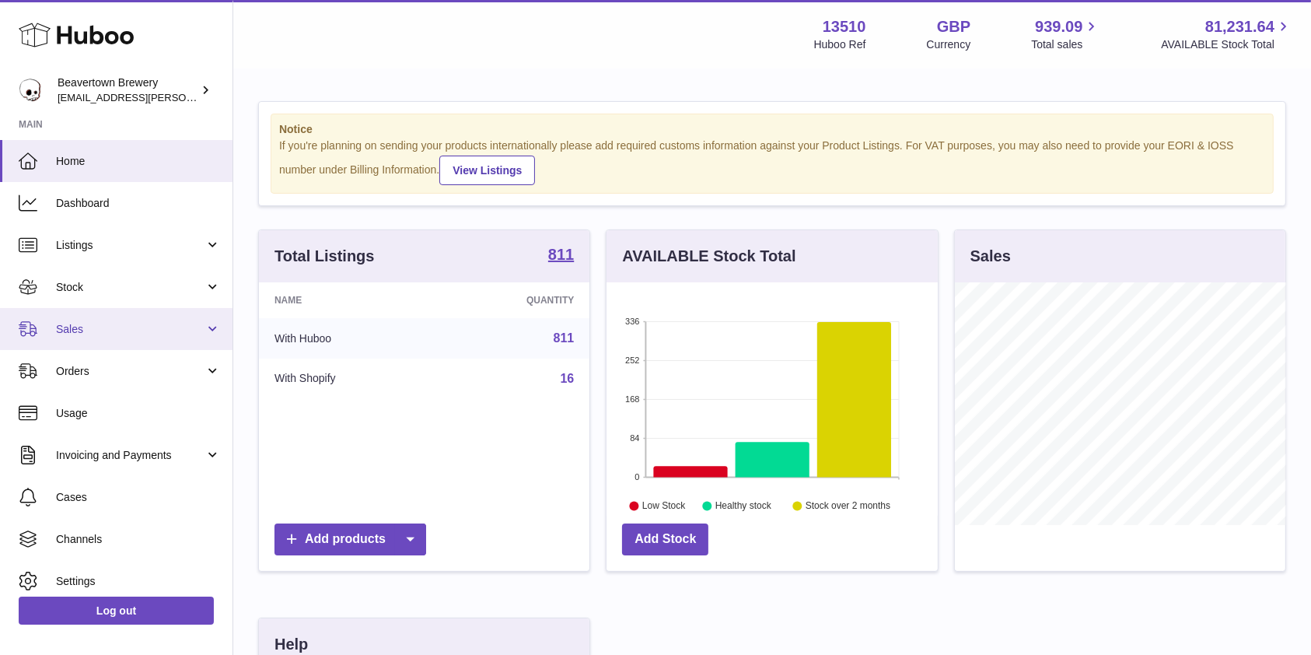
click at [168, 333] on span "Sales" at bounding box center [130, 329] width 149 height 15
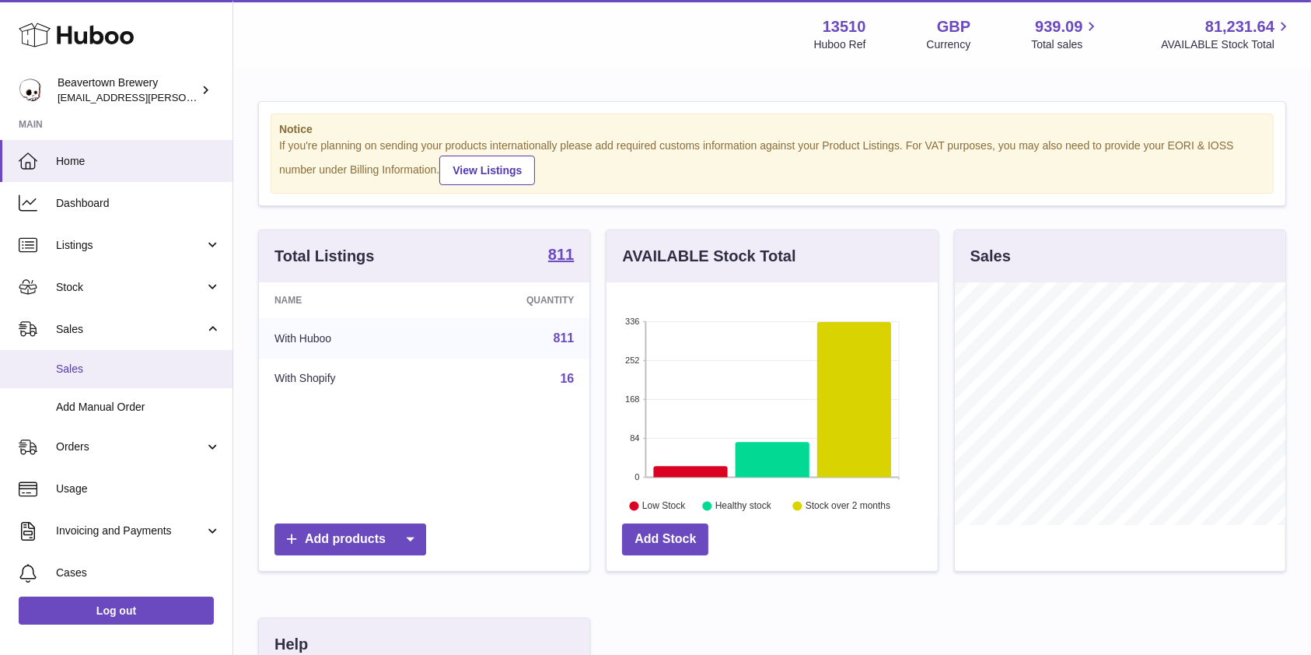
click at [132, 383] on link "Sales" at bounding box center [116, 369] width 233 height 38
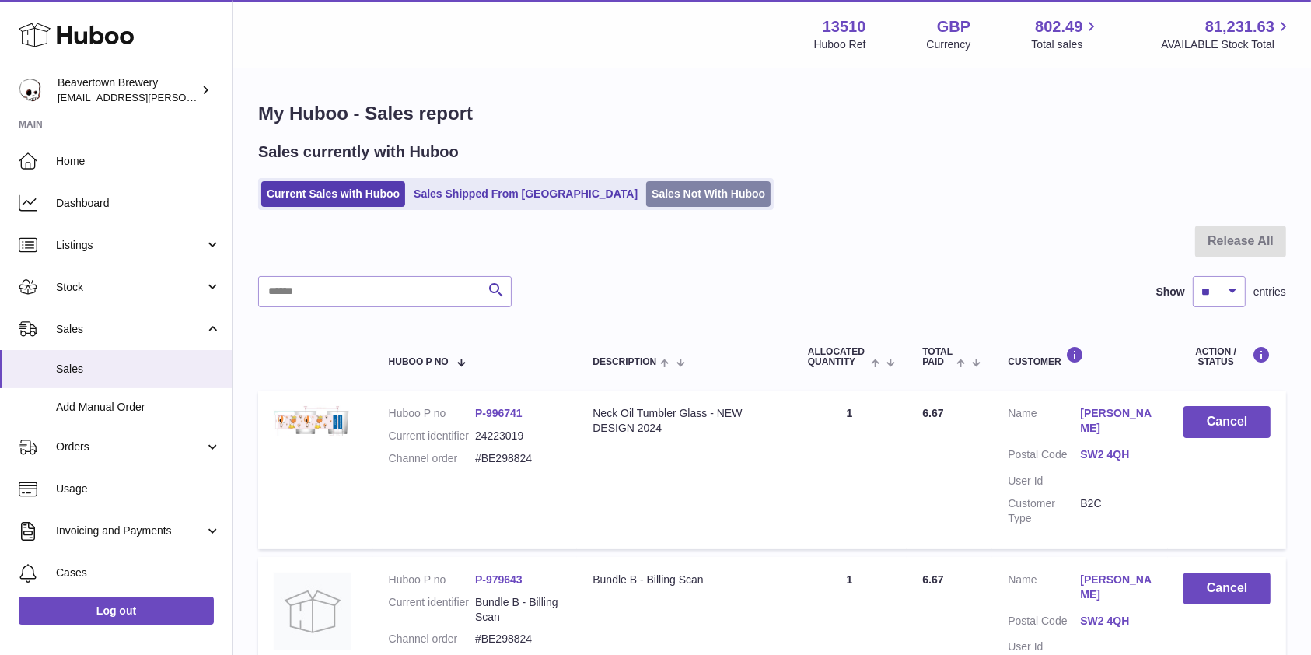
click at [653, 191] on link "Sales Not With Huboo" at bounding box center [708, 194] width 124 height 26
